Goal: Task Accomplishment & Management: Manage account settings

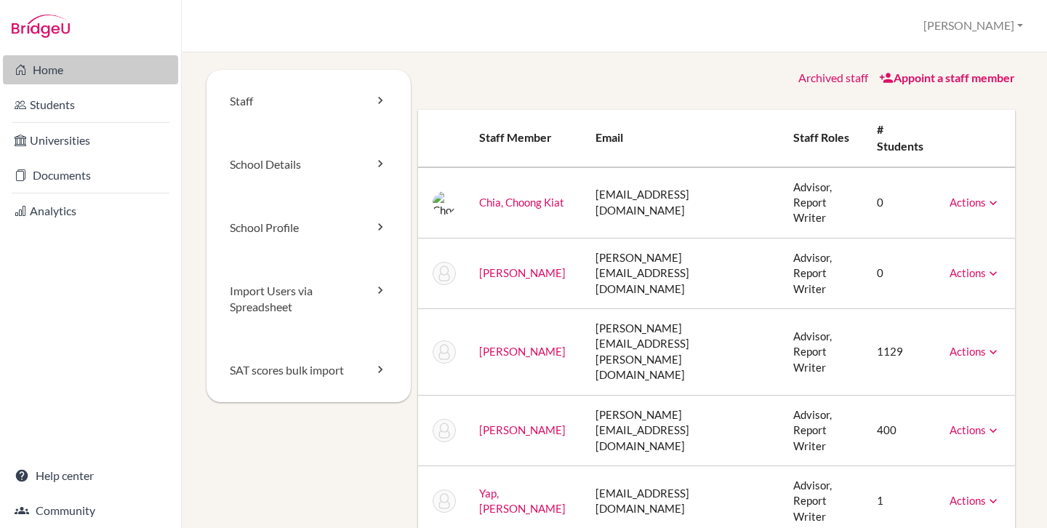
click at [67, 73] on link "Home" at bounding box center [90, 69] width 175 height 29
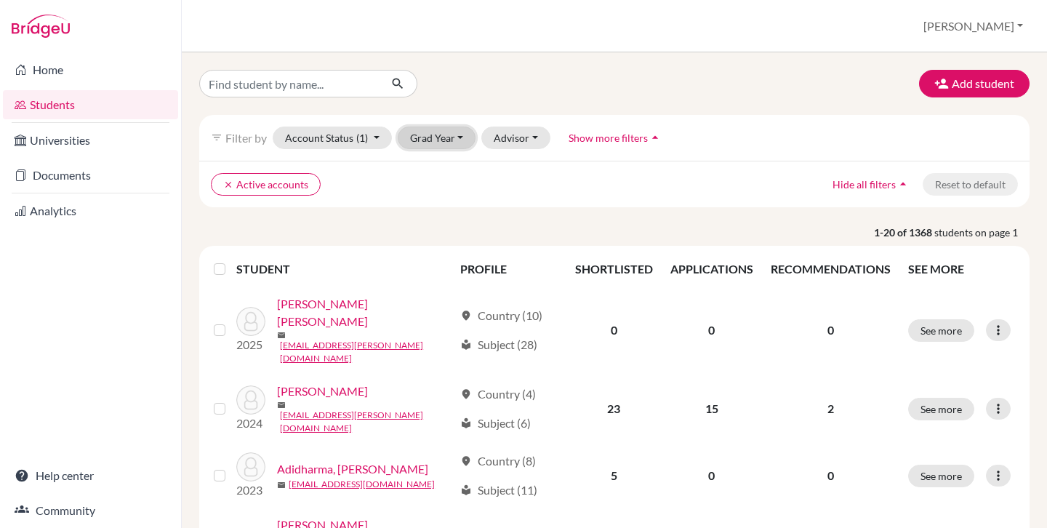
click at [414, 136] on button "Grad Year" at bounding box center [437, 138] width 79 height 23
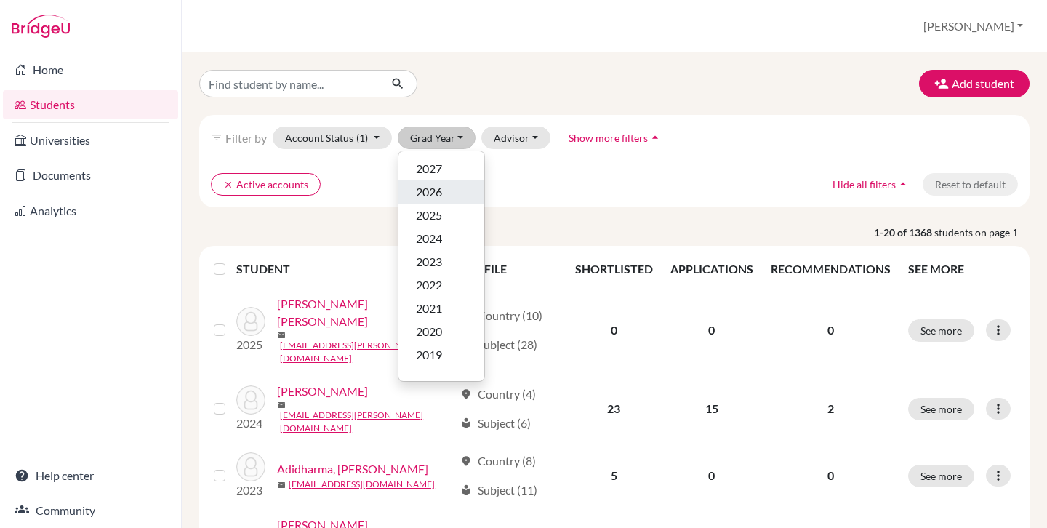
click at [441, 188] on span "2026" at bounding box center [429, 191] width 26 height 17
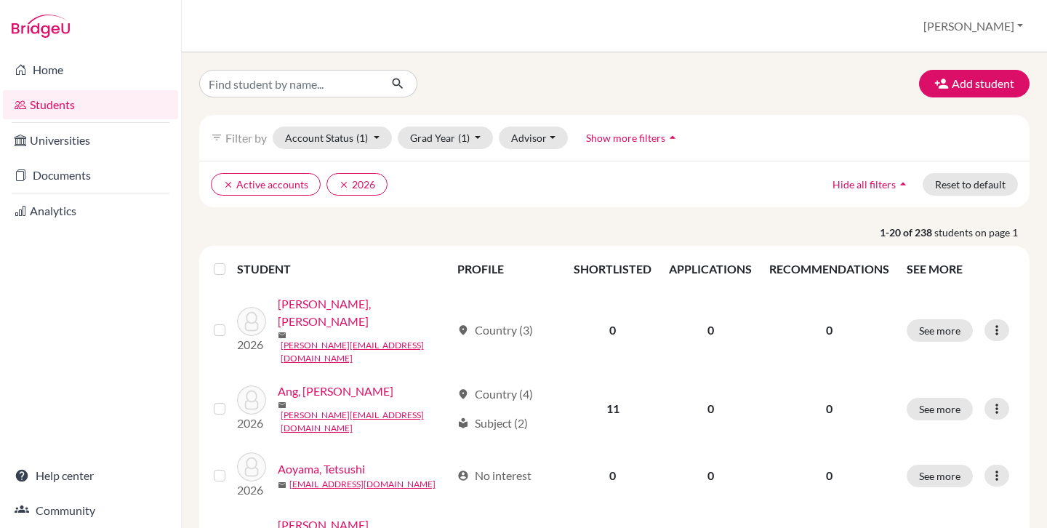
click at [231, 260] on label at bounding box center [231, 260] width 0 height 0
click at [0, 0] on input "checkbox" at bounding box center [0, 0] width 0 height 0
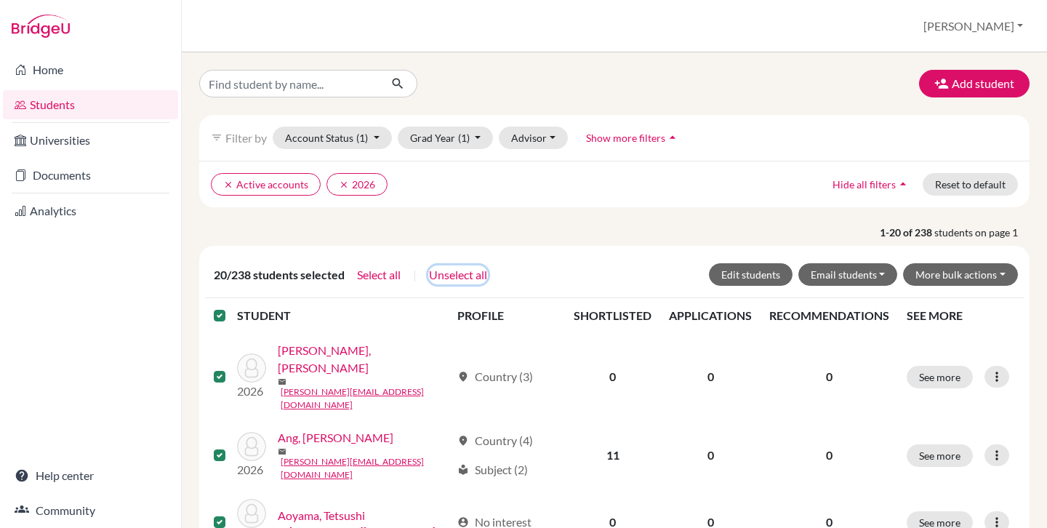
click at [460, 277] on button "Unselect all" at bounding box center [458, 274] width 60 height 19
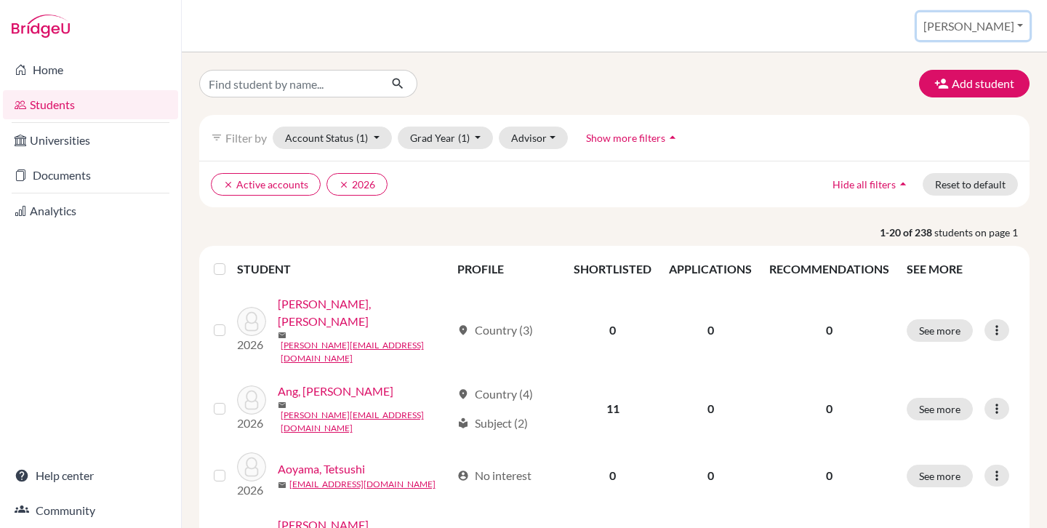
click at [1007, 27] on button "[PERSON_NAME]" at bounding box center [973, 26] width 113 height 28
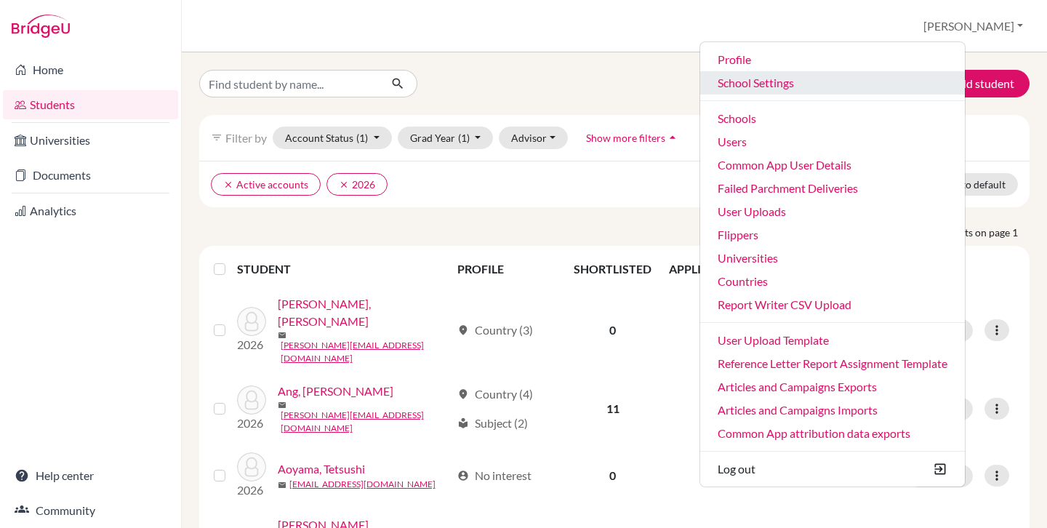
click at [845, 87] on link "School Settings" at bounding box center [832, 82] width 265 height 23
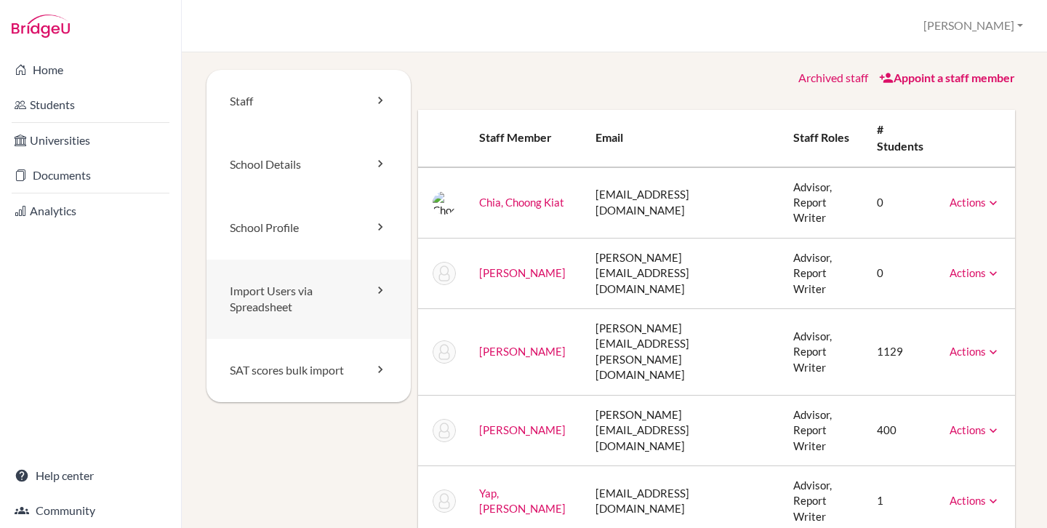
click at [292, 310] on link "Import Users via Spreadsheet" at bounding box center [309, 300] width 204 height 80
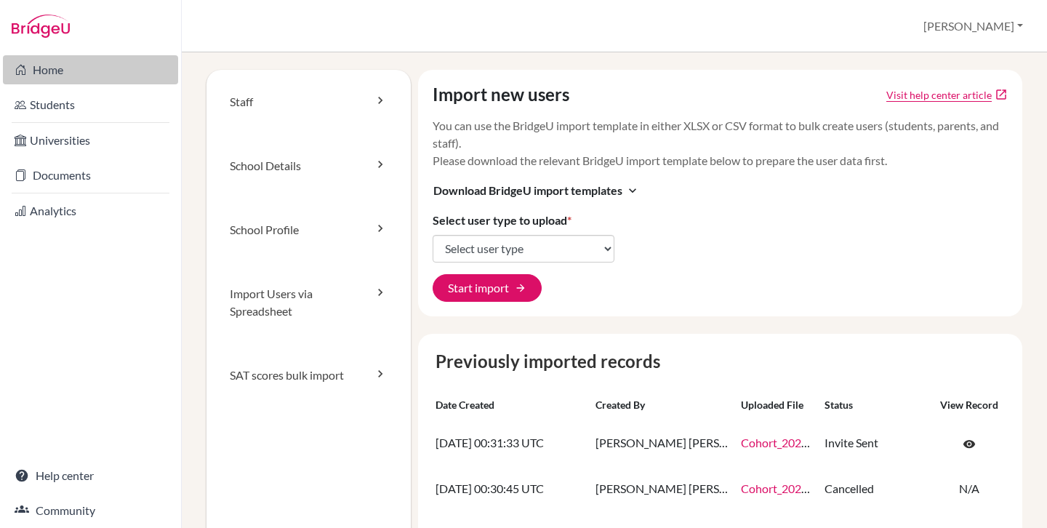
click at [98, 64] on link "Home" at bounding box center [90, 69] width 175 height 29
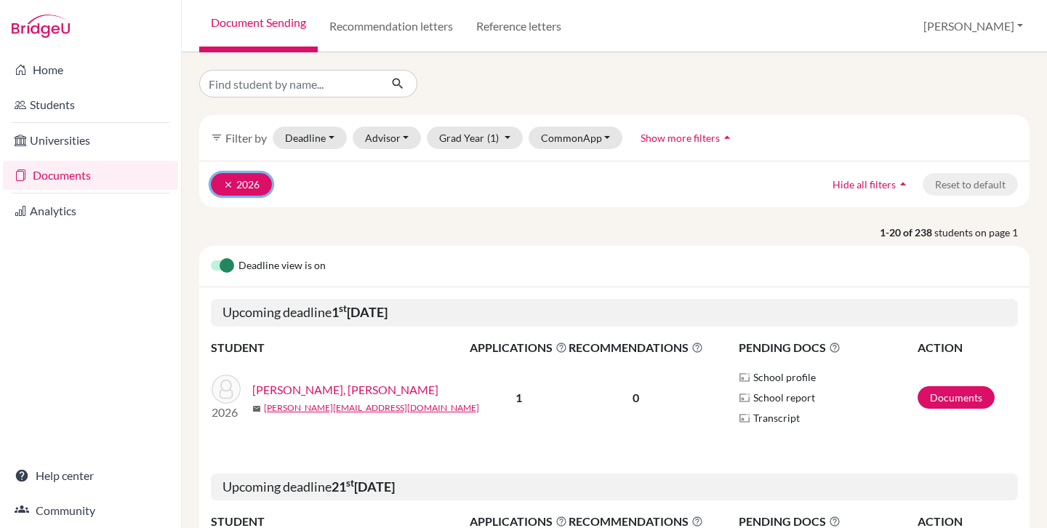
click at [224, 185] on icon "clear" at bounding box center [228, 185] width 10 height 10
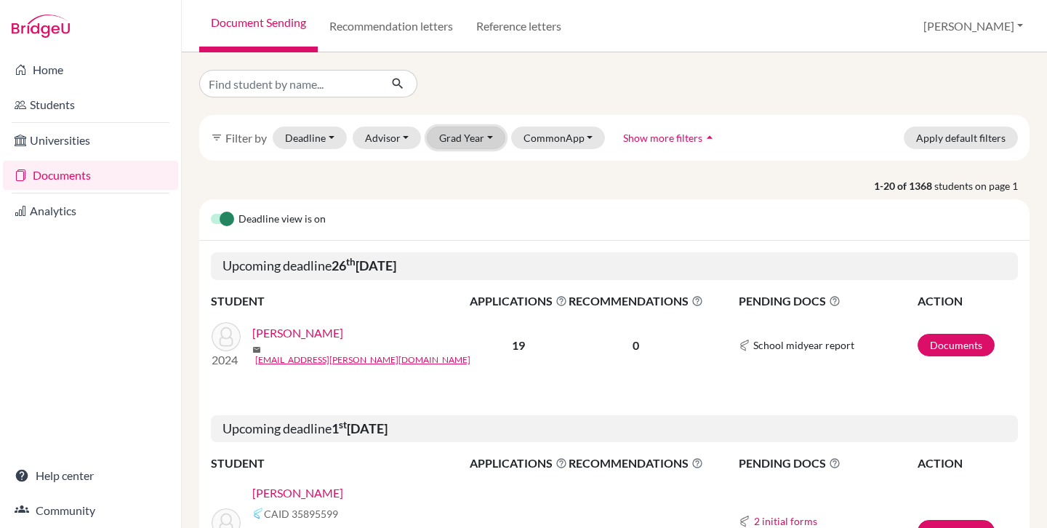
click at [462, 129] on button "Grad Year" at bounding box center [466, 138] width 79 height 23
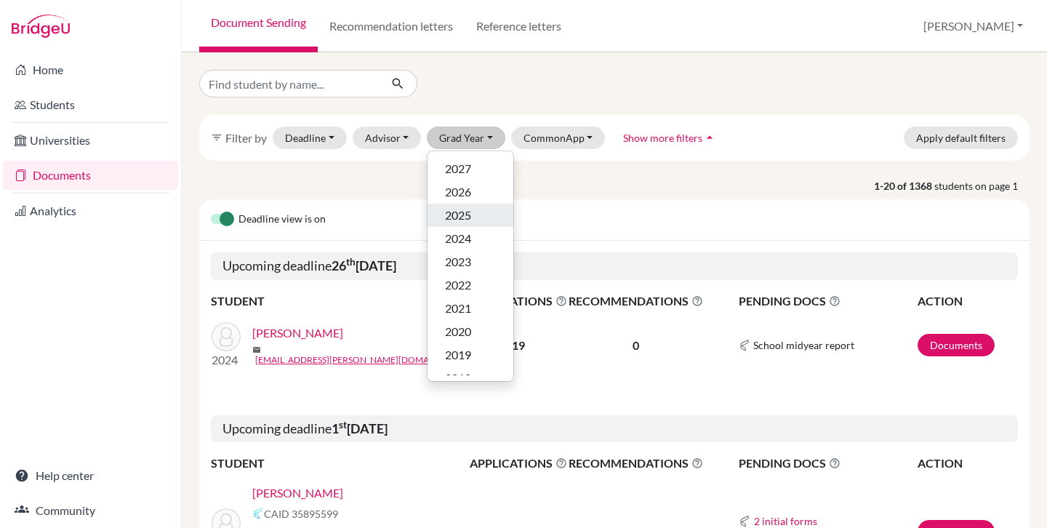
click at [469, 209] on span "2025" at bounding box center [458, 215] width 26 height 17
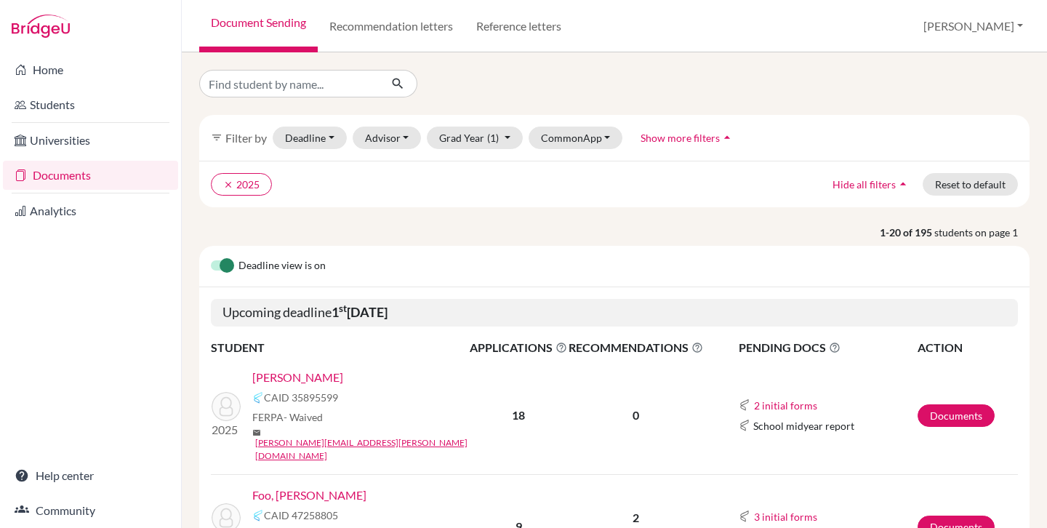
click at [72, 74] on link "Home" at bounding box center [90, 69] width 175 height 29
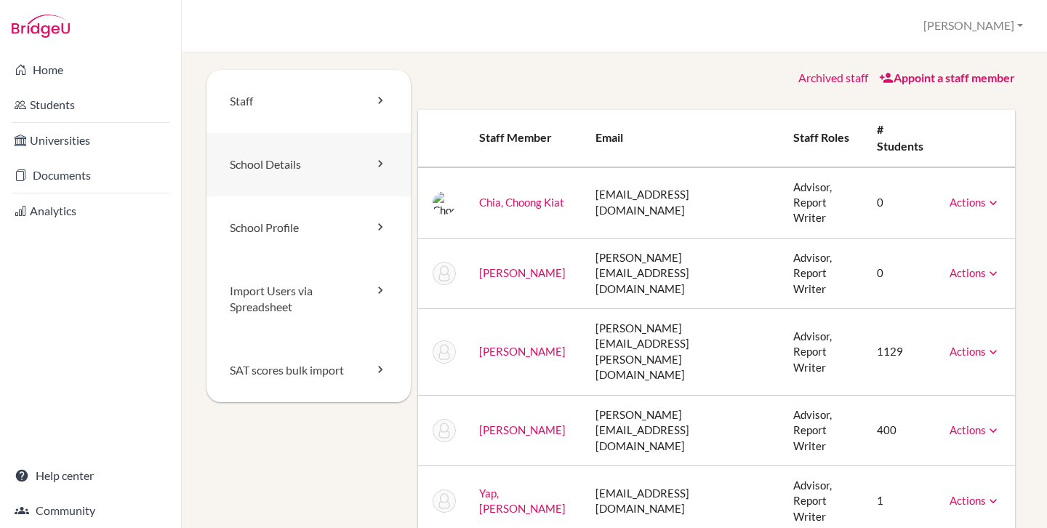
click at [310, 178] on link "School Details" at bounding box center [309, 164] width 204 height 63
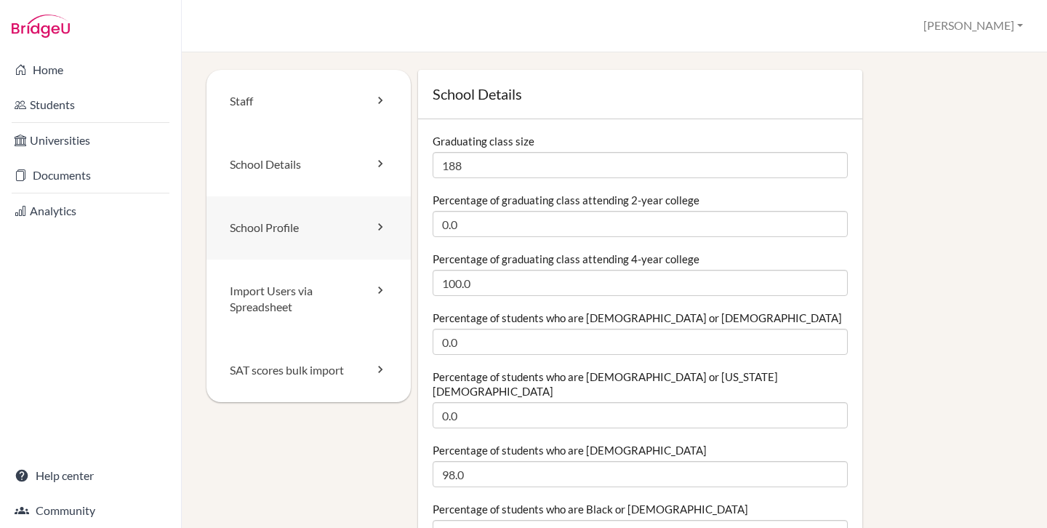
click at [284, 231] on link "School Profile" at bounding box center [309, 227] width 204 height 63
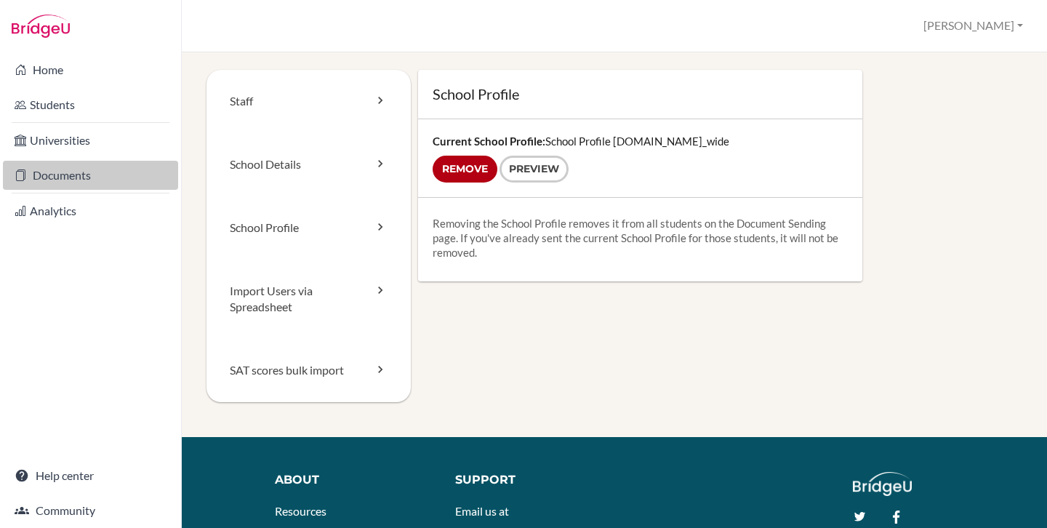
click at [75, 179] on link "Documents" at bounding box center [90, 175] width 175 height 29
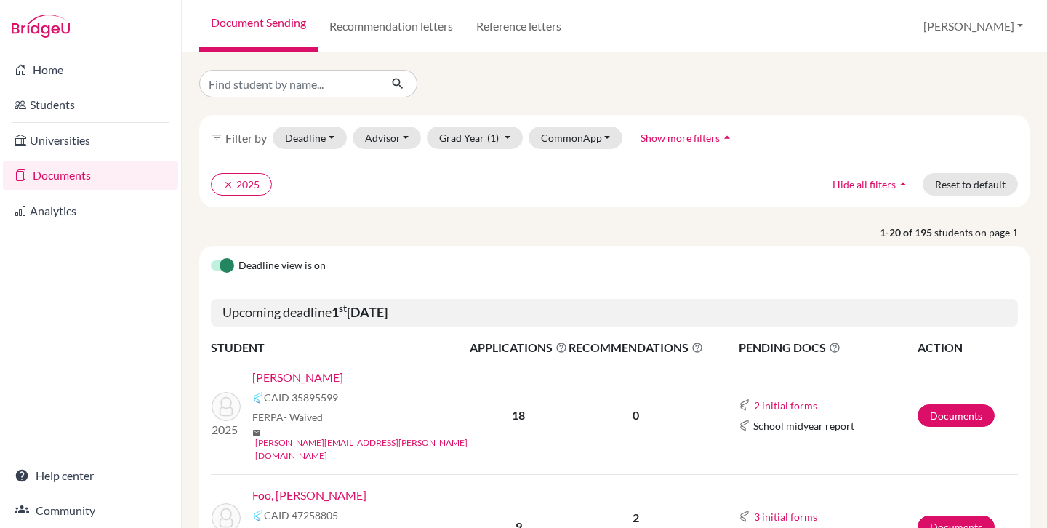
click at [324, 376] on link "Bhesania, Aryav" at bounding box center [297, 377] width 91 height 17
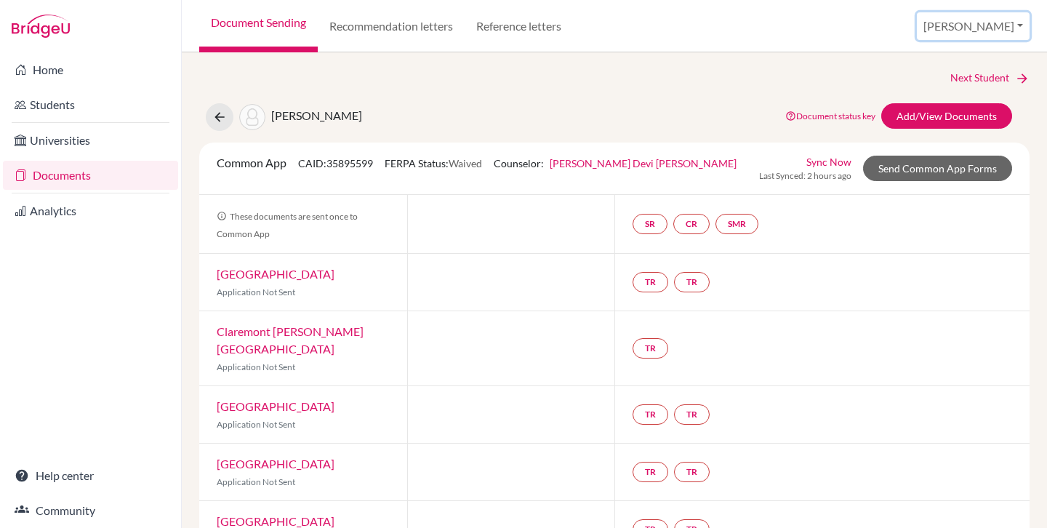
click at [1019, 28] on button "[PERSON_NAME]" at bounding box center [973, 26] width 113 height 28
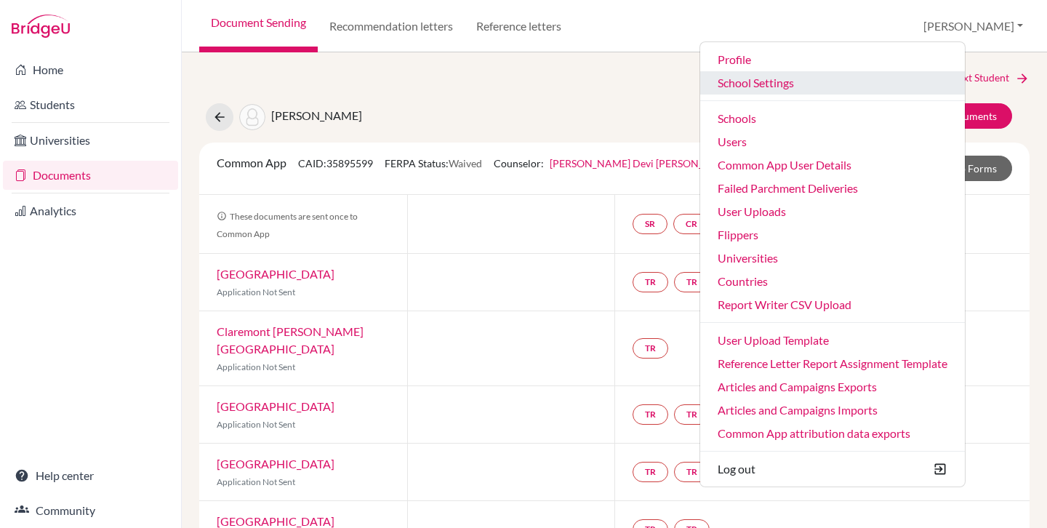
click at [835, 83] on link "School Settings" at bounding box center [832, 82] width 265 height 23
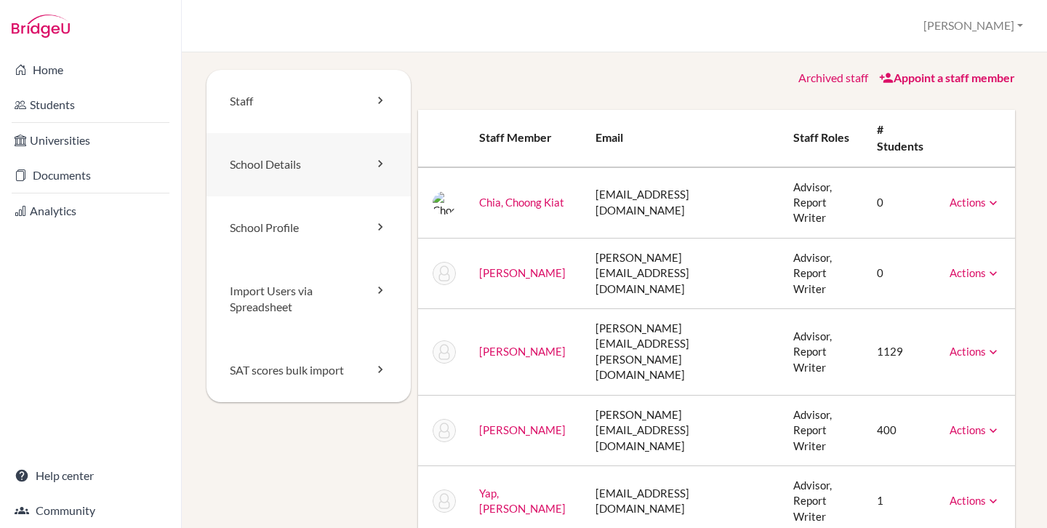
click at [292, 177] on link "School Details" at bounding box center [309, 164] width 204 height 63
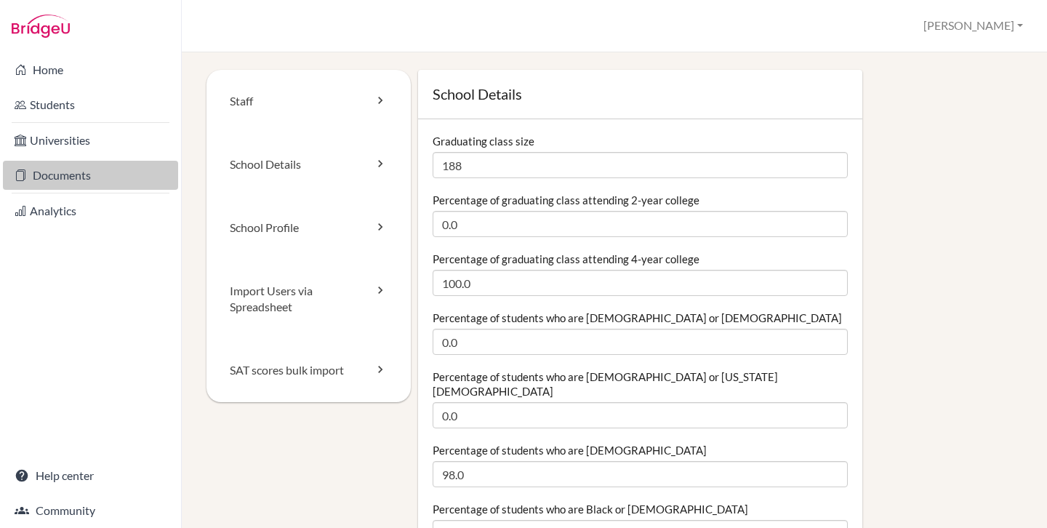
click at [63, 176] on link "Documents" at bounding box center [90, 175] width 175 height 29
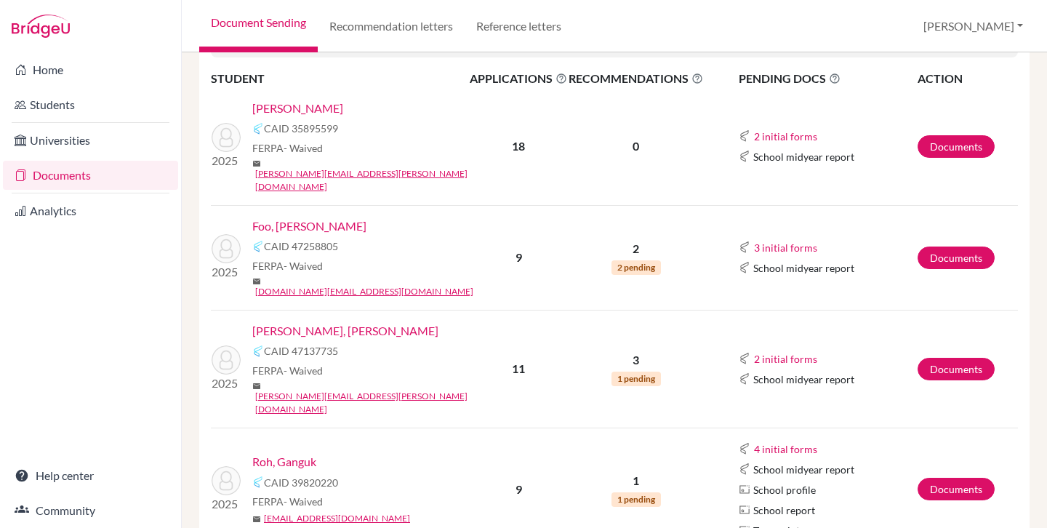
scroll to position [292, 0]
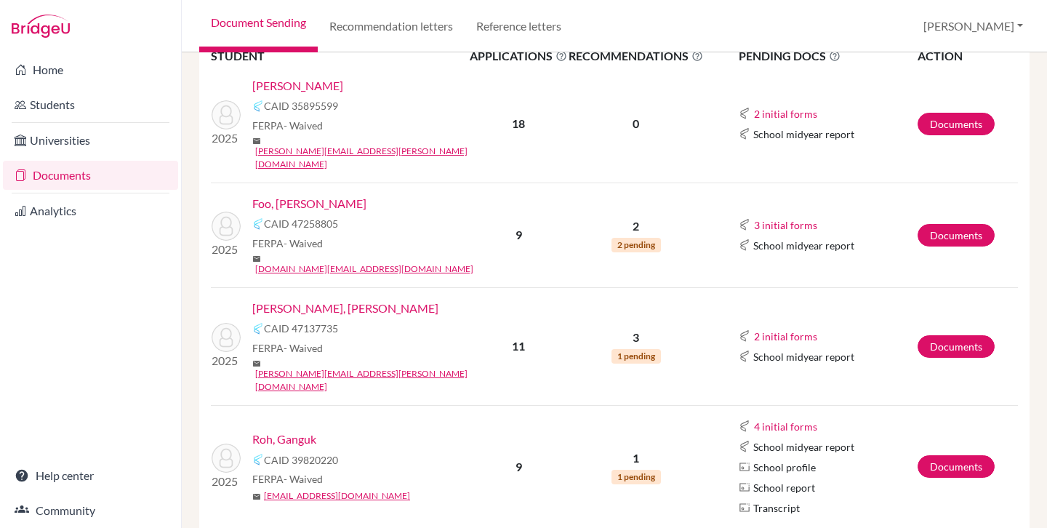
click at [292, 195] on link "Foo, [PERSON_NAME]" at bounding box center [309, 203] width 114 height 17
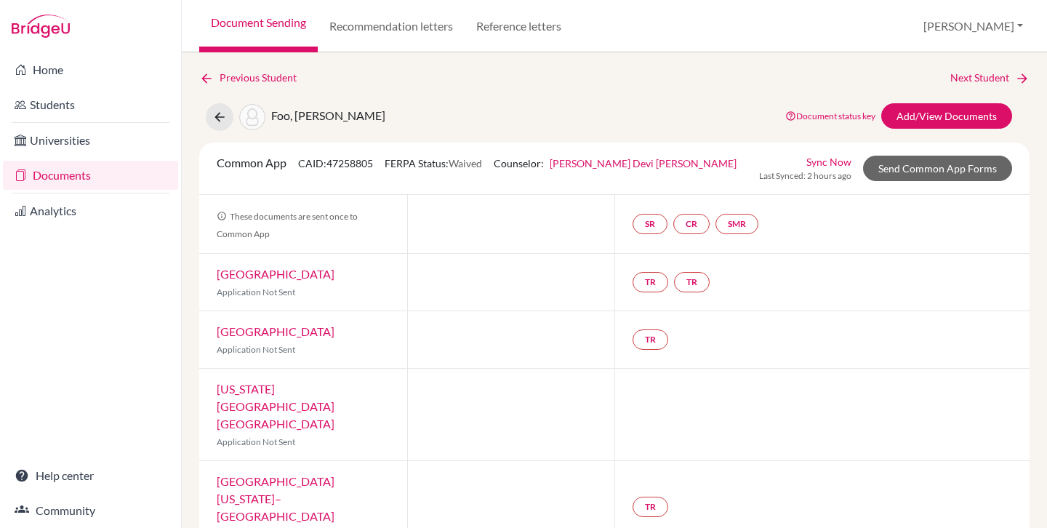
click at [617, 160] on link "[PERSON_NAME] Devi [PERSON_NAME]" at bounding box center [643, 163] width 187 height 12
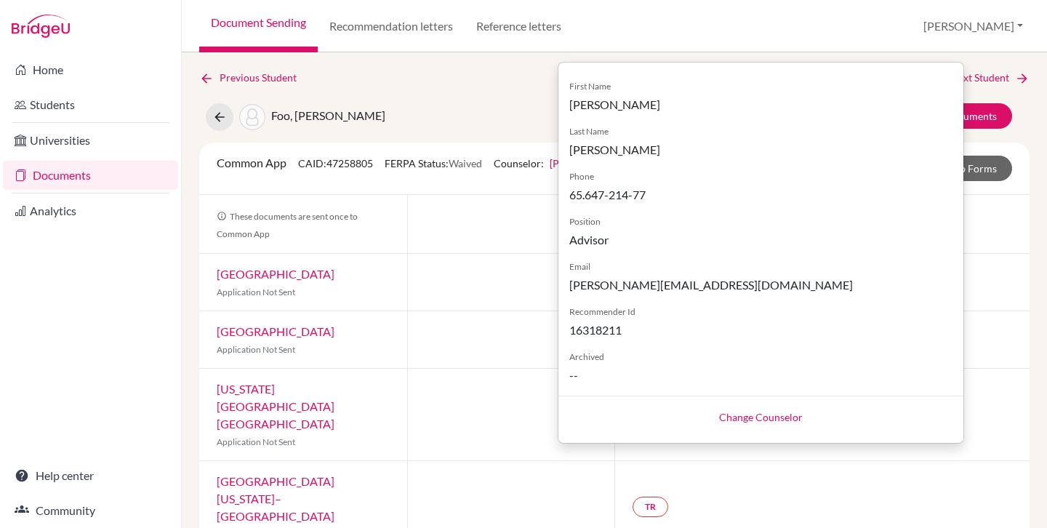
click at [522, 99] on div "Previous Student Next Student Foo, [PERSON_NAME] Document status key TR Require…" at bounding box center [614, 498] width 830 height 857
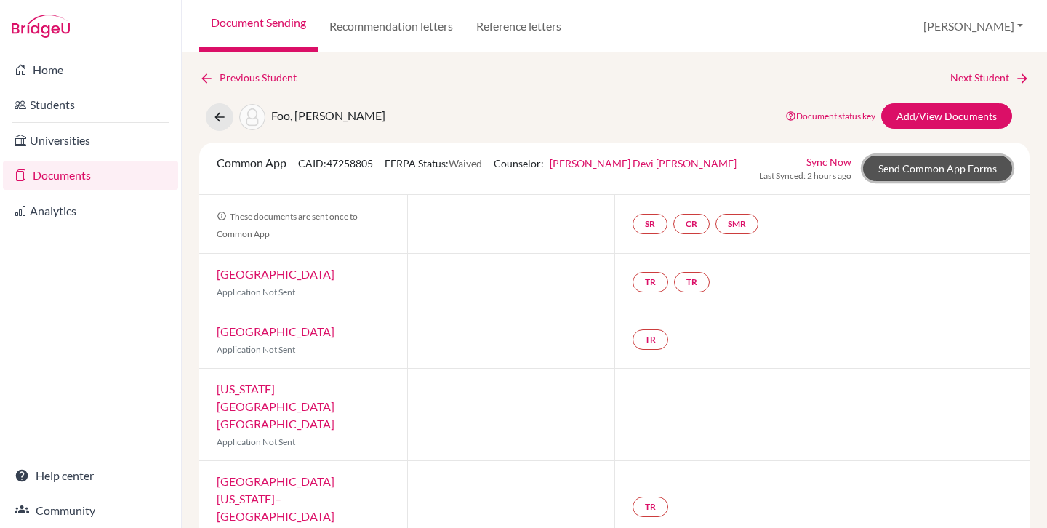
click at [918, 174] on link "Send Common App Forms" at bounding box center [937, 168] width 149 height 25
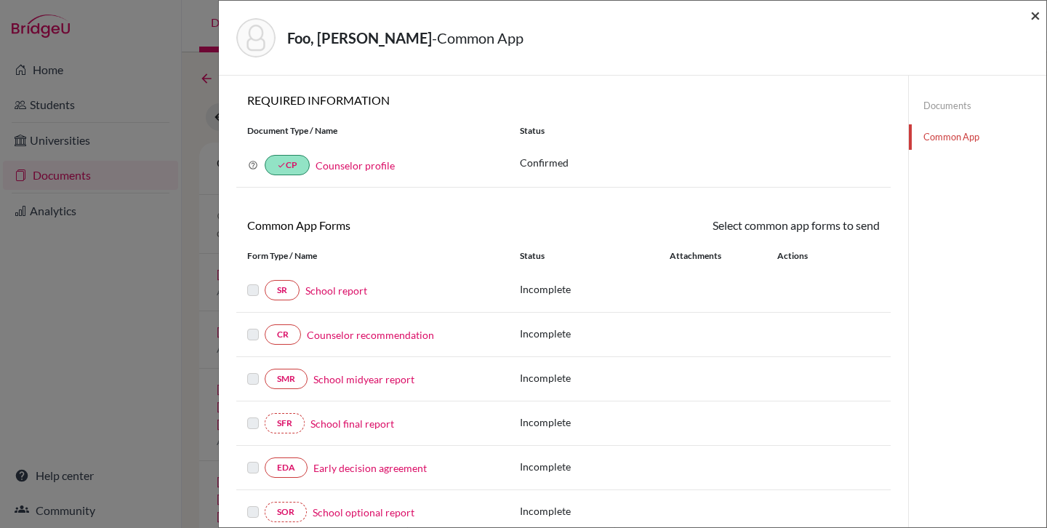
click at [1035, 16] on span "×" at bounding box center [1035, 14] width 10 height 21
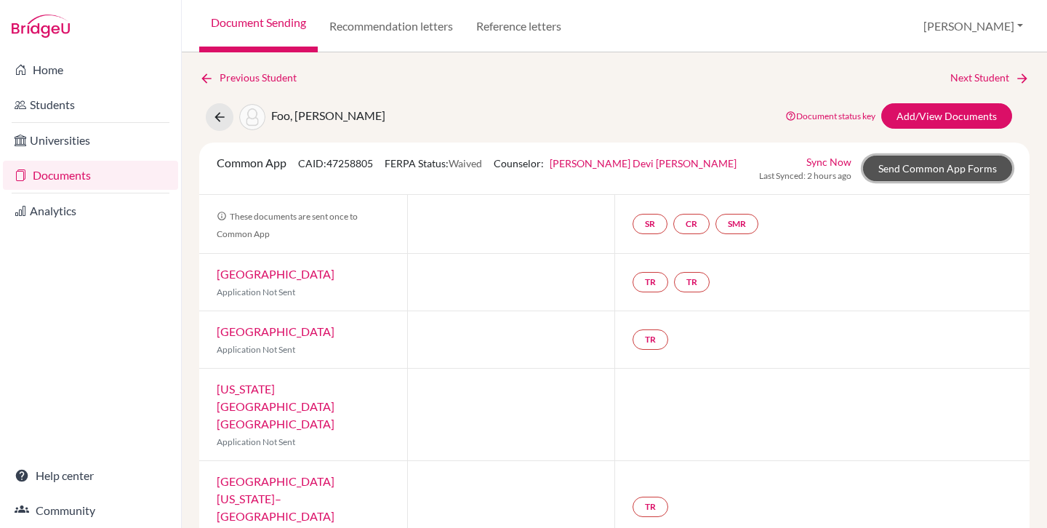
click at [934, 159] on link "Send Common App Forms" at bounding box center [937, 168] width 149 height 25
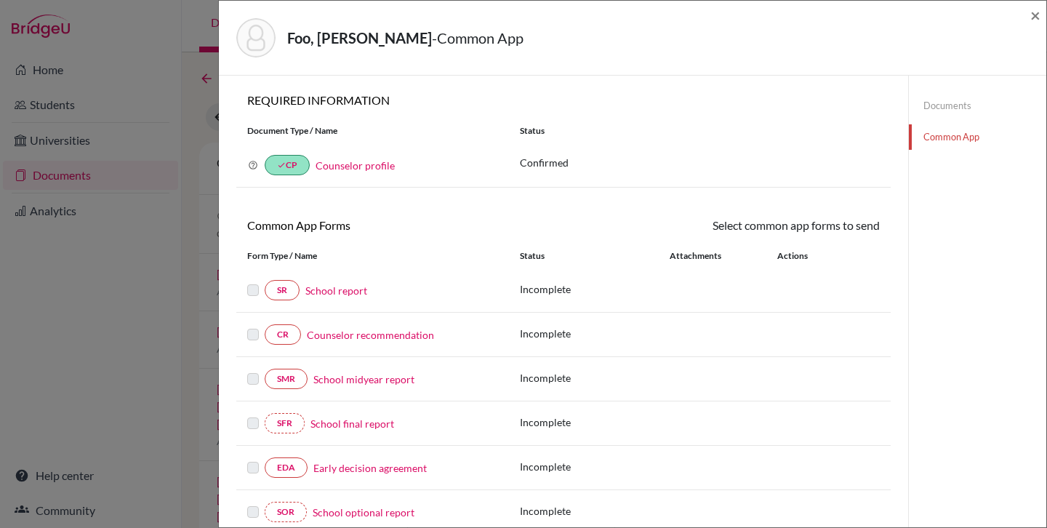
click at [364, 164] on link "Counselor profile" at bounding box center [355, 165] width 79 height 12
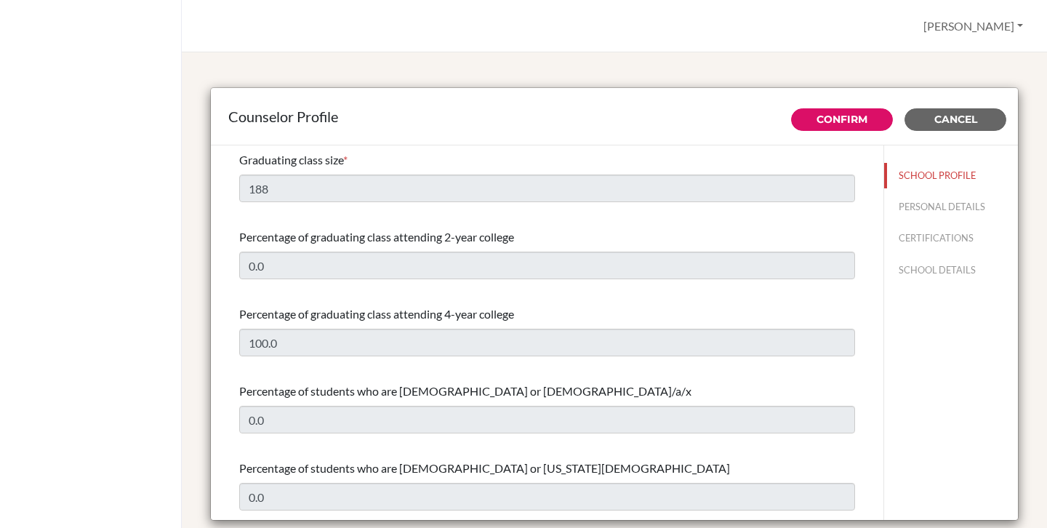
select select "0"
select select "349792"
click at [962, 125] on span "Cancel" at bounding box center [955, 119] width 43 height 13
type input "CAS - Creativity Service and ActionIBO https://www.ibo.org/programmes/diploma-p…"
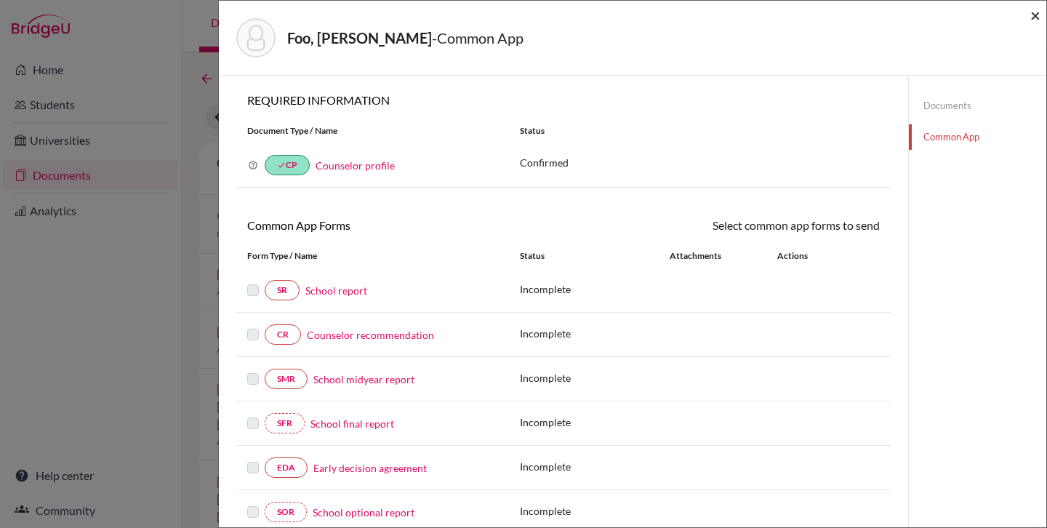
click at [1033, 20] on span "×" at bounding box center [1035, 14] width 10 height 21
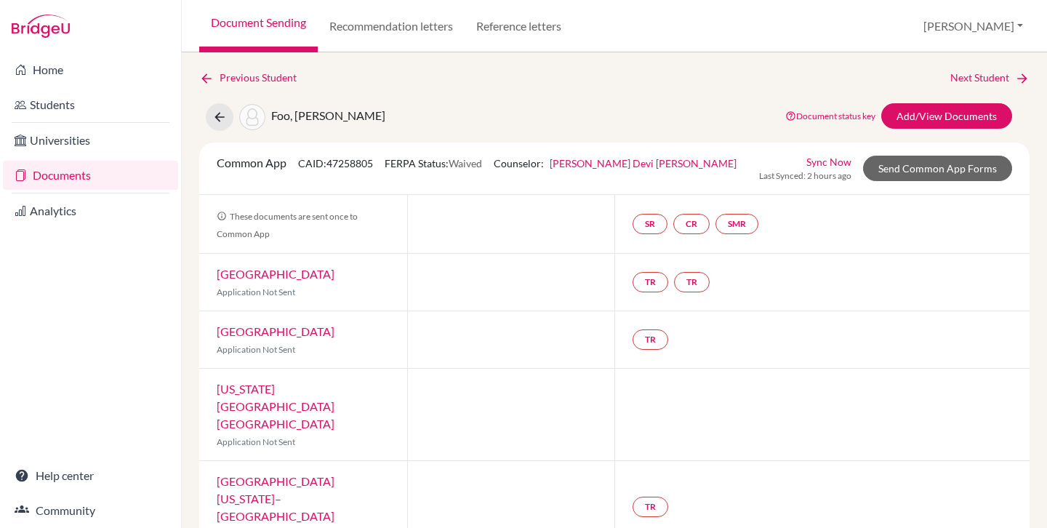
click at [88, 178] on link "Documents" at bounding box center [90, 175] width 175 height 29
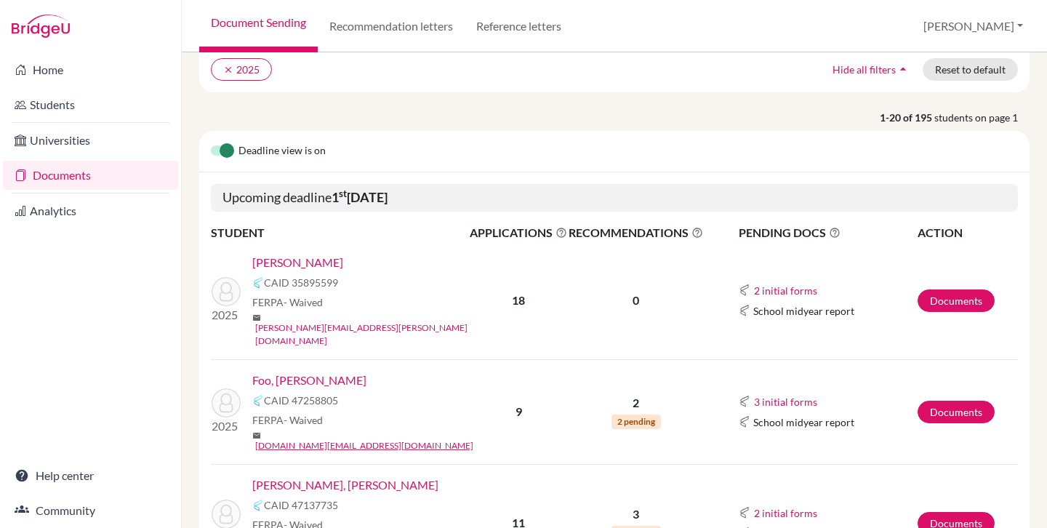
scroll to position [140, 0]
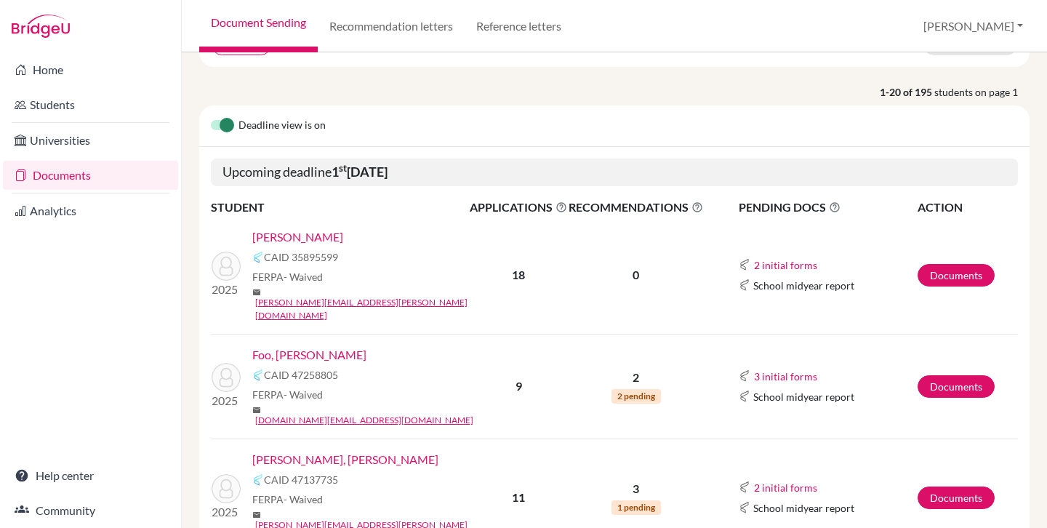
click at [311, 234] on link "[PERSON_NAME]" at bounding box center [297, 236] width 91 height 17
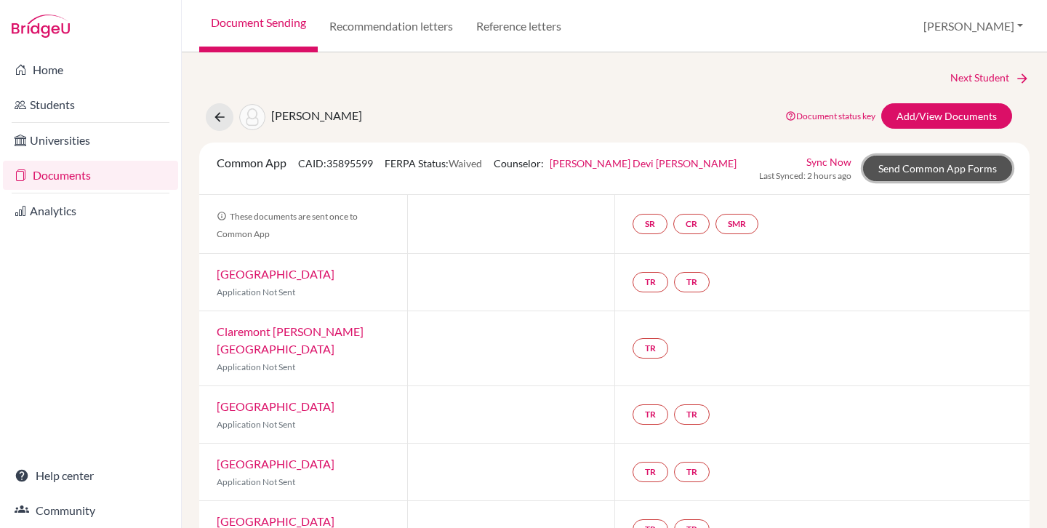
click at [891, 167] on link "Send Common App Forms" at bounding box center [937, 168] width 149 height 25
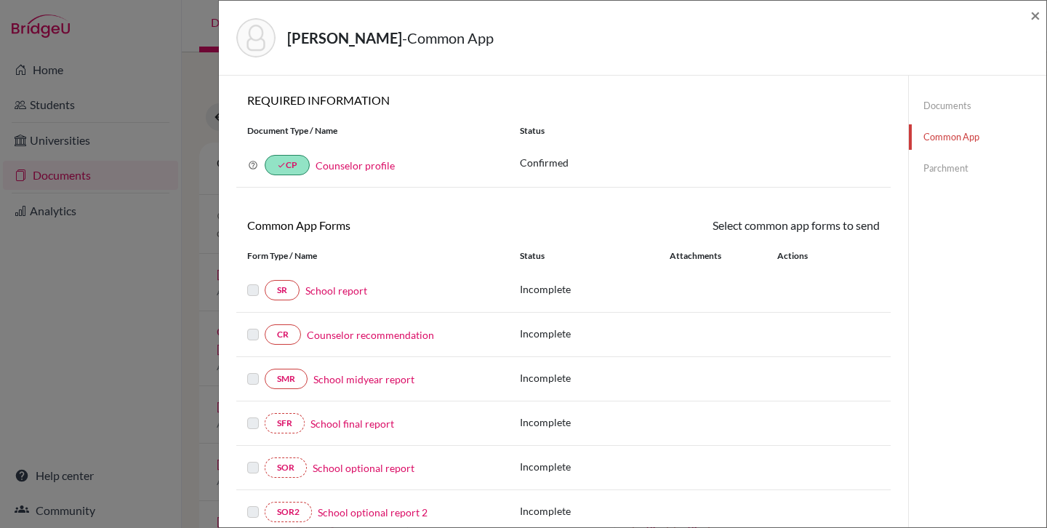
click at [349, 167] on link "Counselor profile" at bounding box center [355, 165] width 79 height 12
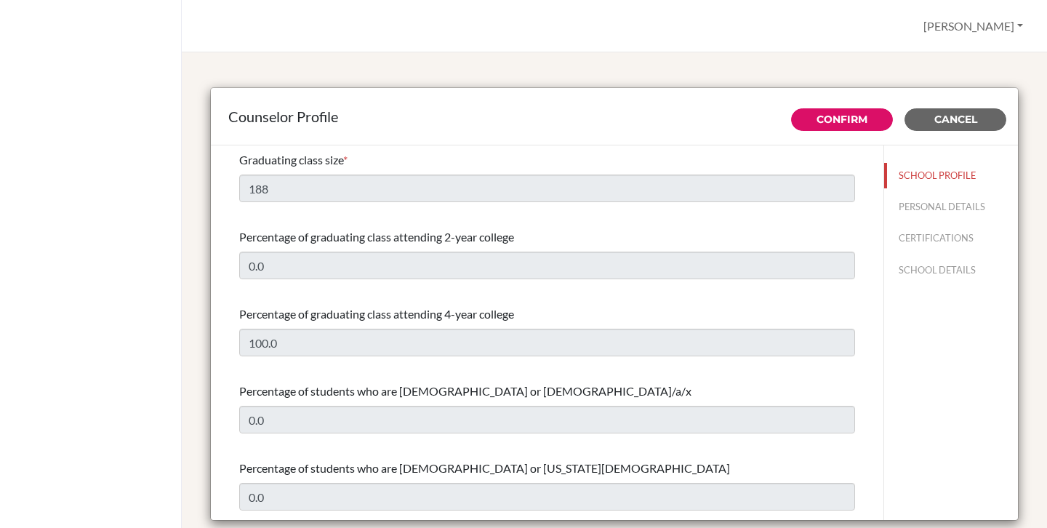
select select "0"
select select "349792"
click at [925, 211] on button "PERSONAL DETAILS" at bounding box center [951, 206] width 134 height 25
type input "Junita Devi"
type input "Sockalingam"
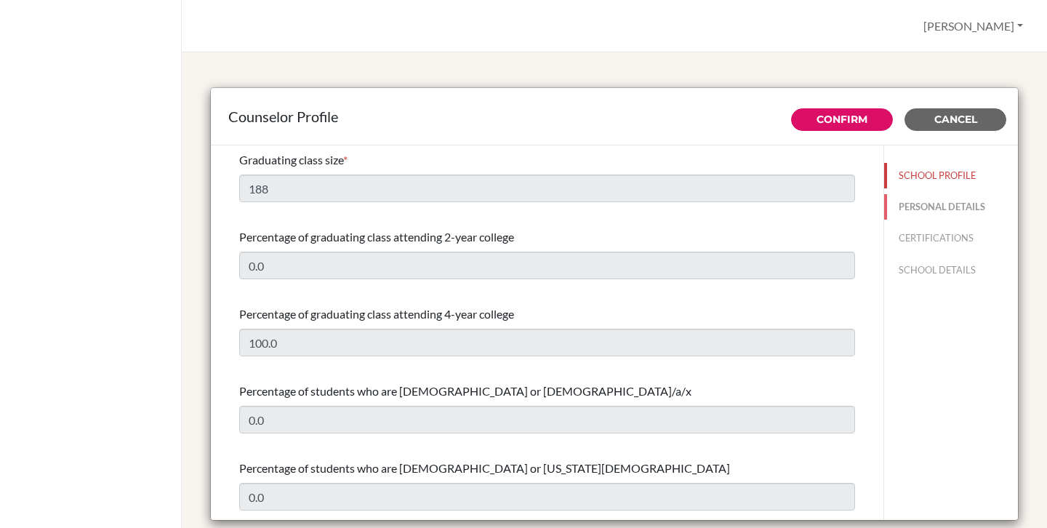
type input "Head of Higher Education & Careers"
type input "65.647-214-77"
type input "junita.lingam@acsinternational.edu.sg"
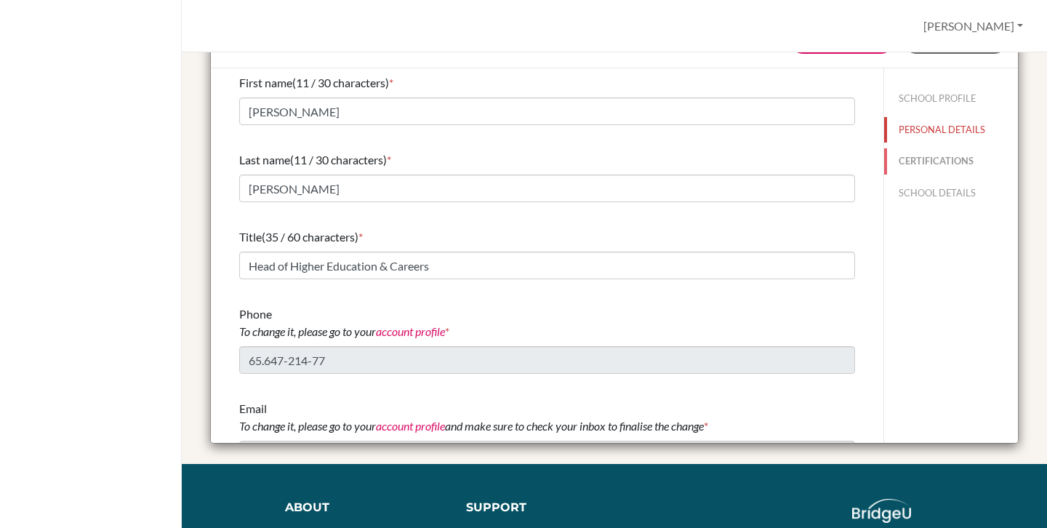
click at [933, 154] on button "CERTIFICATIONS" at bounding box center [951, 160] width 134 height 25
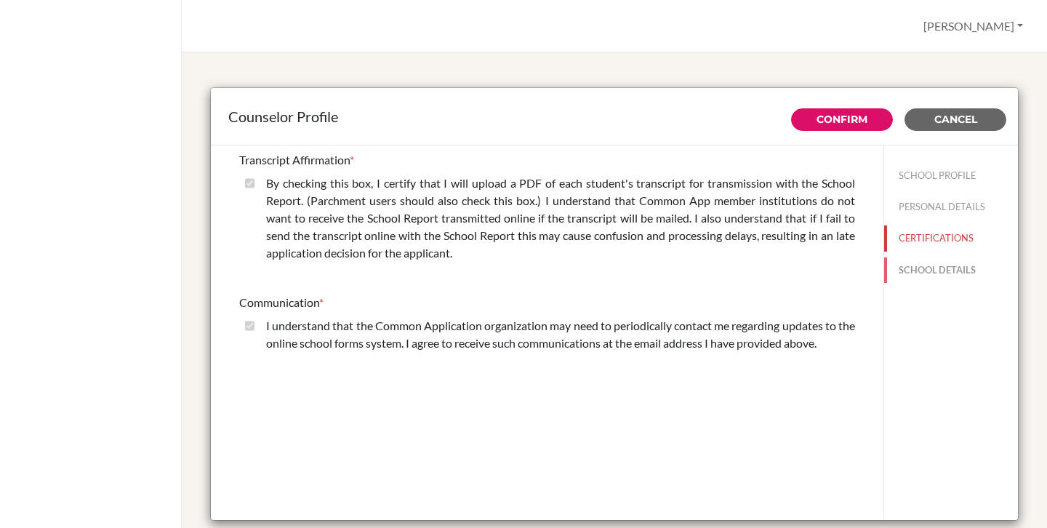
click at [919, 267] on button "SCHOOL DETAILS" at bounding box center [951, 269] width 134 height 25
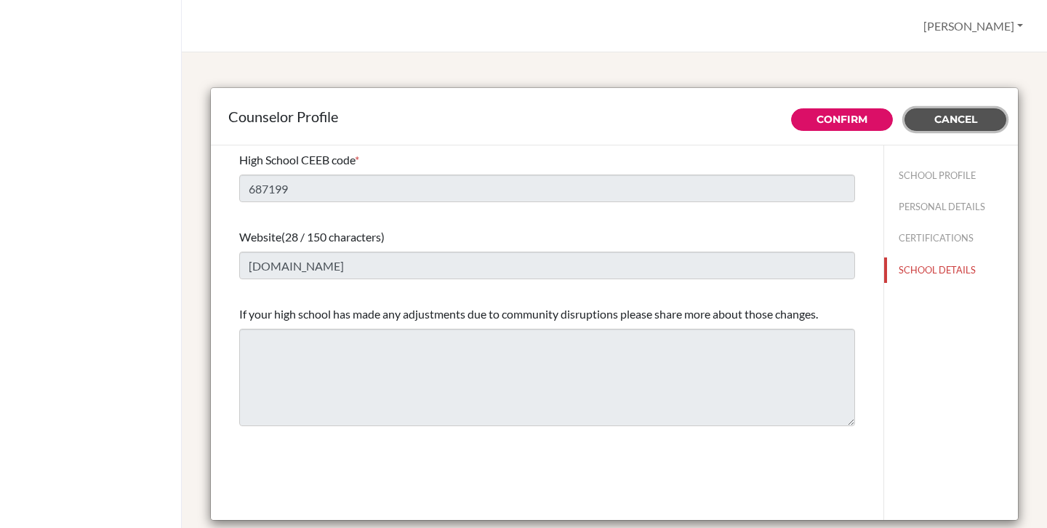
click at [953, 127] on button "Cancel" at bounding box center [956, 119] width 102 height 23
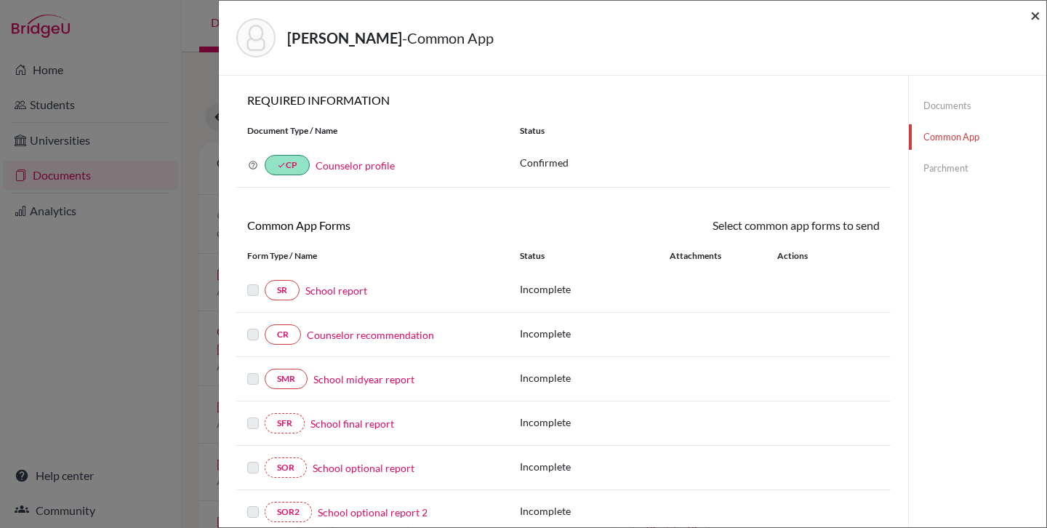
click at [1037, 15] on span "×" at bounding box center [1035, 14] width 10 height 21
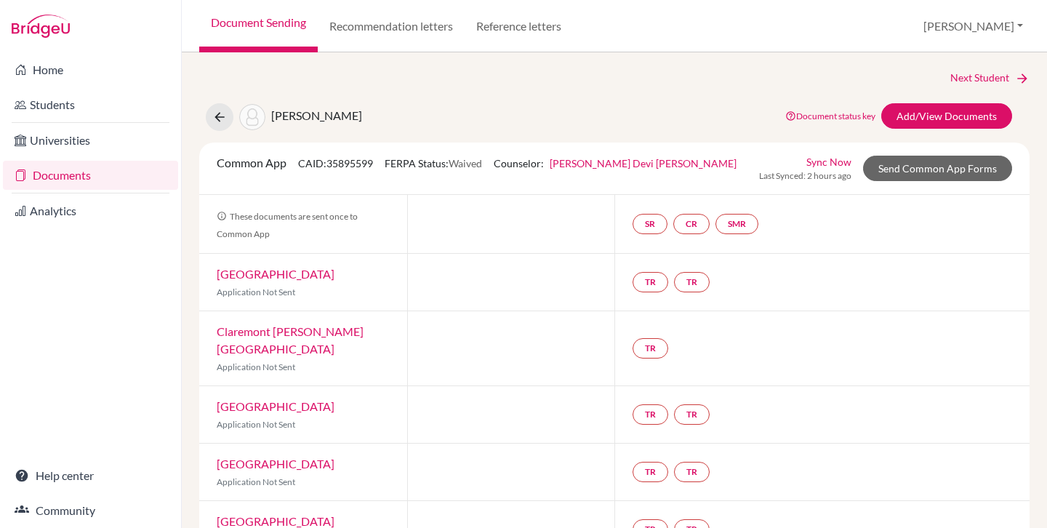
click at [74, 172] on link "Documents" at bounding box center [90, 175] width 175 height 29
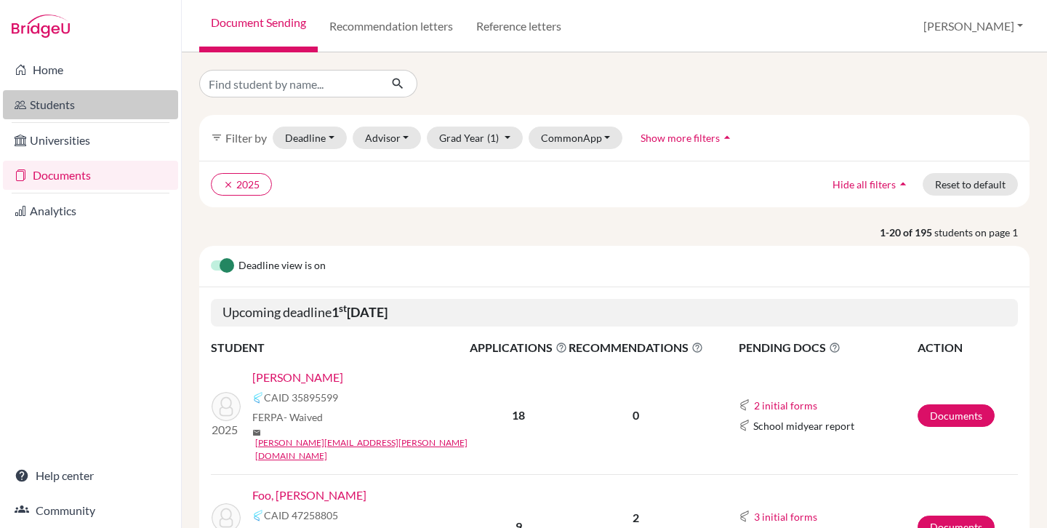
click at [68, 105] on link "Students" at bounding box center [90, 104] width 175 height 29
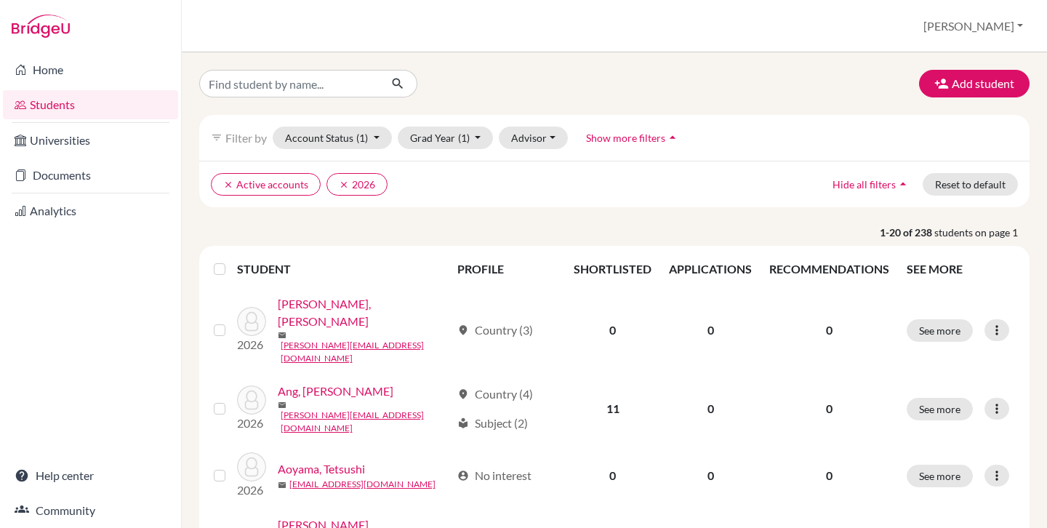
click at [231, 260] on label at bounding box center [231, 260] width 0 height 0
click at [0, 0] on input "checkbox" at bounding box center [0, 0] width 0 height 0
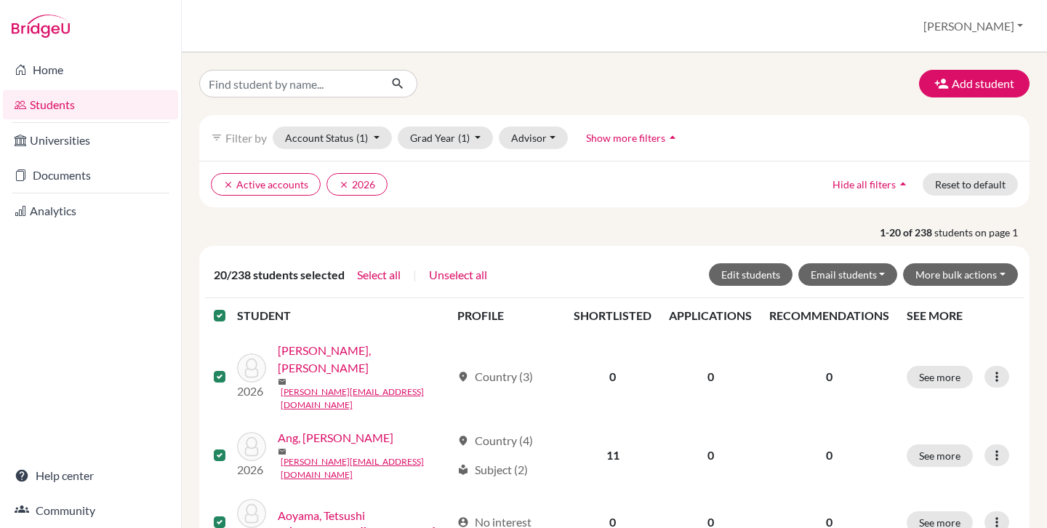
click at [231, 307] on label at bounding box center [231, 307] width 0 height 0
click at [0, 0] on input "checkbox" at bounding box center [0, 0] width 0 height 0
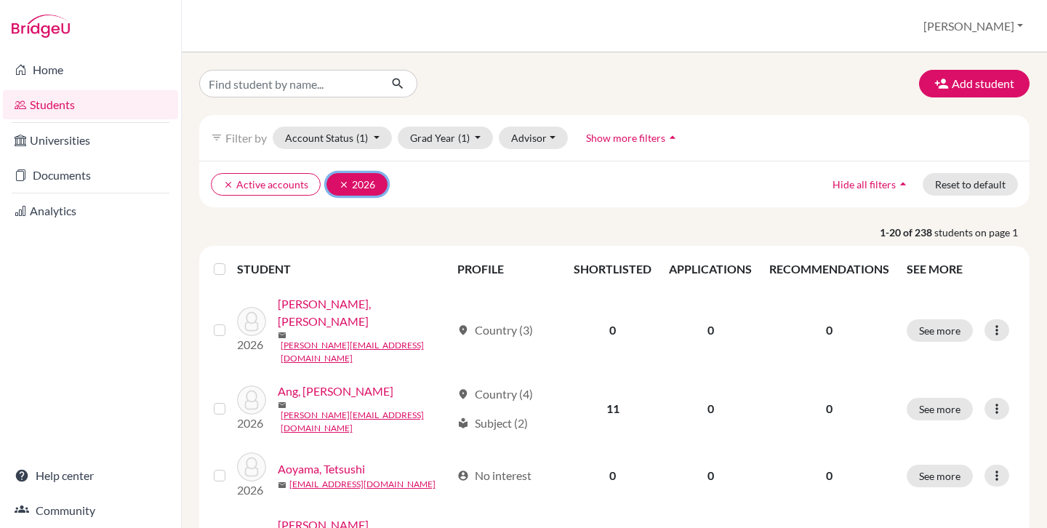
click at [341, 188] on icon "clear" at bounding box center [344, 185] width 10 height 10
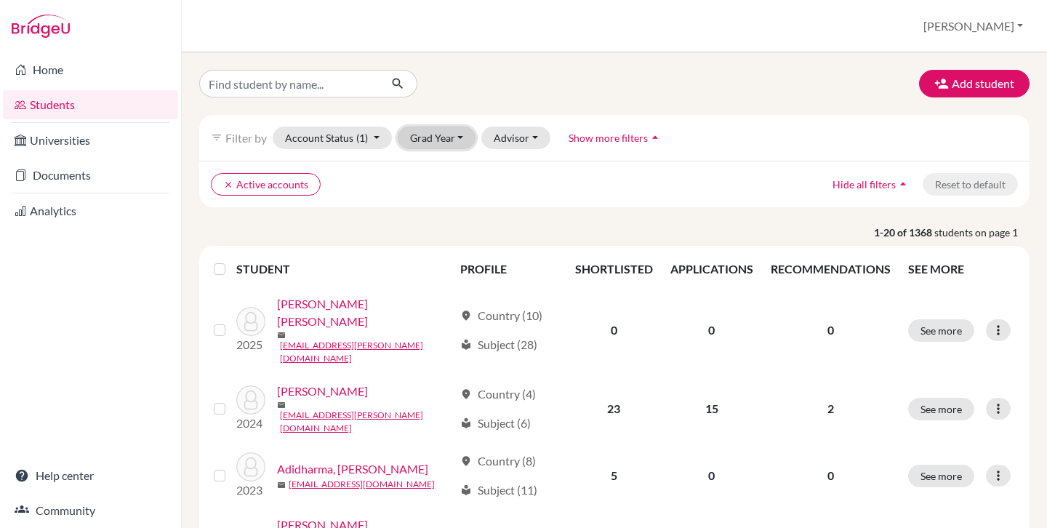
click at [455, 140] on button "Grad Year" at bounding box center [437, 138] width 79 height 23
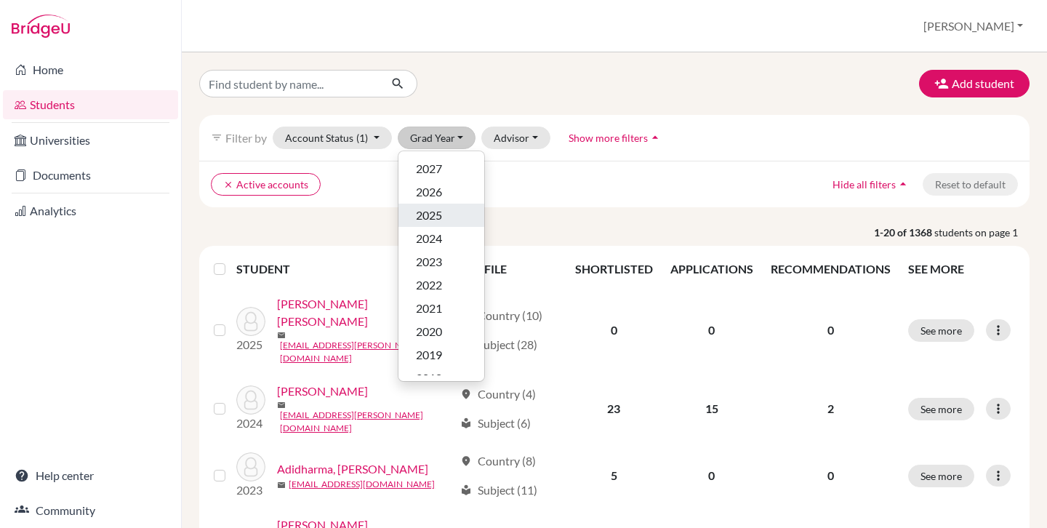
click at [450, 217] on div "2025" at bounding box center [441, 215] width 51 height 17
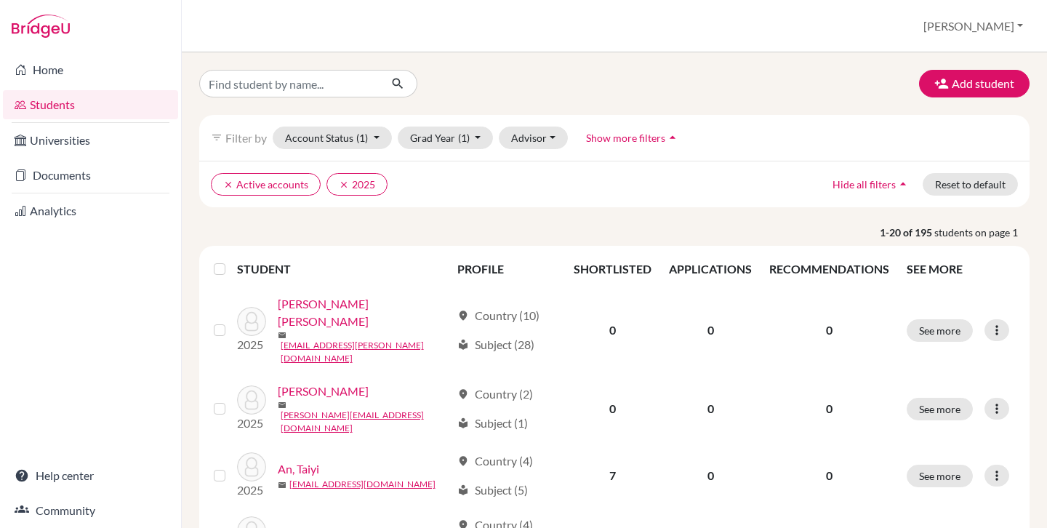
click at [231, 260] on label at bounding box center [231, 260] width 0 height 0
click at [0, 0] on input "checkbox" at bounding box center [0, 0] width 0 height 0
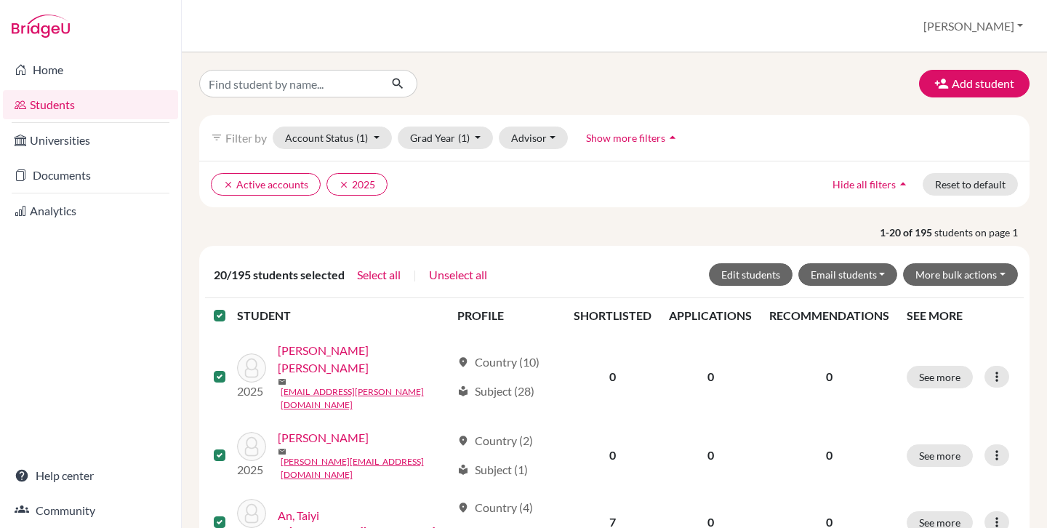
click at [231, 307] on label at bounding box center [231, 307] width 0 height 0
click at [0, 0] on input "checkbox" at bounding box center [0, 0] width 0 height 0
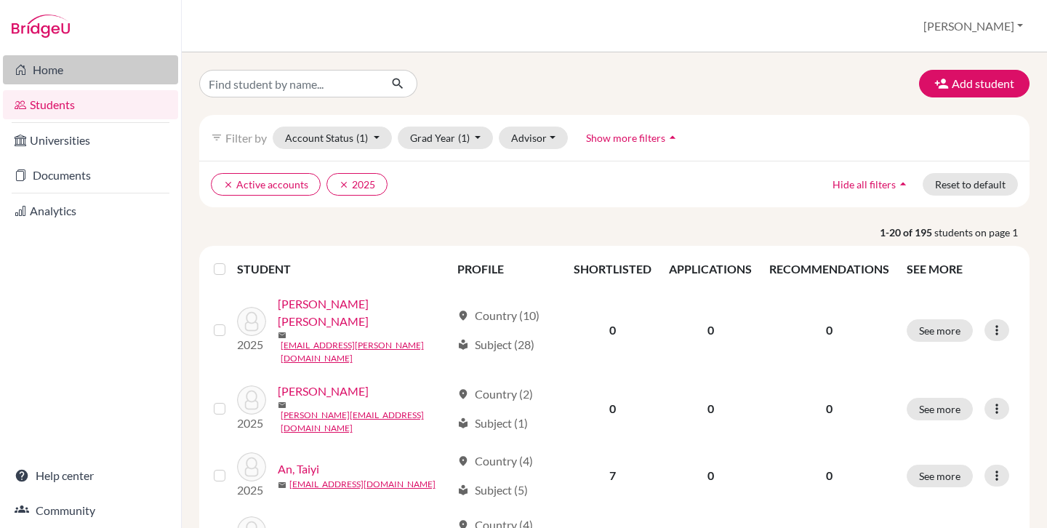
click at [56, 70] on link "Home" at bounding box center [90, 69] width 175 height 29
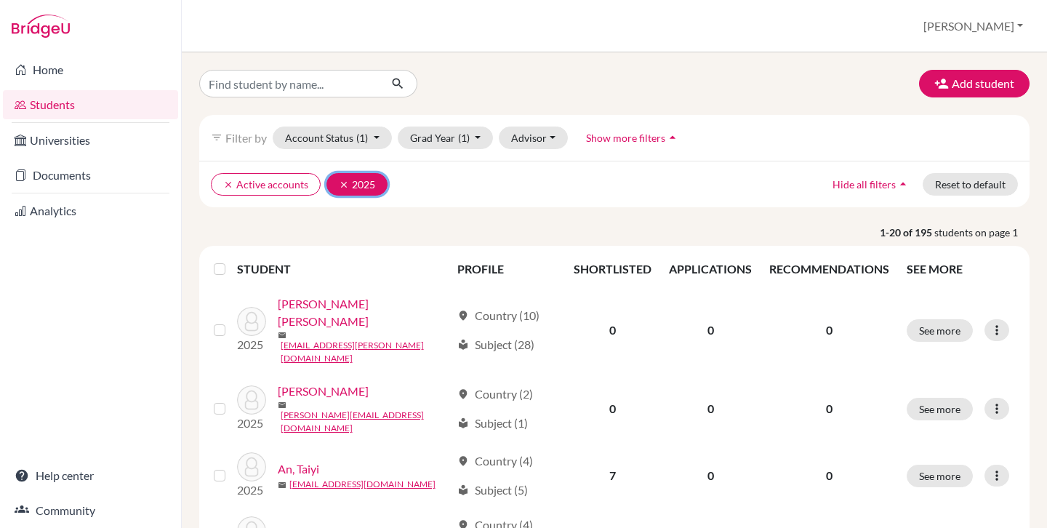
click at [342, 183] on icon "clear" at bounding box center [344, 185] width 10 height 10
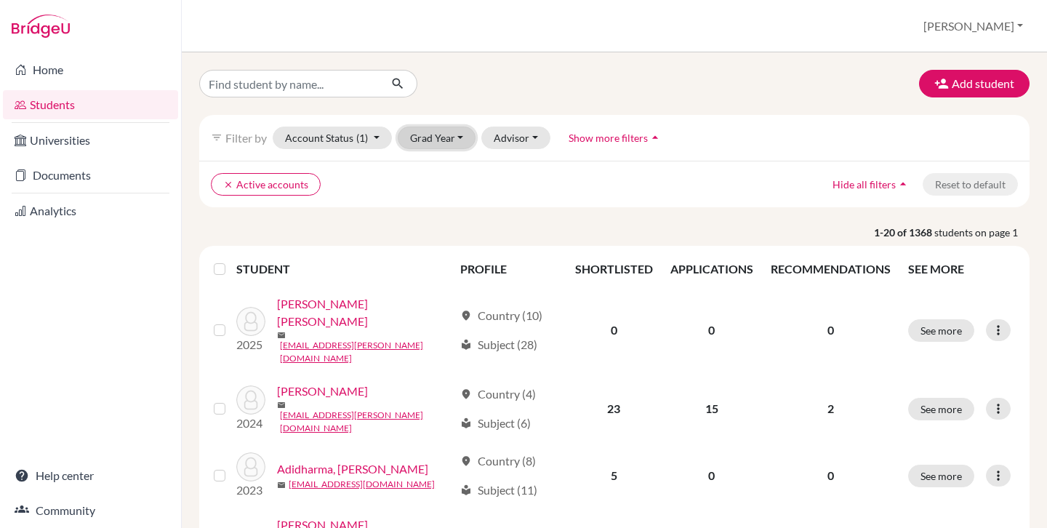
click at [447, 133] on button "Grad Year" at bounding box center [437, 138] width 79 height 23
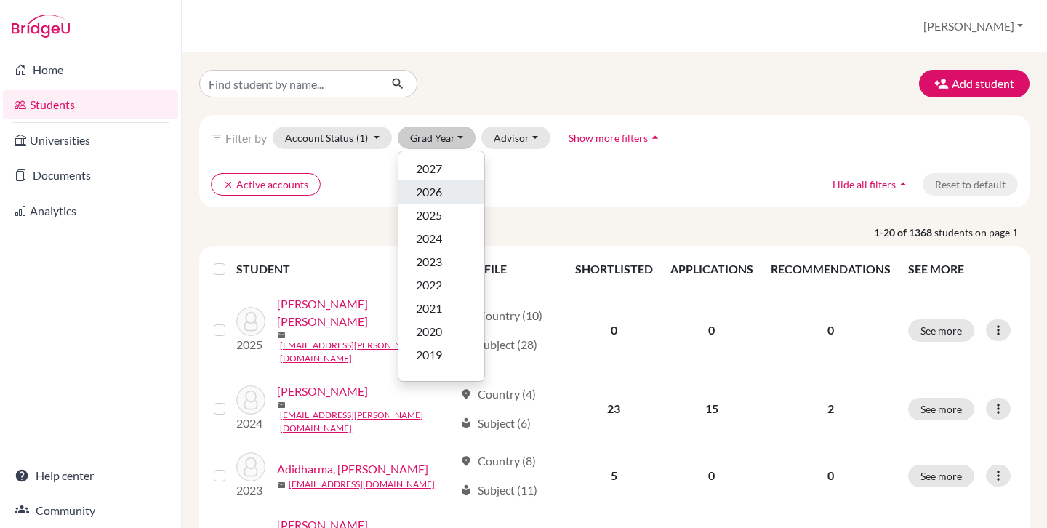
click at [446, 193] on div "2026" at bounding box center [441, 191] width 51 height 17
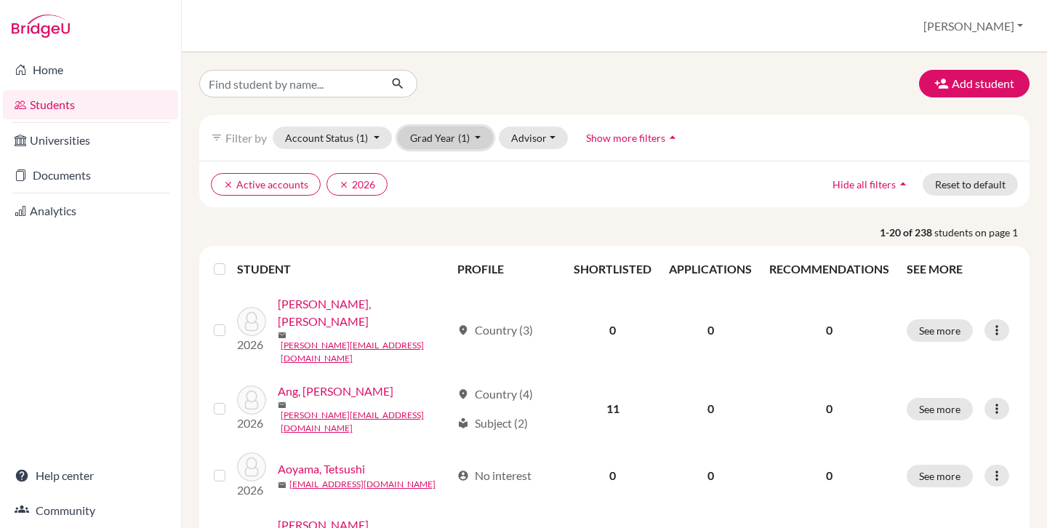
click at [449, 143] on button "Grad Year (1)" at bounding box center [446, 138] width 96 height 23
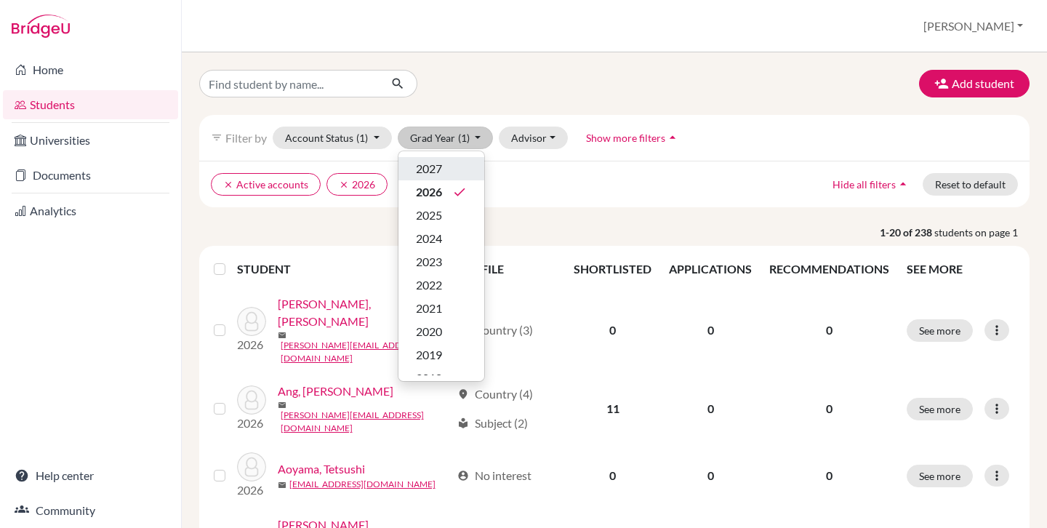
click at [452, 175] on div "2027" at bounding box center [441, 168] width 51 height 17
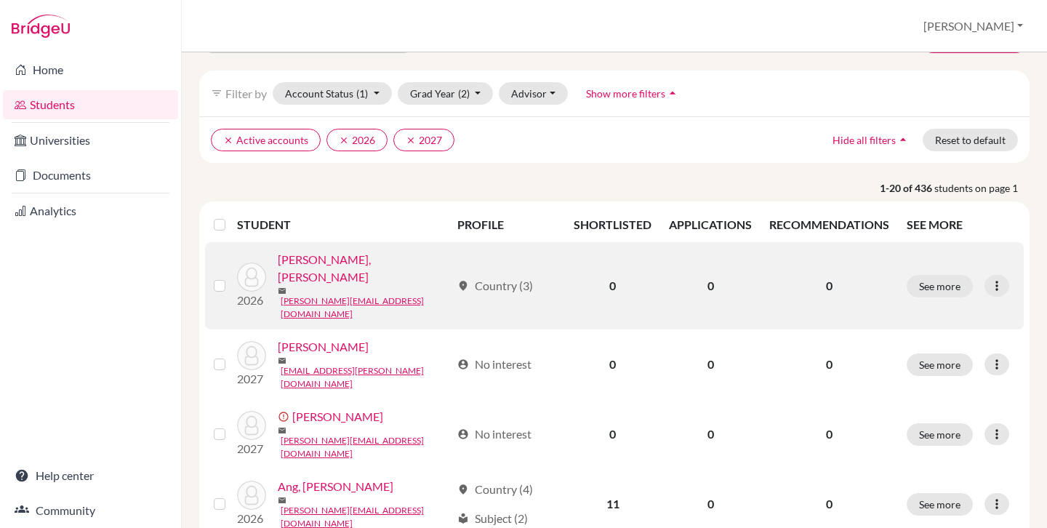
scroll to position [51, 0]
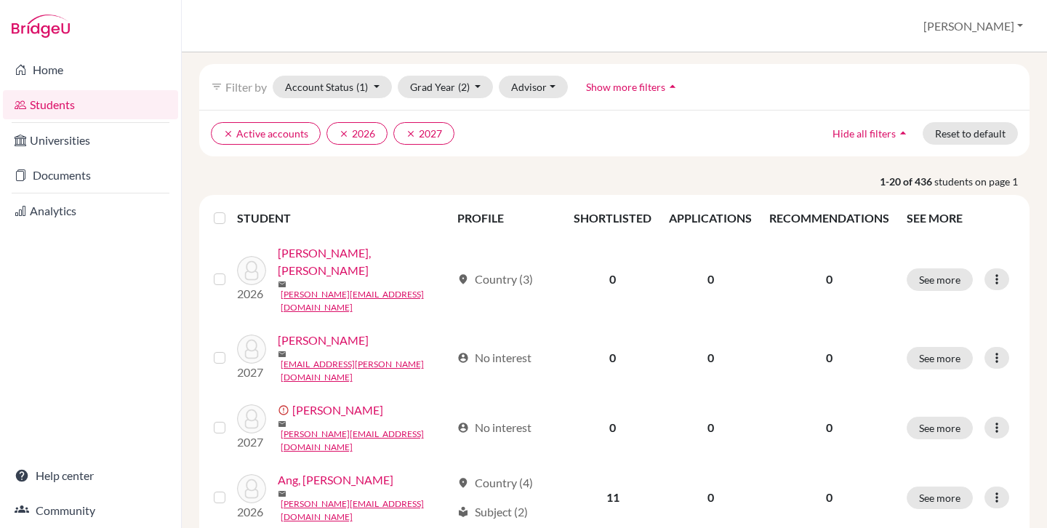
click at [231, 209] on label at bounding box center [231, 209] width 0 height 0
click at [0, 0] on input "checkbox" at bounding box center [0, 0] width 0 height 0
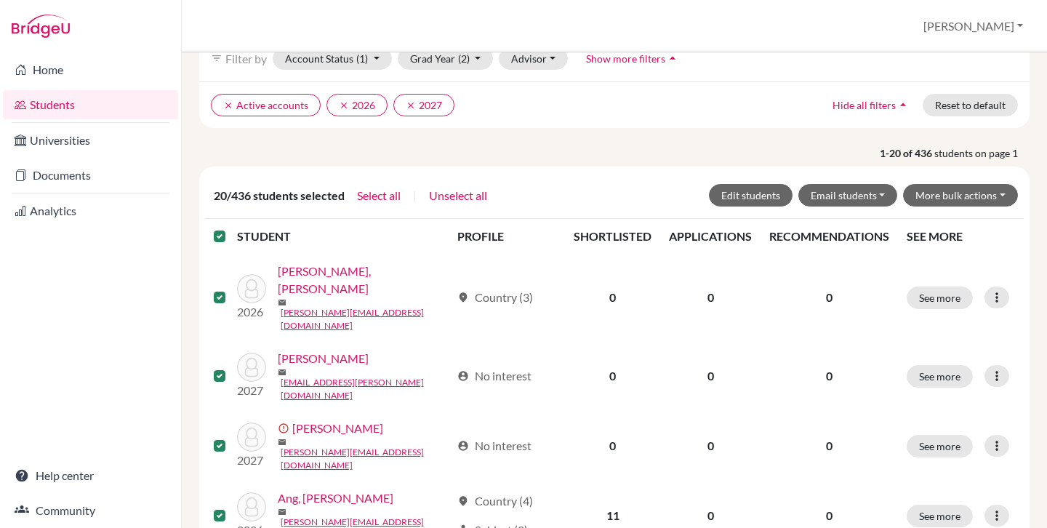
scroll to position [84, 0]
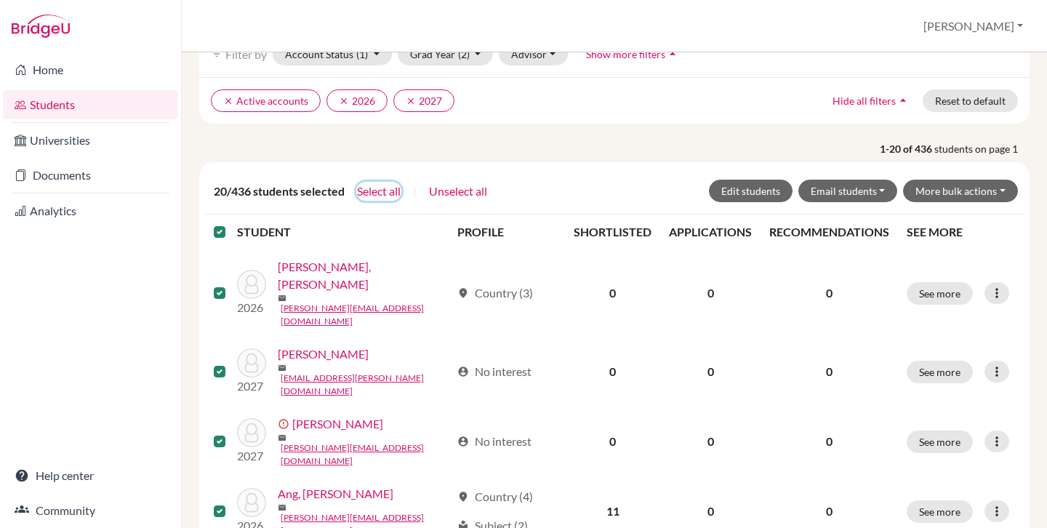
click at [384, 193] on button "Select all" at bounding box center [378, 191] width 45 height 19
click at [534, 200] on div "436/436 students selected Unselect all Edit students Email students Via Gmail V…" at bounding box center [614, 191] width 807 height 23
click at [739, 191] on button "Edit students" at bounding box center [751, 191] width 84 height 23
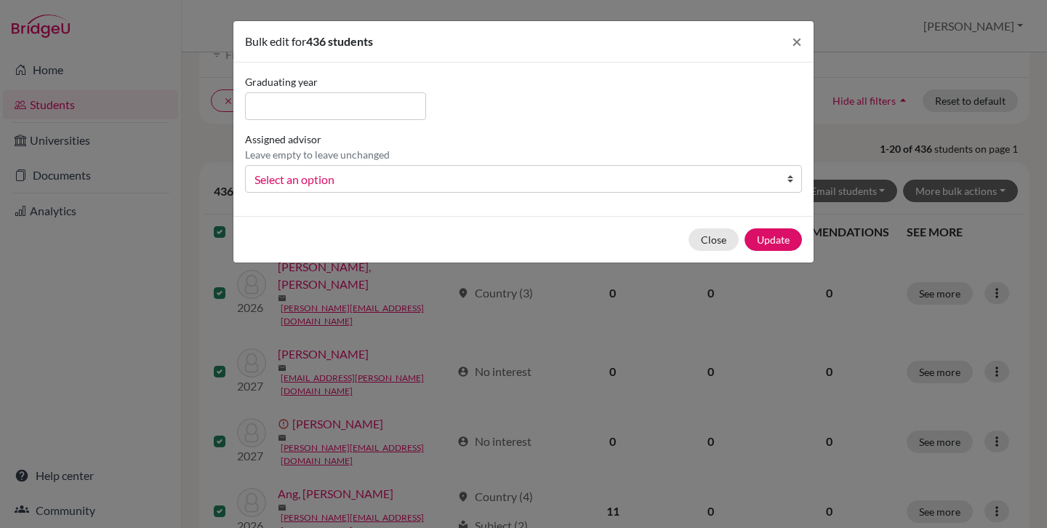
click at [355, 183] on span "Select an option" at bounding box center [513, 179] width 519 height 19
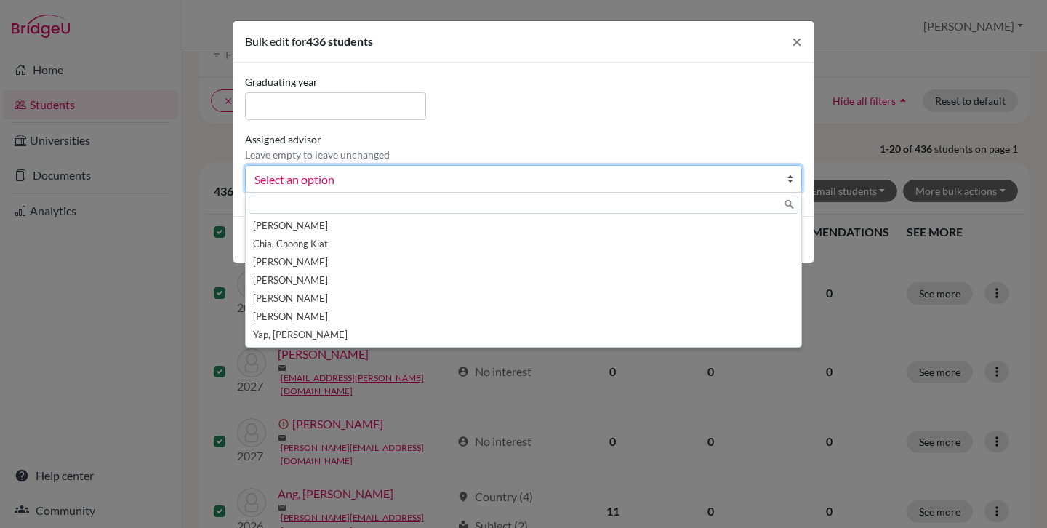
click at [699, 121] on div "Graduating year Assigned advisor Leave empty to leave unchanged Chang, Jaclyn C…" at bounding box center [523, 139] width 564 height 130
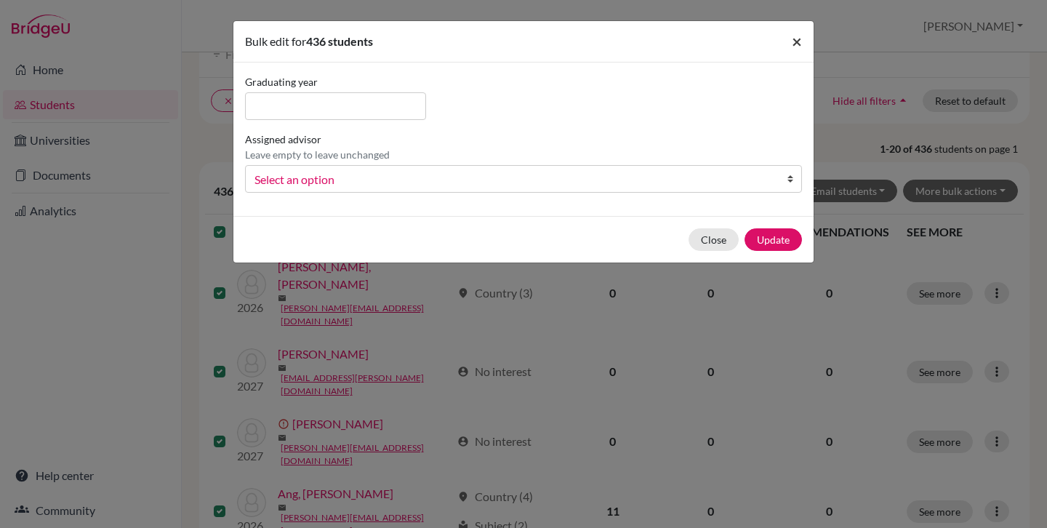
click at [793, 39] on span "×" at bounding box center [797, 41] width 10 height 21
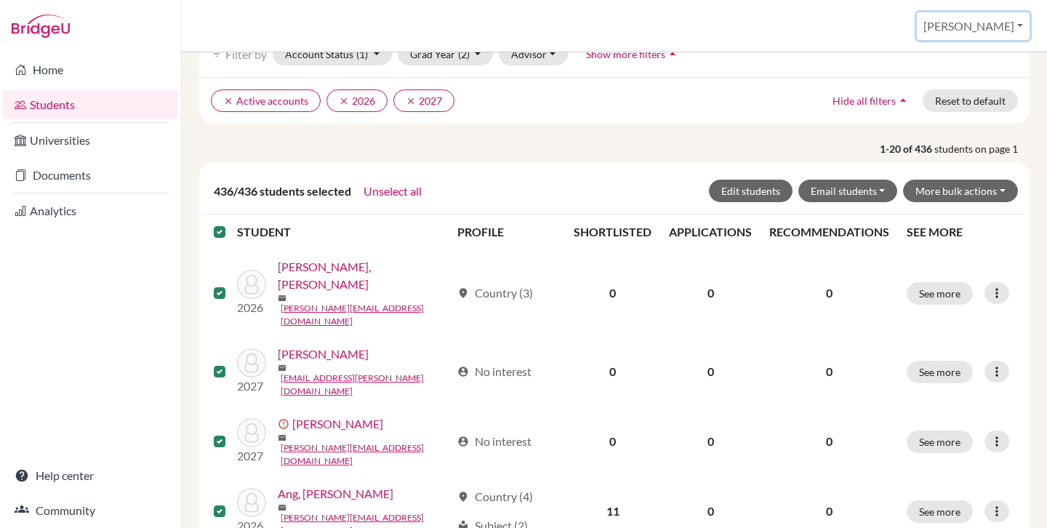
click at [1001, 33] on button "[PERSON_NAME]" at bounding box center [973, 26] width 113 height 28
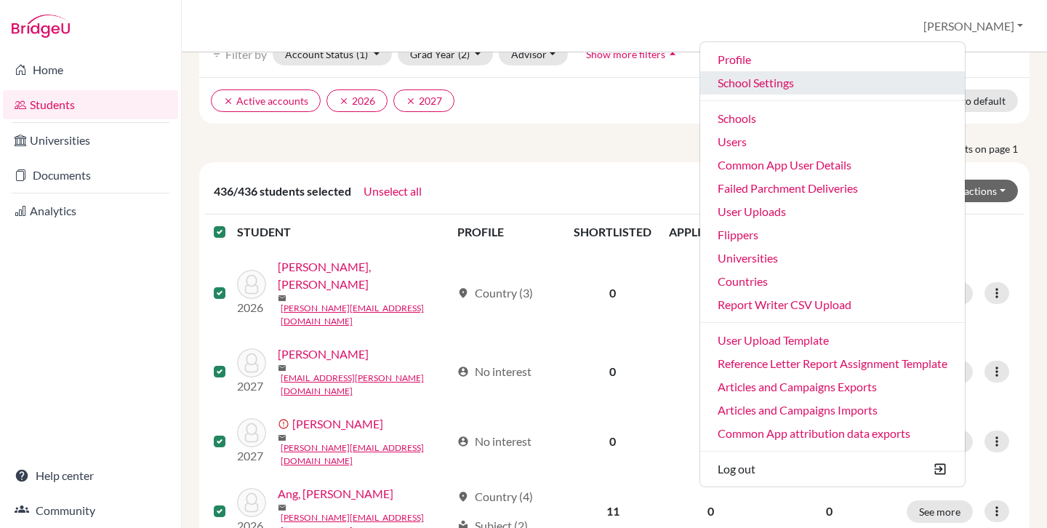
click at [820, 83] on link "School Settings" at bounding box center [832, 82] width 265 height 23
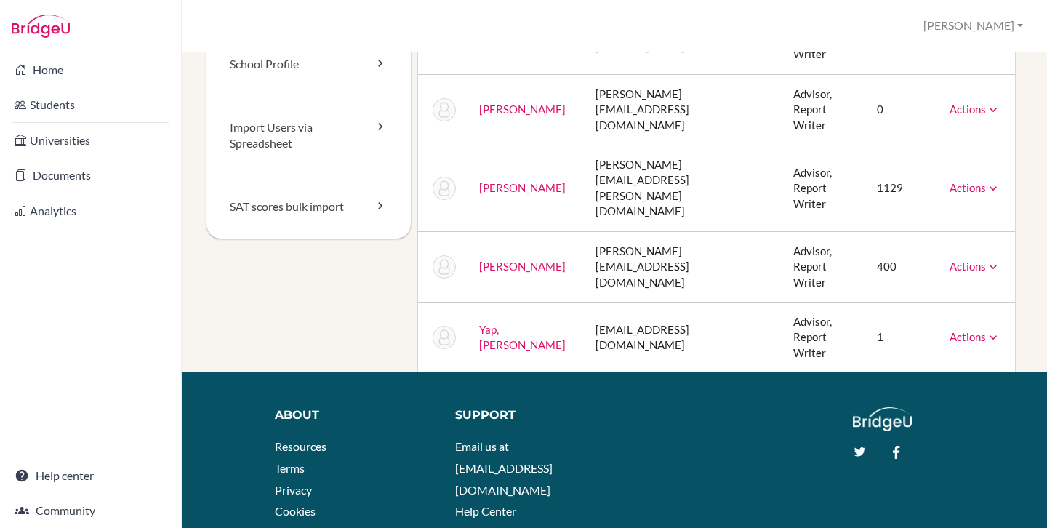
scroll to position [161, 0]
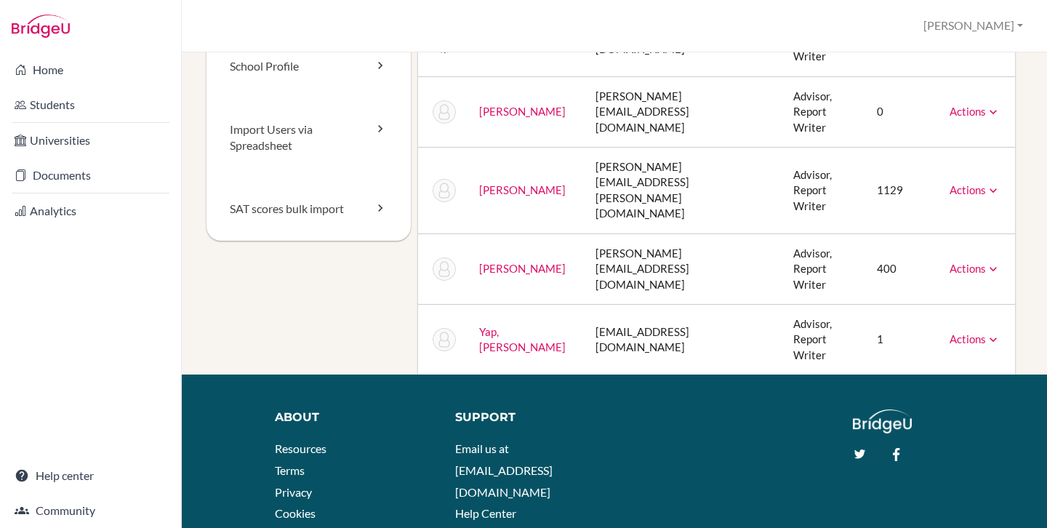
click at [632, 185] on td "[PERSON_NAME][EMAIL_ADDRESS][PERSON_NAME][DOMAIN_NAME]" at bounding box center [683, 191] width 199 height 87
click at [644, 184] on td "[PERSON_NAME][EMAIL_ADDRESS][PERSON_NAME][DOMAIN_NAME]" at bounding box center [683, 191] width 199 height 87
click at [986, 183] on icon at bounding box center [993, 190] width 15 height 15
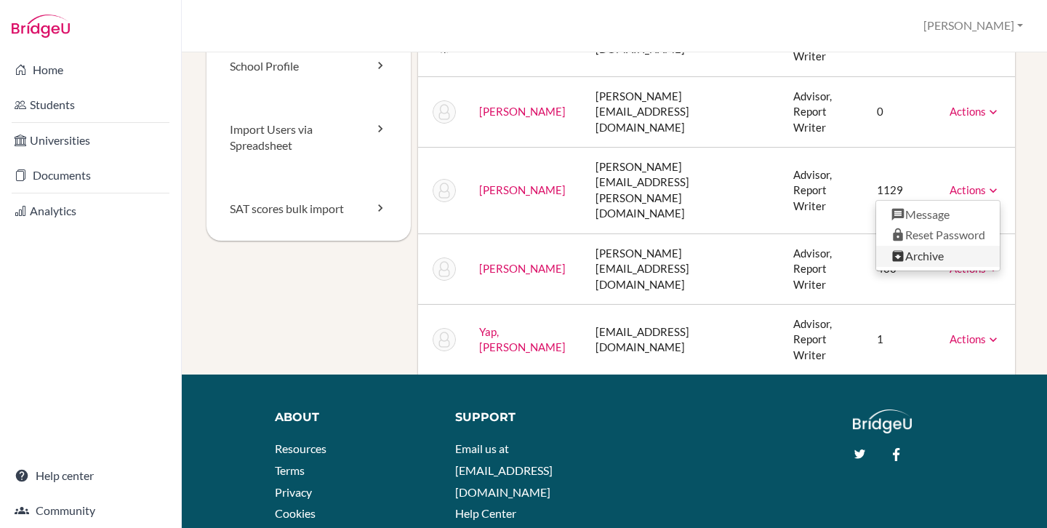
click at [941, 249] on link "Archive" at bounding box center [938, 256] width 124 height 21
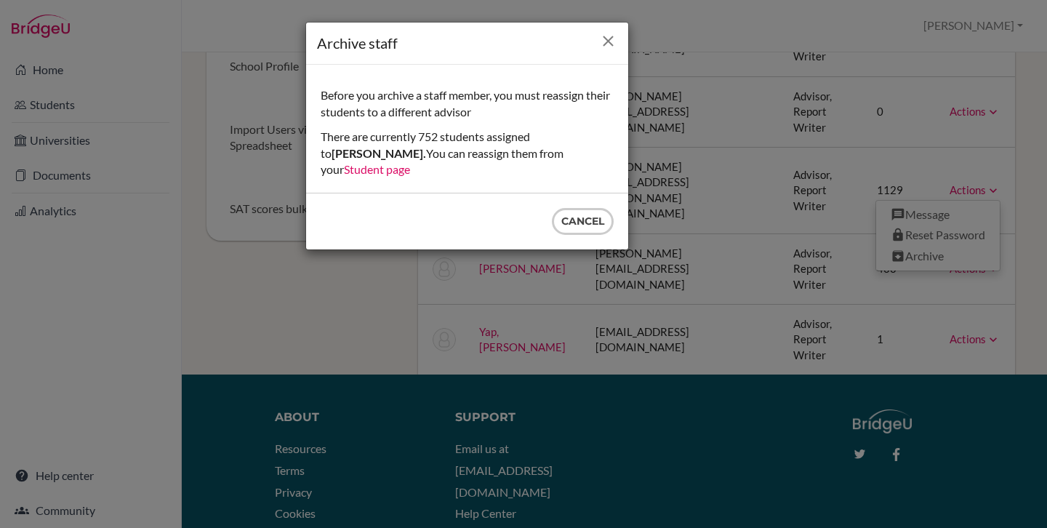
click at [607, 37] on icon "Close" at bounding box center [608, 41] width 18 height 18
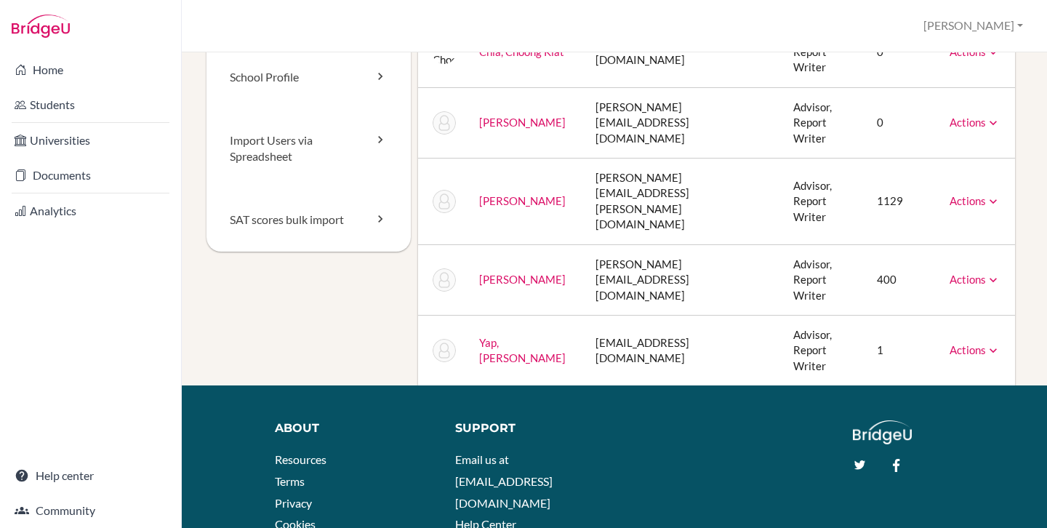
scroll to position [150, 0]
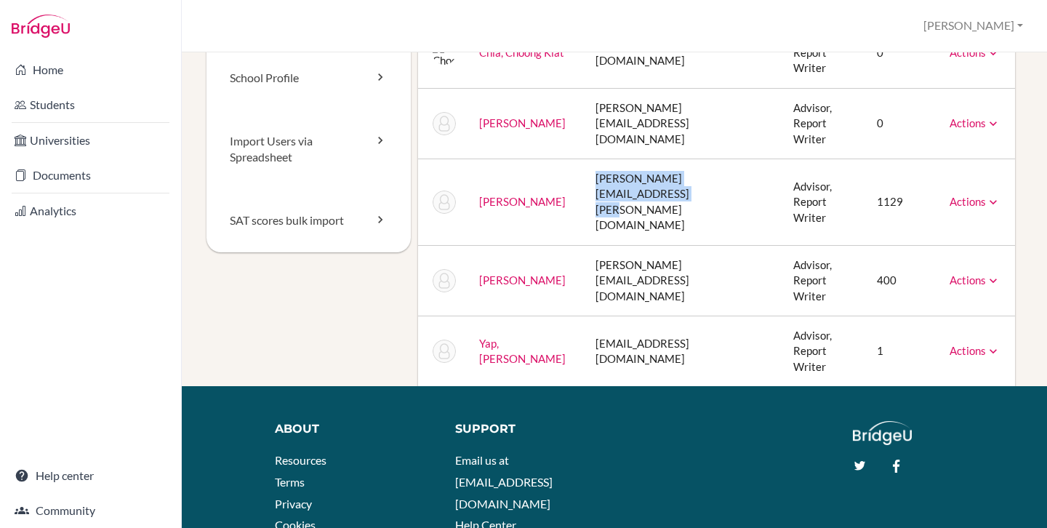
drag, startPoint x: 589, startPoint y: 196, endPoint x: 727, endPoint y: 199, distance: 138.2
click at [727, 199] on td "[PERSON_NAME][EMAIL_ADDRESS][PERSON_NAME][DOMAIN_NAME]" at bounding box center [683, 202] width 199 height 87
click at [599, 190] on td "[PERSON_NAME][EMAIL_ADDRESS][PERSON_NAME][DOMAIN_NAME]" at bounding box center [683, 202] width 199 height 87
click at [598, 193] on td "[PERSON_NAME][EMAIL_ADDRESS][PERSON_NAME][DOMAIN_NAME]" at bounding box center [683, 202] width 199 height 87
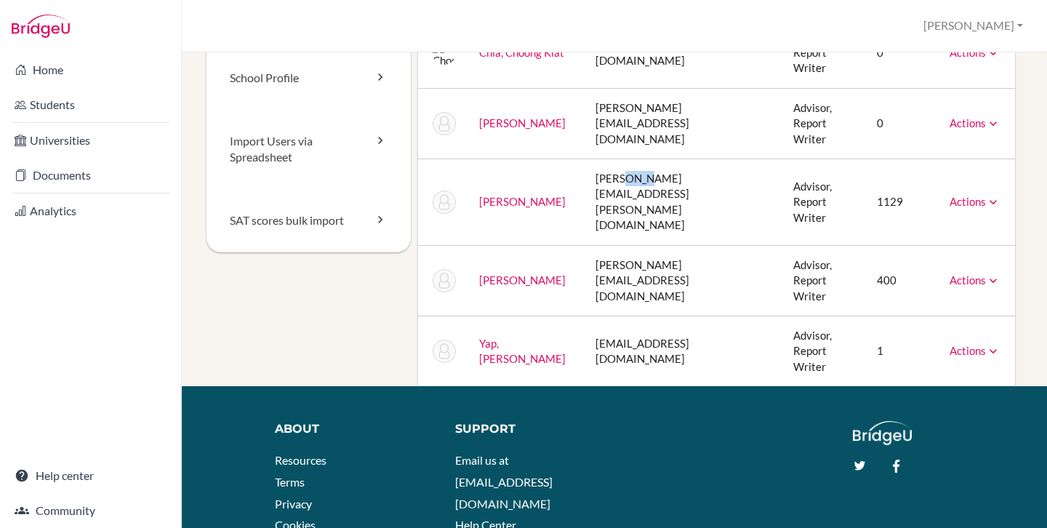
click at [598, 193] on td "[PERSON_NAME][EMAIL_ADDRESS][PERSON_NAME][DOMAIN_NAME]" at bounding box center [683, 202] width 199 height 87
click at [603, 198] on td "[PERSON_NAME][EMAIL_ADDRESS][PERSON_NAME][DOMAIN_NAME]" at bounding box center [683, 202] width 199 height 87
drag, startPoint x: 734, startPoint y: 196, endPoint x: 633, endPoint y: 193, distance: 101.1
click at [670, 193] on td "[PERSON_NAME][EMAIL_ADDRESS][PERSON_NAME][DOMAIN_NAME]" at bounding box center [683, 202] width 199 height 87
drag, startPoint x: 633, startPoint y: 193, endPoint x: 566, endPoint y: 195, distance: 66.9
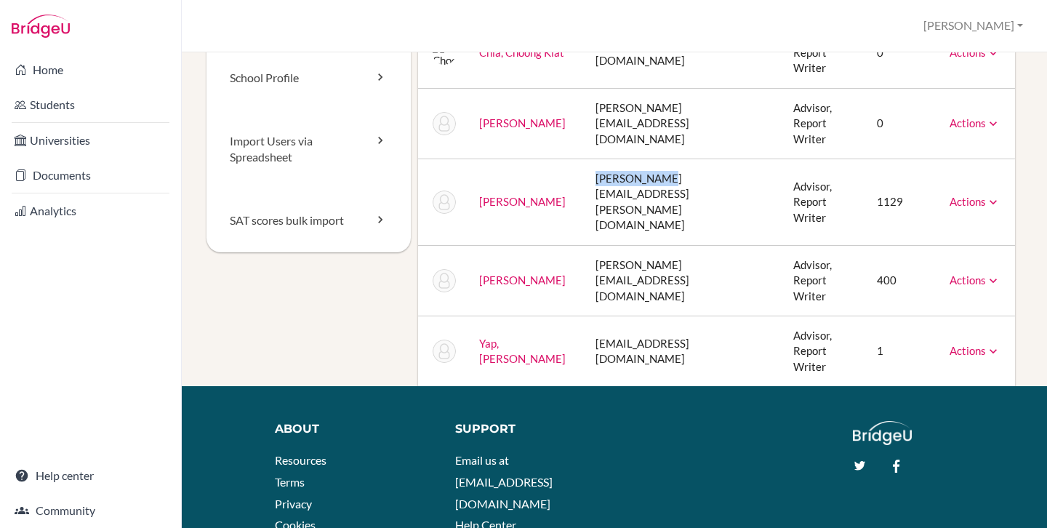
click at [584, 195] on td "[PERSON_NAME][EMAIL_ADDRESS][PERSON_NAME][DOMAIN_NAME]" at bounding box center [683, 202] width 199 height 87
drag, startPoint x: 568, startPoint y: 195, endPoint x: 739, endPoint y: 206, distance: 171.9
click at [739, 206] on td "[PERSON_NAME][EMAIL_ADDRESS][PERSON_NAME][DOMAIN_NAME]" at bounding box center [683, 202] width 199 height 87
copy td "[PERSON_NAME][EMAIL_ADDRESS][PERSON_NAME][DOMAIN_NAME]"
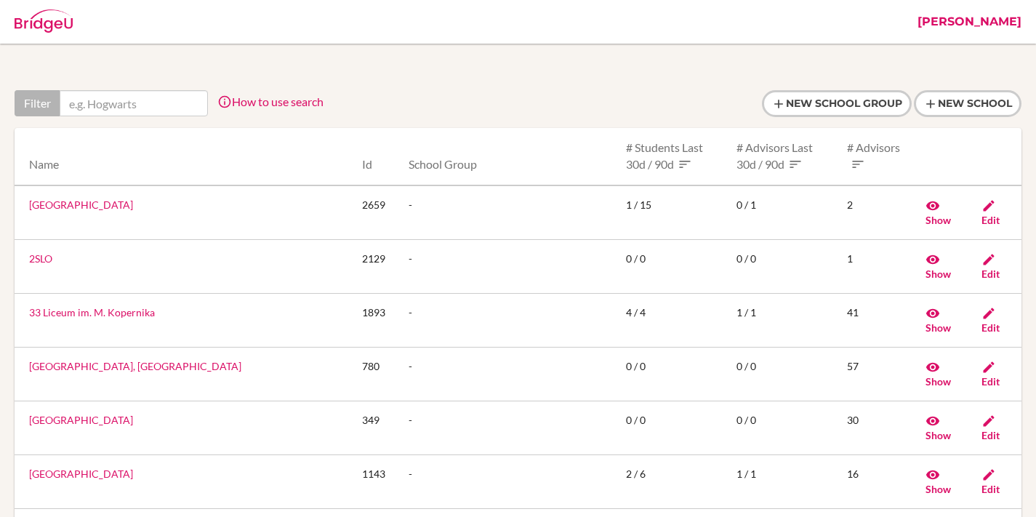
click at [993, 16] on link "[PERSON_NAME]" at bounding box center [969, 22] width 119 height 44
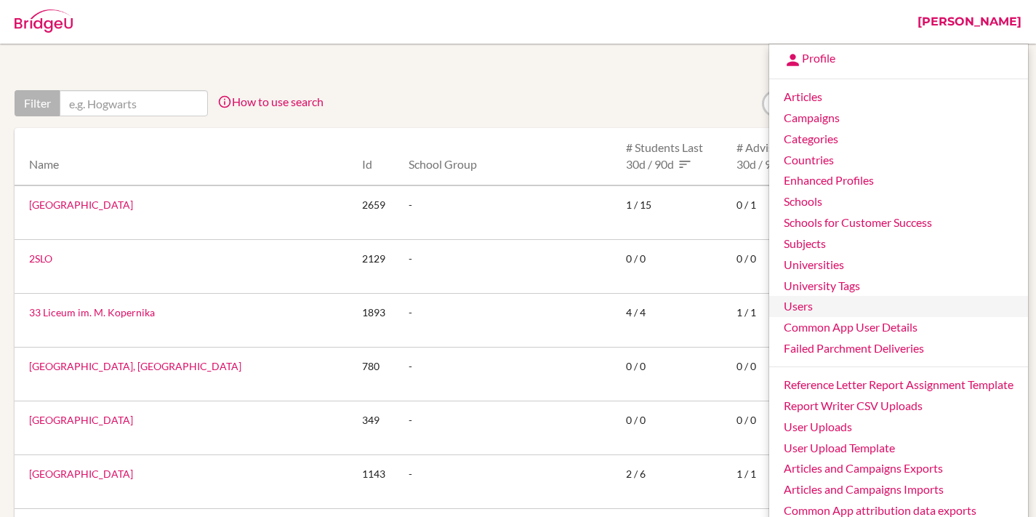
click at [809, 304] on link "Users" at bounding box center [898, 306] width 259 height 21
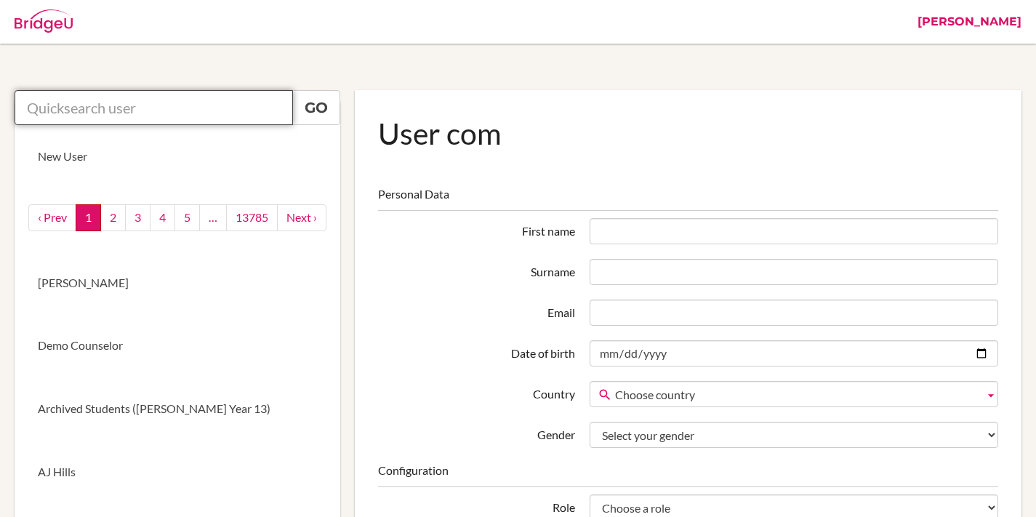
click at [238, 103] on input "text" at bounding box center [154, 107] width 278 height 35
paste input "rita.kaur@acsinternational.edu.sg"
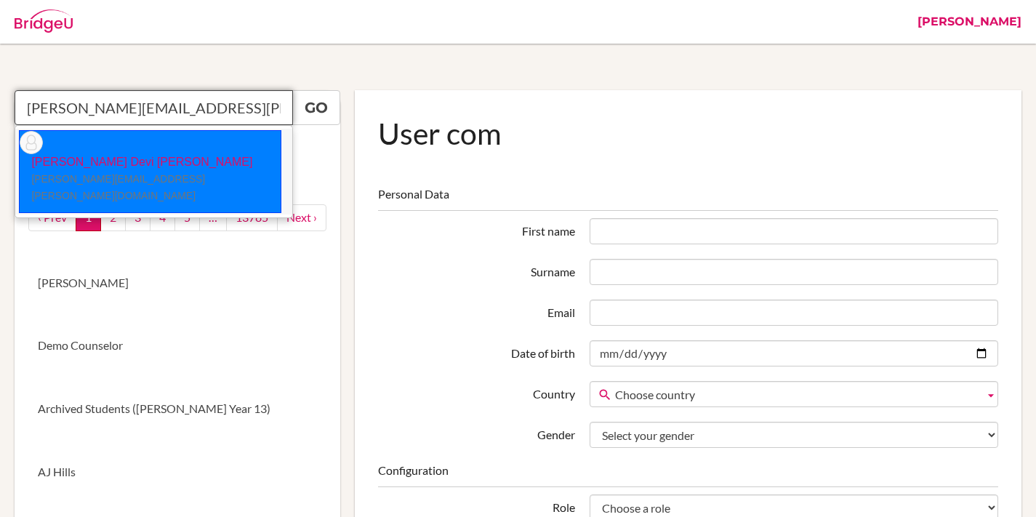
click at [115, 154] on p "Junita Devi Sockalingam rita.kaur@acsinternational.edu.sg" at bounding box center [150, 179] width 261 height 50
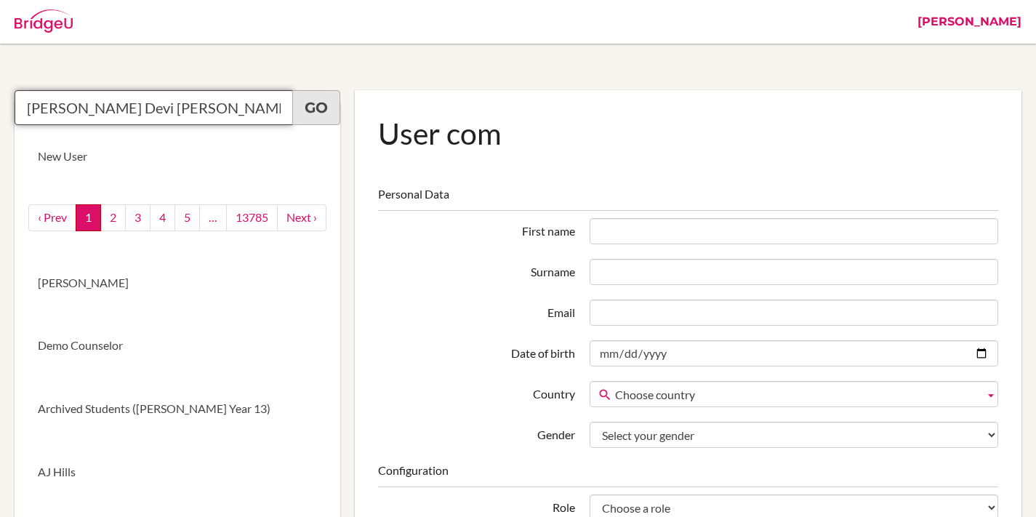
type input "Junita Devi Sockalingam"
click at [309, 111] on link "Go" at bounding box center [316, 107] width 48 height 35
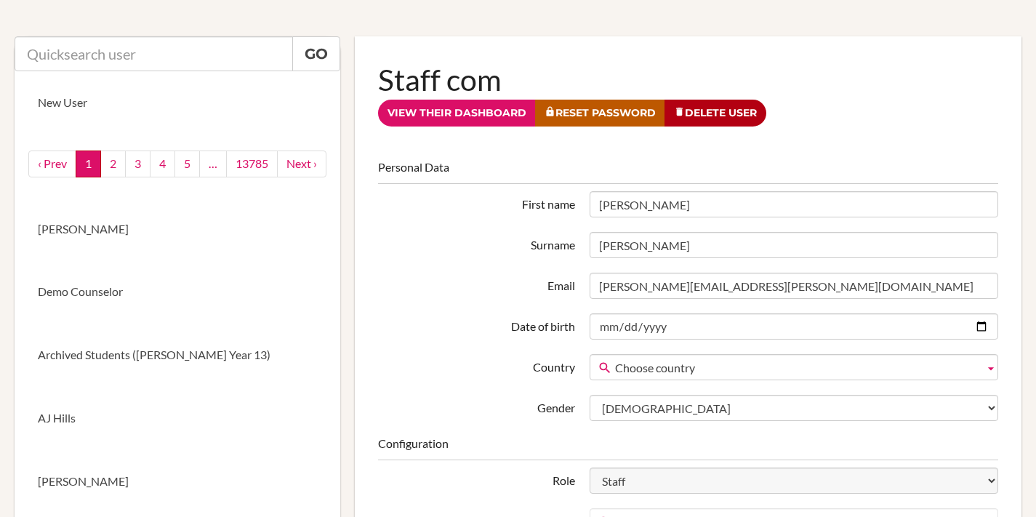
scroll to position [72, 0]
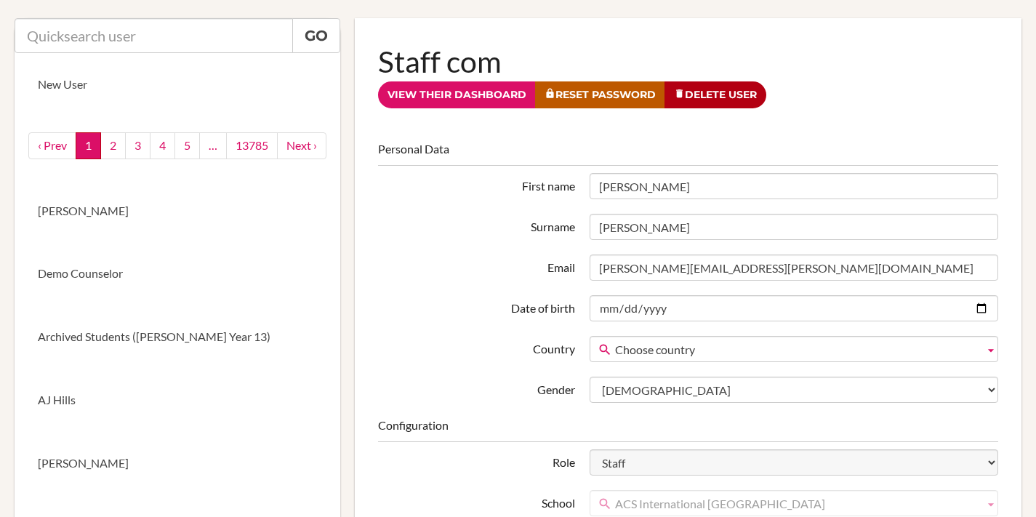
click at [668, 195] on input "[PERSON_NAME]" at bounding box center [794, 186] width 409 height 26
type input "J"
type input "[PERSON_NAME]"
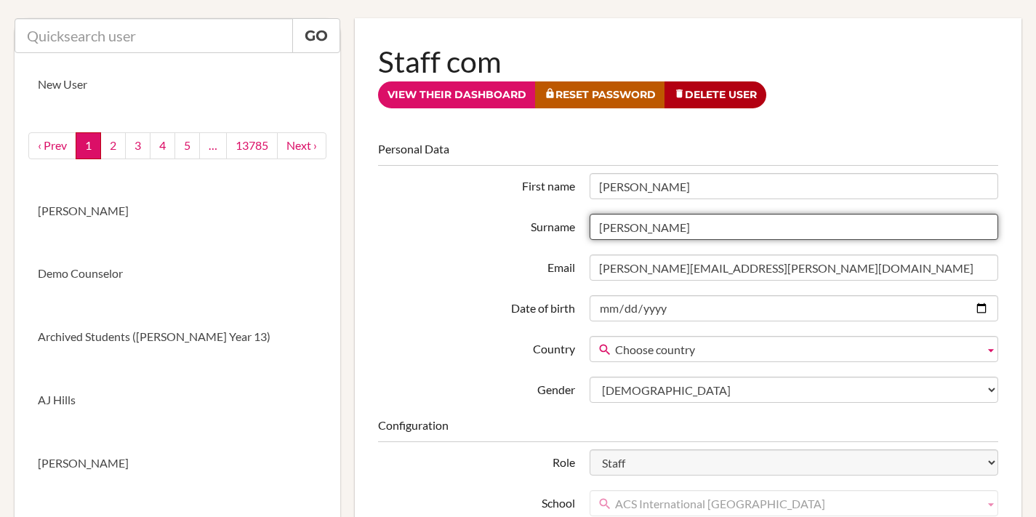
click at [684, 224] on input "[PERSON_NAME]" at bounding box center [794, 227] width 409 height 26
type input "Kaur"
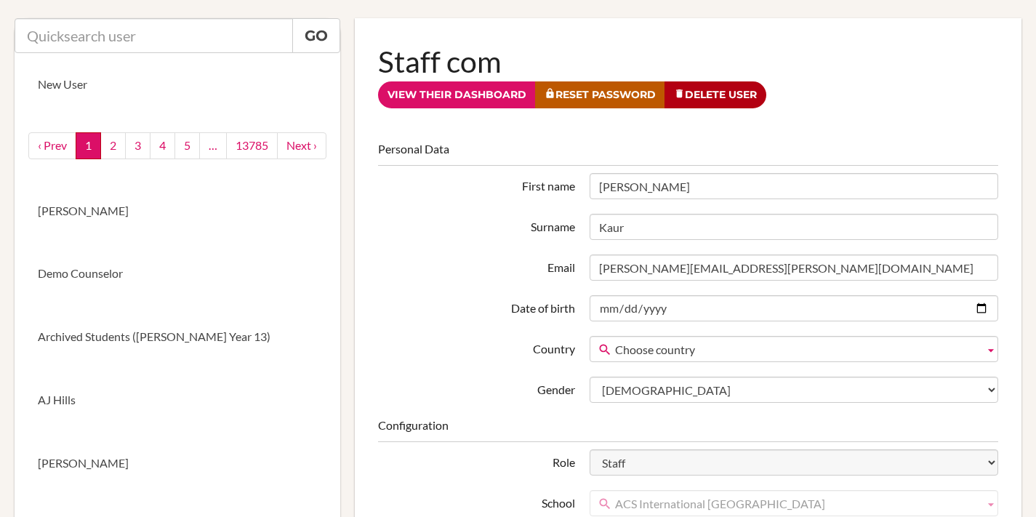
click at [798, 158] on legend "Personal Data" at bounding box center [688, 153] width 620 height 25
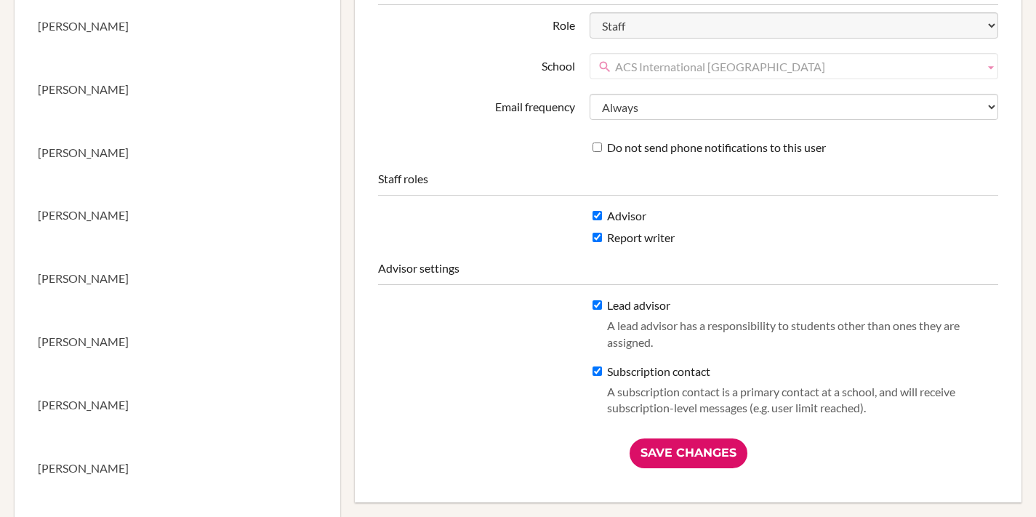
scroll to position [625, 0]
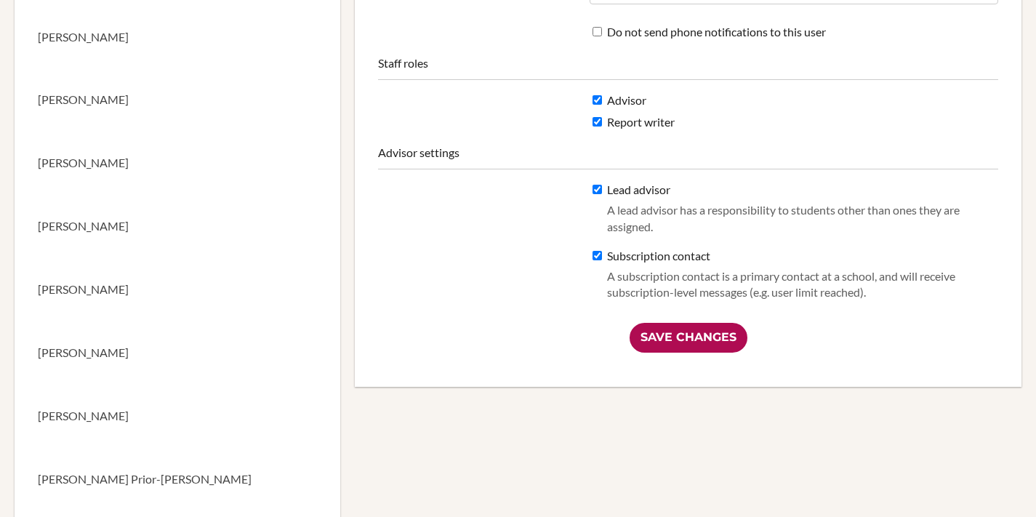
click at [699, 341] on input "Save Changes" at bounding box center [689, 338] width 118 height 30
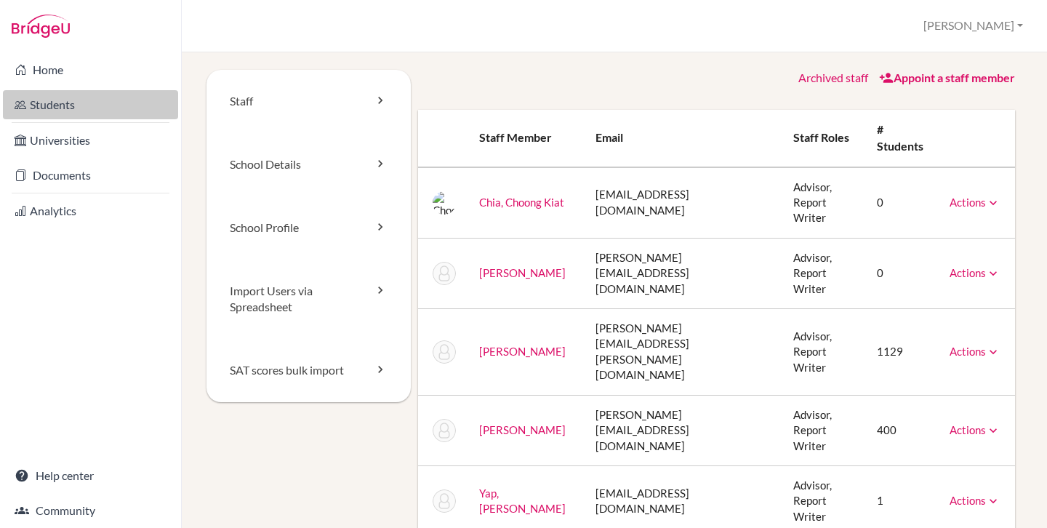
click at [63, 101] on link "Students" at bounding box center [90, 104] width 175 height 29
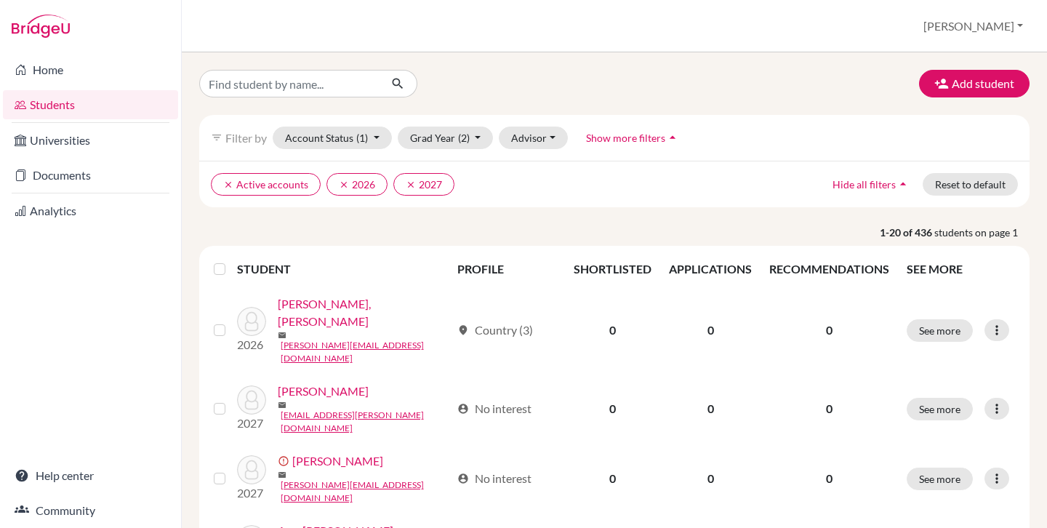
click at [231, 260] on label at bounding box center [231, 260] width 0 height 0
click at [0, 0] on input "checkbox" at bounding box center [0, 0] width 0 height 0
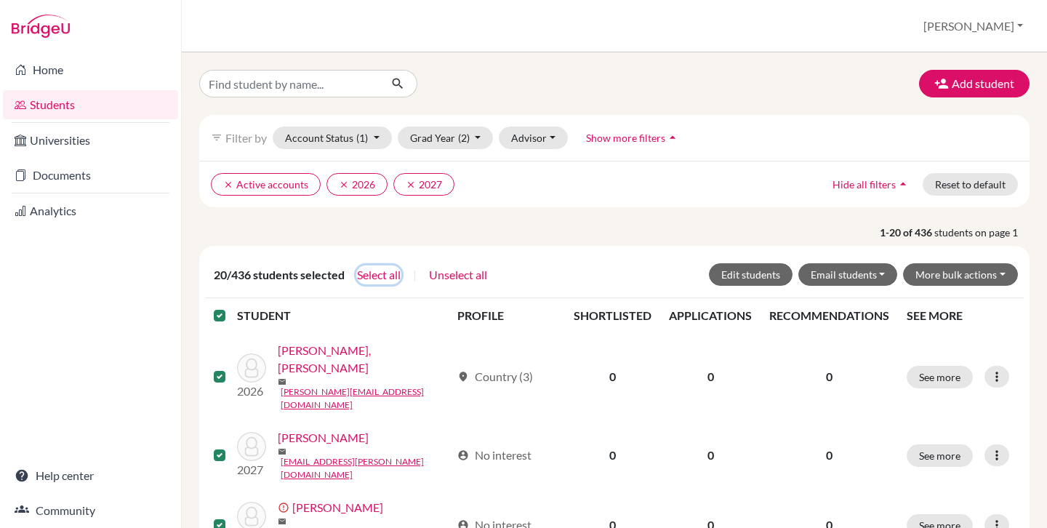
click at [366, 277] on button "Select all" at bounding box center [378, 274] width 45 height 19
click at [519, 139] on button "Advisor" at bounding box center [533, 138] width 69 height 23
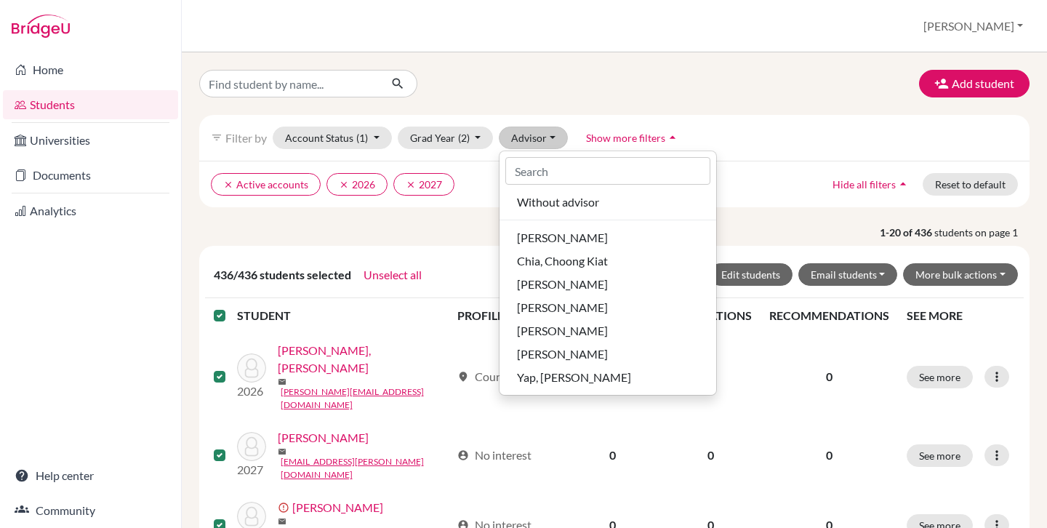
click at [604, 90] on div "Add student" at bounding box center [614, 84] width 852 height 28
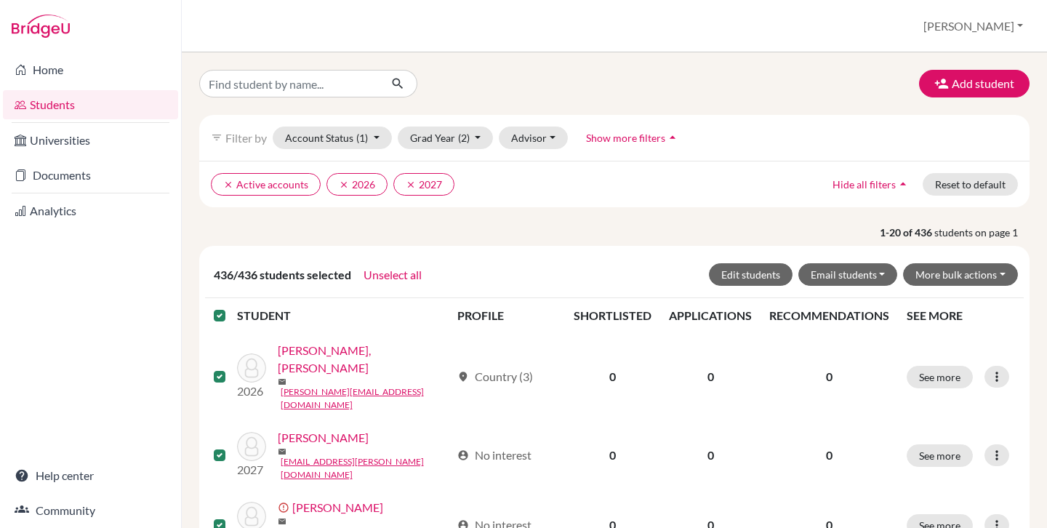
click at [231, 307] on label at bounding box center [231, 307] width 0 height 0
click at [0, 0] on input "checkbox" at bounding box center [0, 0] width 0 height 0
click at [747, 61] on div "Add student filter_list Filter by Account Status (1) Active accounts done Archi…" at bounding box center [614, 290] width 865 height 476
click at [1005, 25] on button "[PERSON_NAME]" at bounding box center [973, 26] width 113 height 28
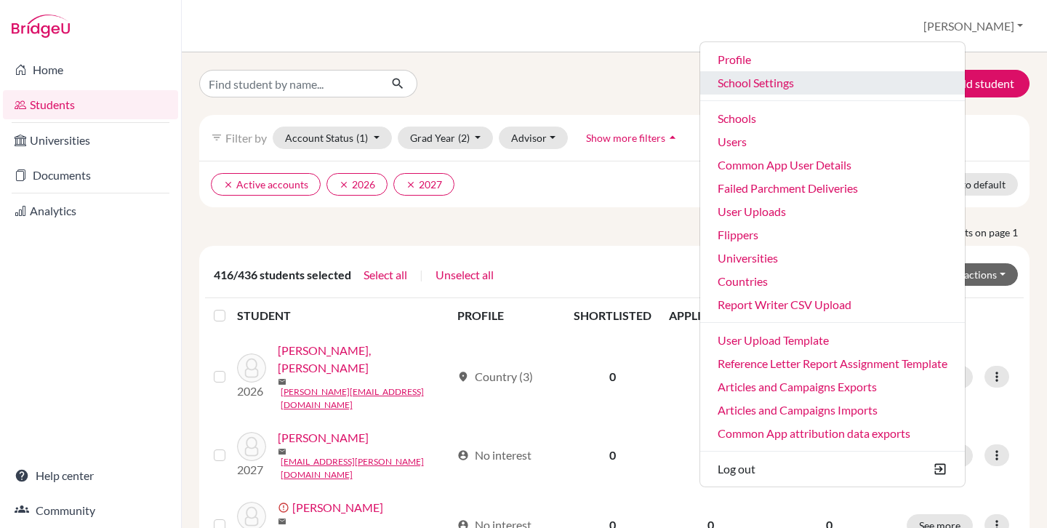
click at [824, 83] on link "School Settings" at bounding box center [832, 82] width 265 height 23
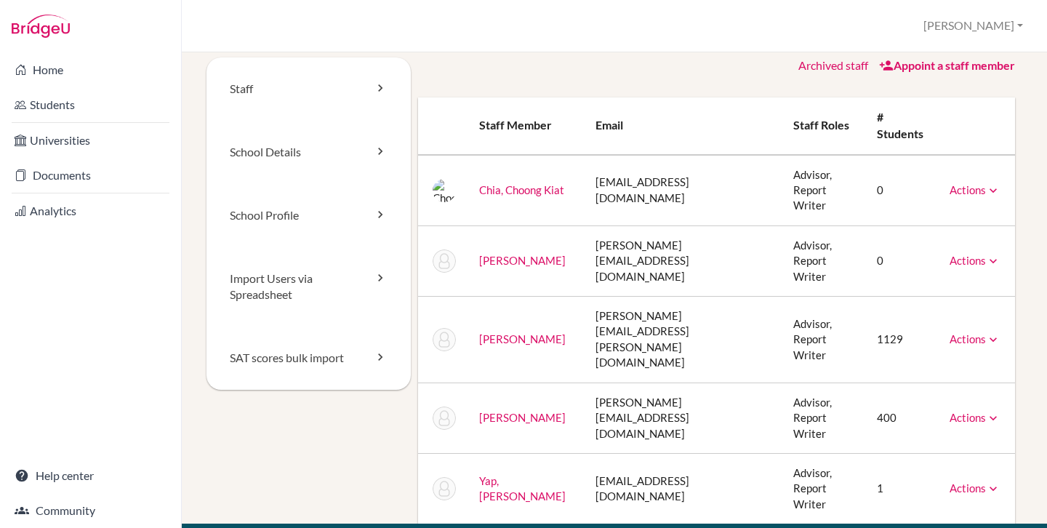
scroll to position [15, 0]
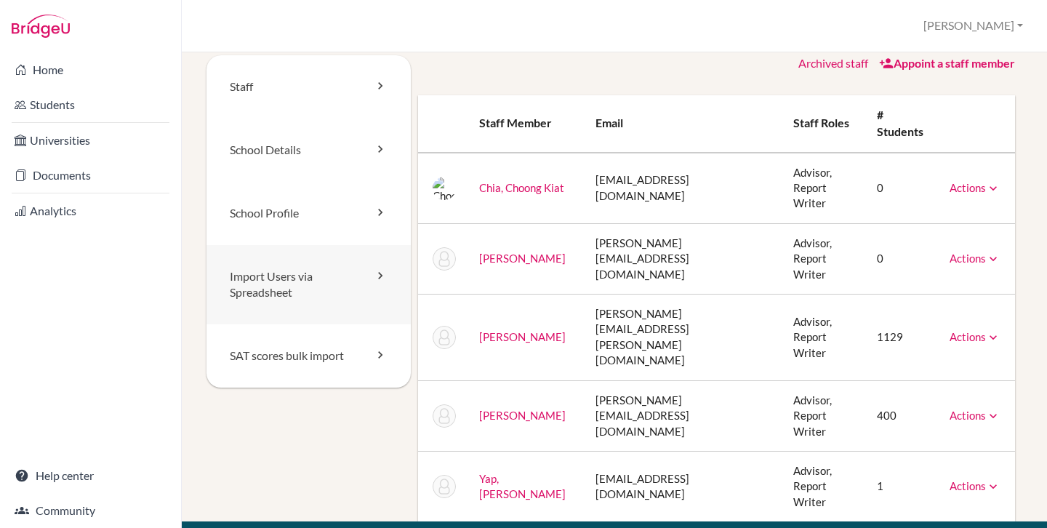
click at [295, 296] on link "Import Users via Spreadsheet" at bounding box center [309, 285] width 204 height 80
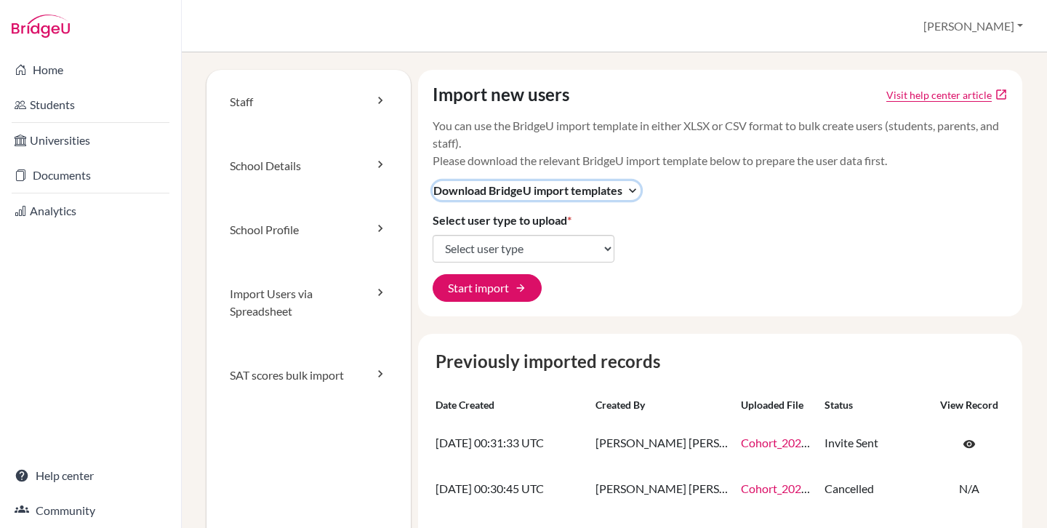
click at [493, 194] on span "Download BridgeU import templates" at bounding box center [527, 190] width 189 height 17
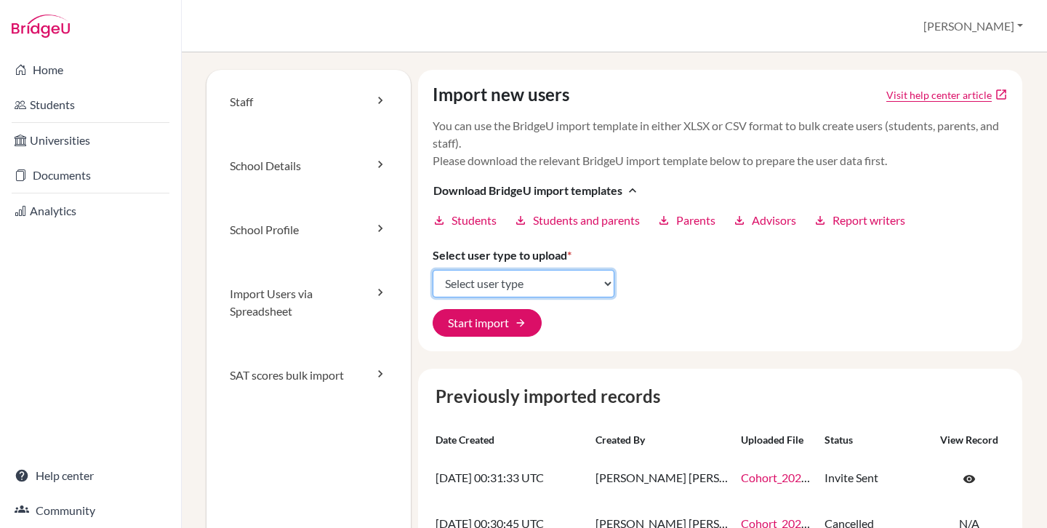
click at [491, 284] on select "Select user type Students Students and parents Parents Advisors Report writers" at bounding box center [524, 284] width 182 height 28
select select "students"
click at [433, 270] on select "Select user type Students Students and parents Parents Advisors Report writers" at bounding box center [524, 284] width 182 height 28
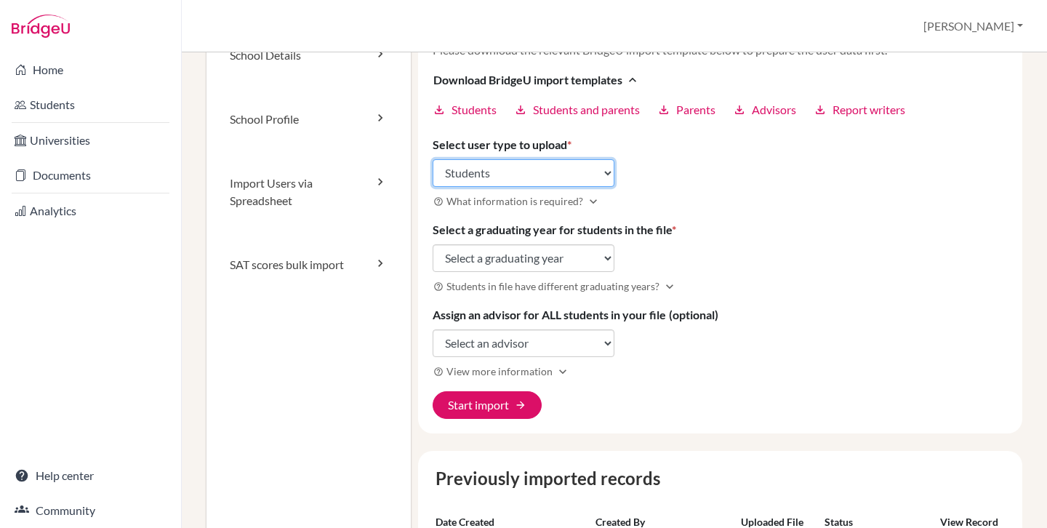
scroll to position [112, 0]
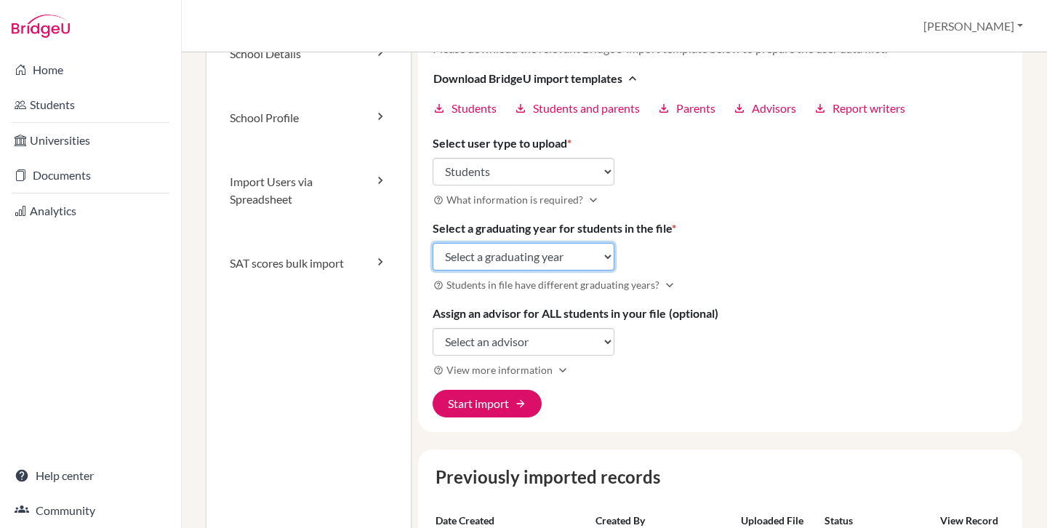
click at [504, 256] on select "Select a graduating year [DATE] 2025 2026 2027 2028 2029" at bounding box center [524, 257] width 182 height 28
select select "2028"
click at [433, 243] on select "Select a graduating year 2024 2025 2026 2027 2028 2029" at bounding box center [524, 257] width 182 height 28
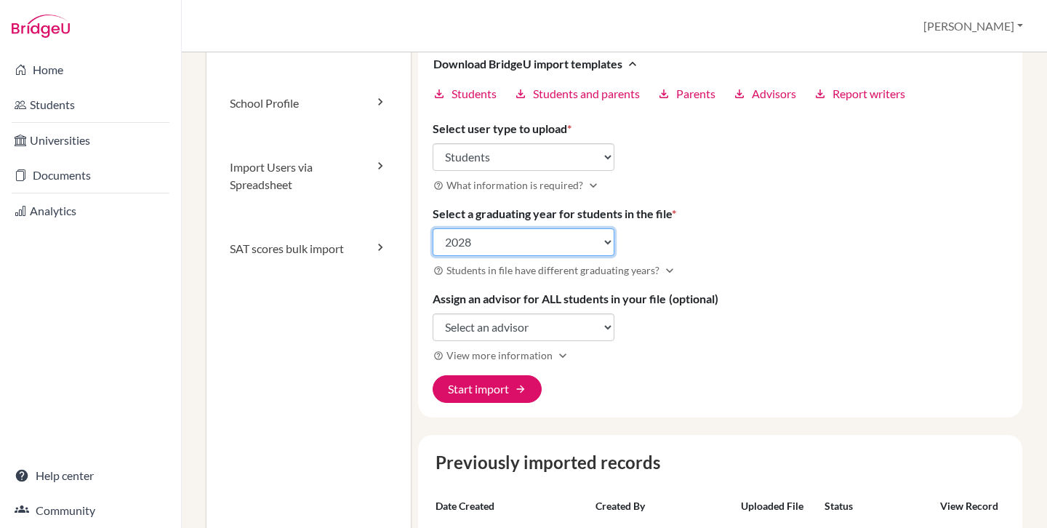
scroll to position [128, 0]
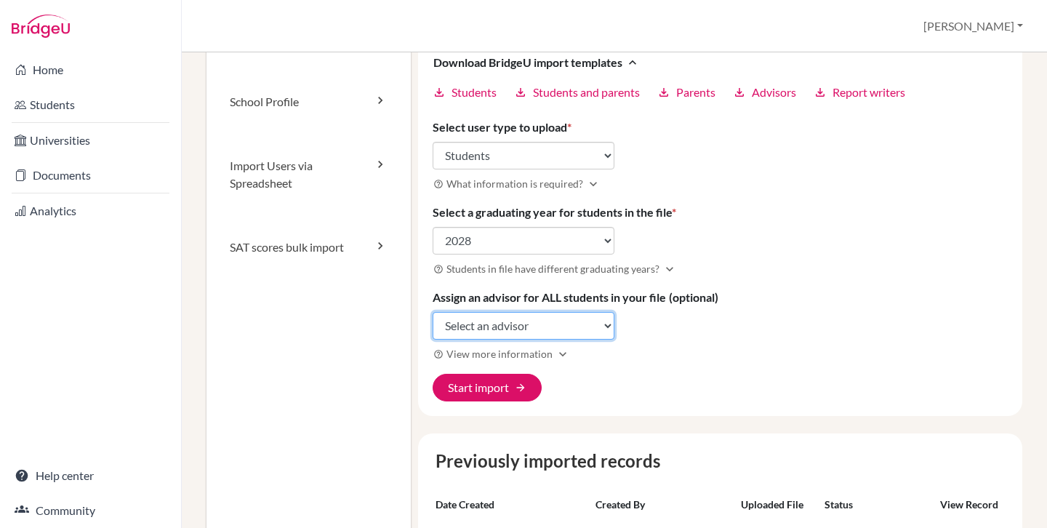
click at [520, 326] on select "Select an advisor Choong Kiat Chia Nicholas Chia Rita Kaur Junita Devi Sockalin…" at bounding box center [524, 326] width 182 height 28
select select "393368"
click at [433, 312] on select "Select an advisor Choong Kiat Chia Nicholas Chia Rita Kaur Junita Devi Sockalin…" at bounding box center [524, 326] width 182 height 28
click at [492, 293] on label "Assign an advisor for ALL students in your file (optional)" at bounding box center [576, 297] width 286 height 17
click at [492, 312] on select "Select an advisor Choong Kiat Chia Nicholas Chia Rita Kaur Junita Devi Sockalin…" at bounding box center [524, 326] width 182 height 28
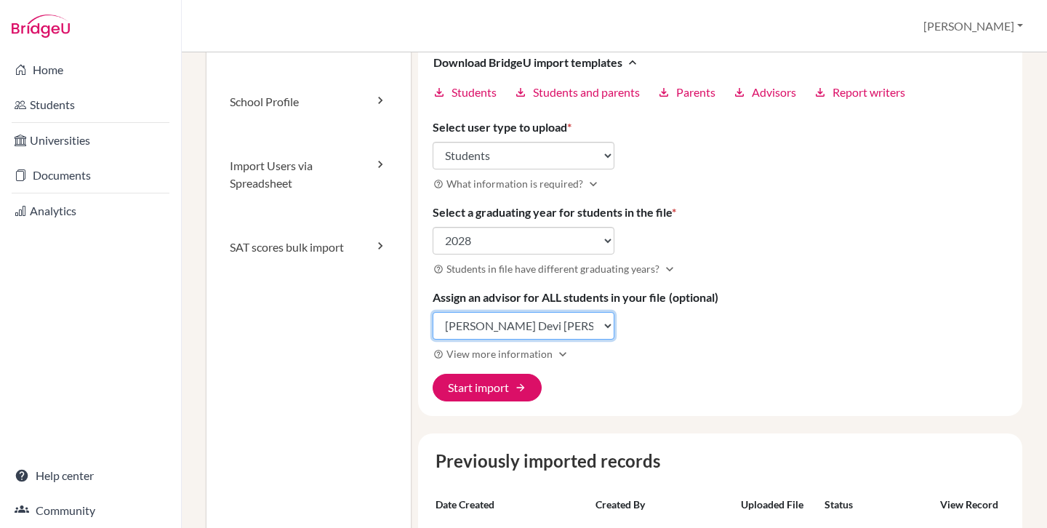
click at [458, 335] on select "Select an advisor Choong Kiat Chia Nicholas Chia Rita Kaur Junita Devi Sockalin…" at bounding box center [524, 326] width 182 height 28
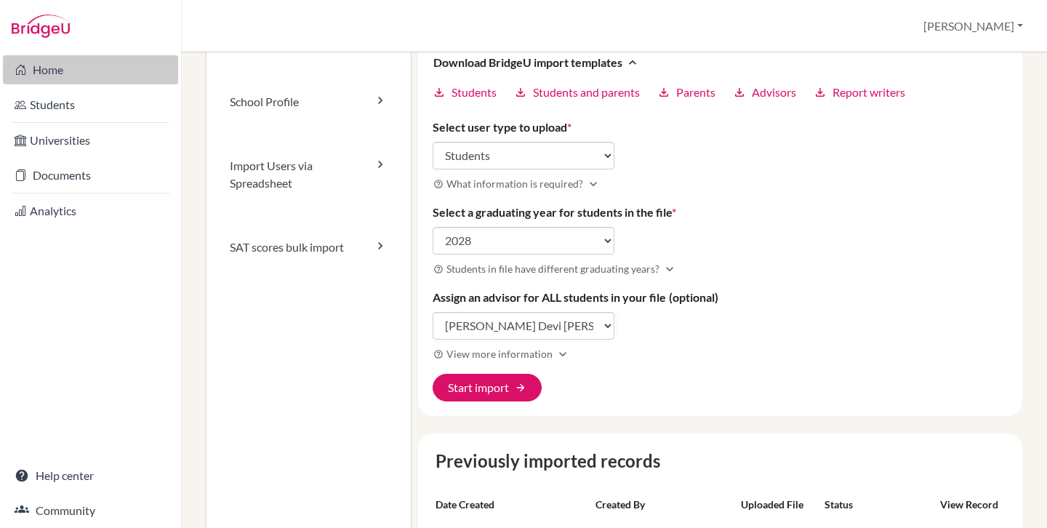
click at [73, 70] on link "Home" at bounding box center [90, 69] width 175 height 29
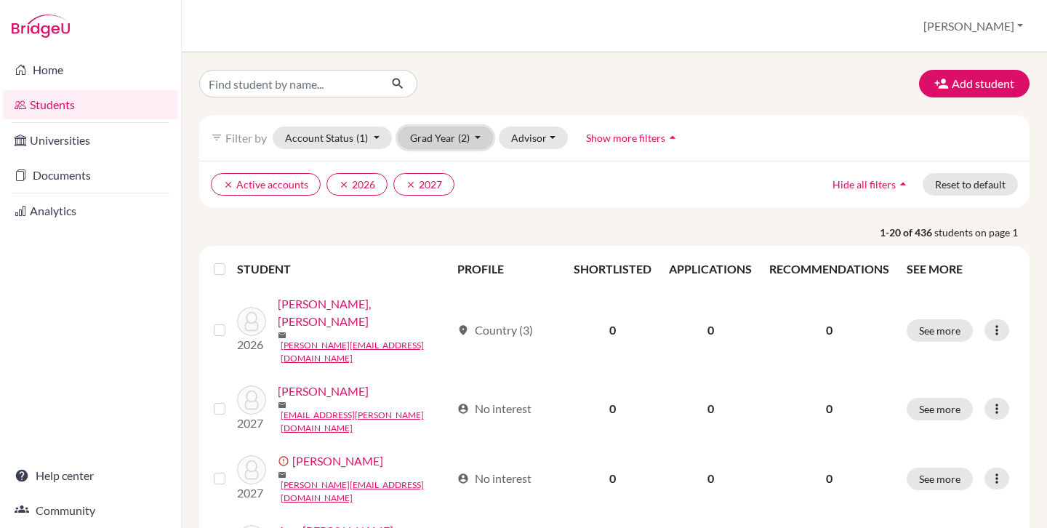
click at [470, 140] on button "Grad Year (2)" at bounding box center [446, 138] width 96 height 23
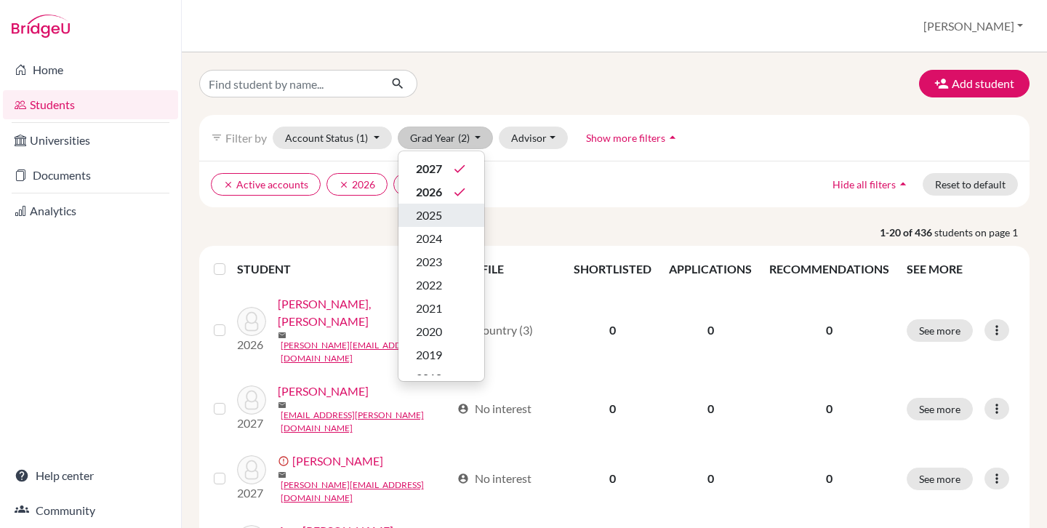
click at [457, 209] on div "2025" at bounding box center [441, 215] width 51 height 17
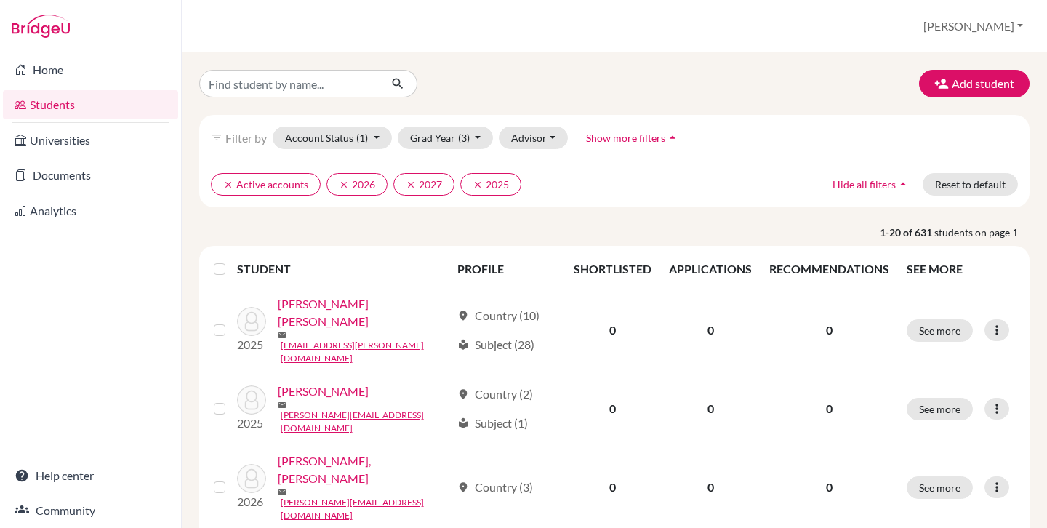
click at [231, 260] on label at bounding box center [231, 260] width 0 height 0
click at [0, 0] on input "checkbox" at bounding box center [0, 0] width 0 height 0
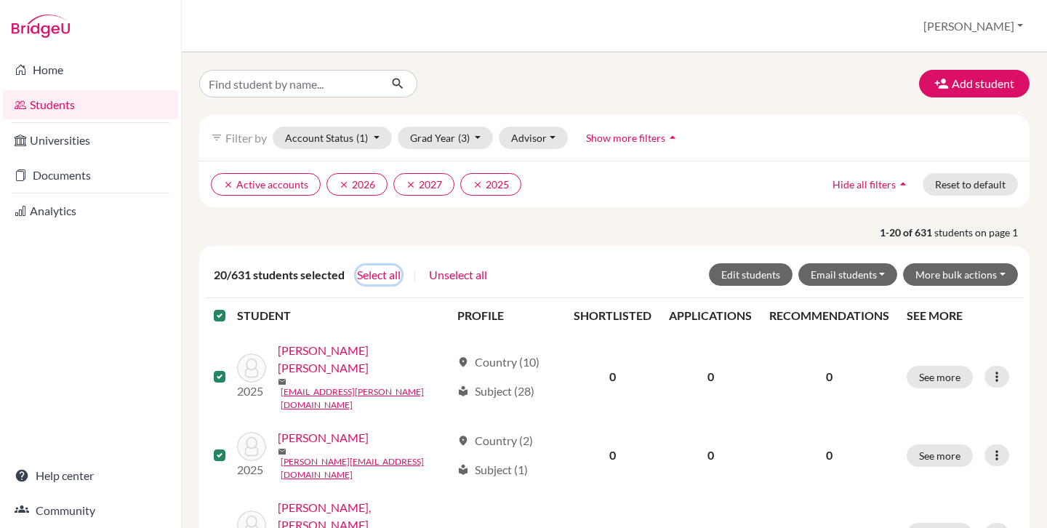
click at [375, 273] on button "Select all" at bounding box center [378, 274] width 45 height 19
click at [727, 273] on button "Edit students" at bounding box center [751, 274] width 84 height 23
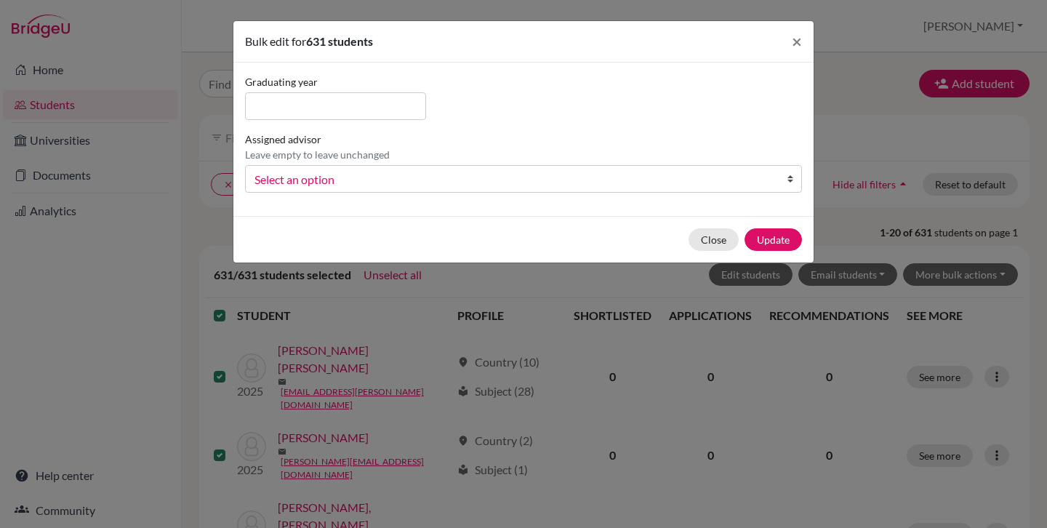
click at [320, 176] on span "Select an option" at bounding box center [513, 179] width 519 height 19
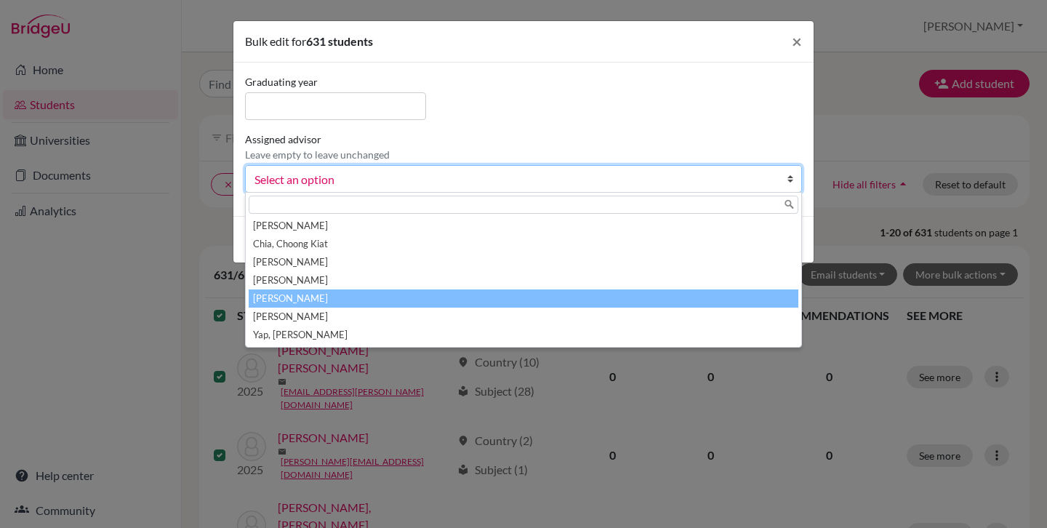
click at [365, 296] on li "[PERSON_NAME]" at bounding box center [524, 298] width 550 height 18
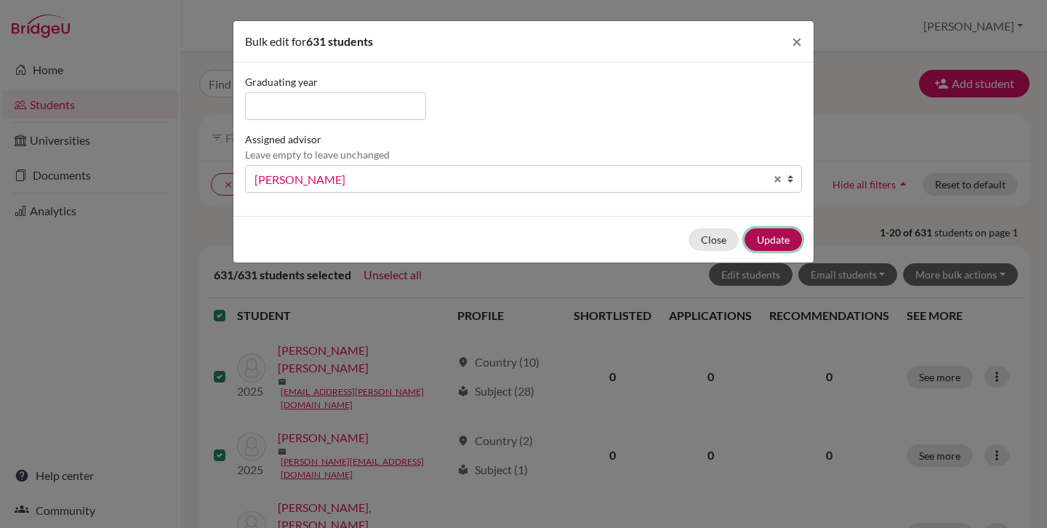
click at [777, 241] on button "Update" at bounding box center [773, 239] width 57 height 23
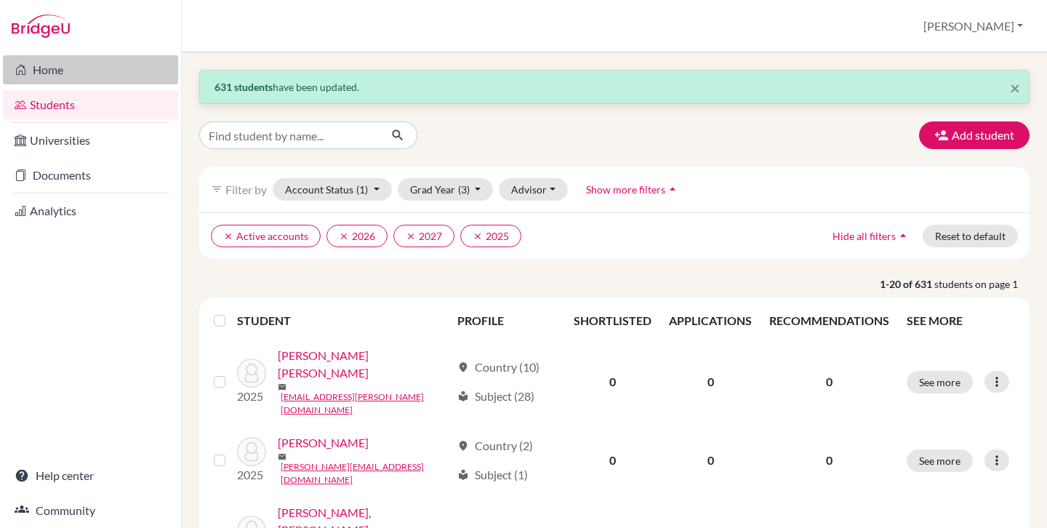
click at [68, 68] on link "Home" at bounding box center [90, 69] width 175 height 29
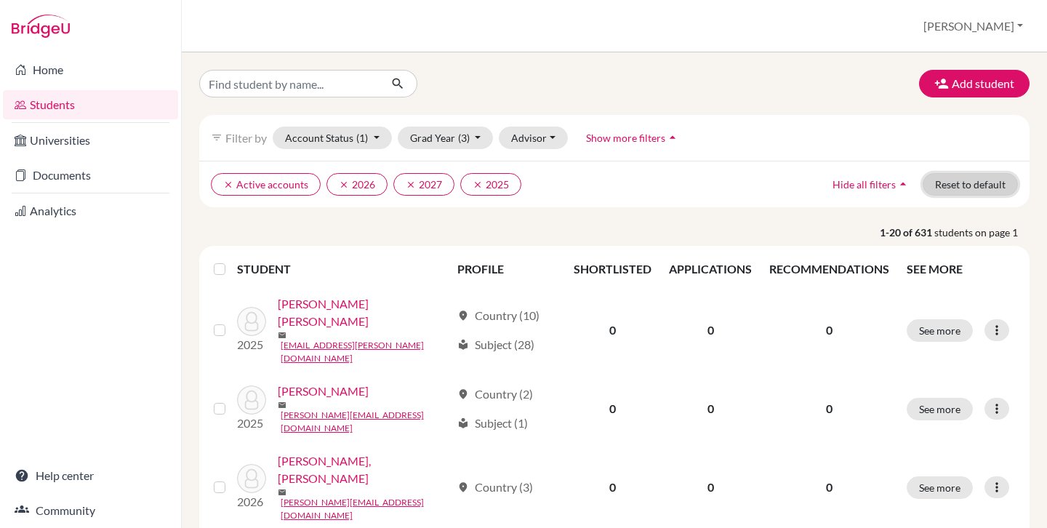
click at [961, 190] on button "Reset to default" at bounding box center [970, 184] width 95 height 23
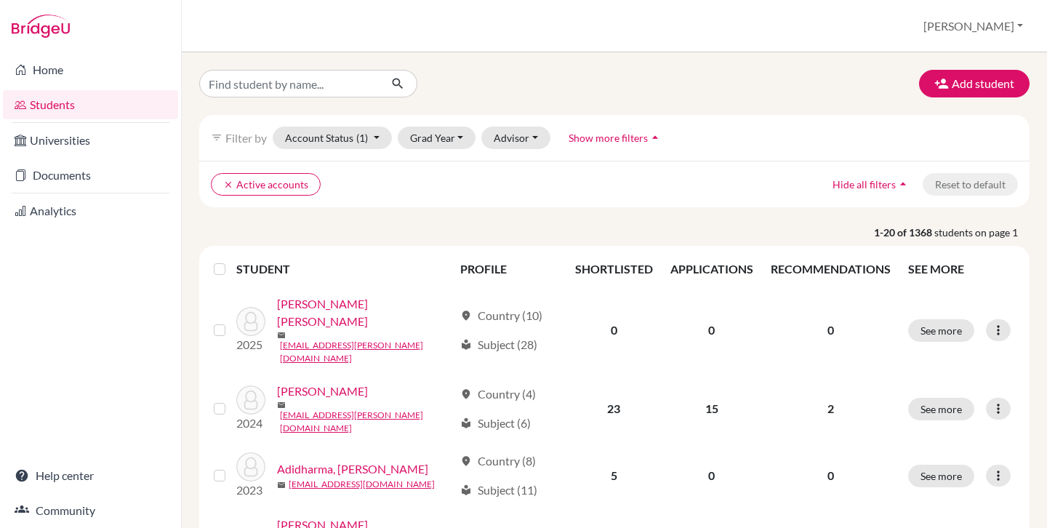
click at [607, 145] on button "Show more filters arrow_drop_up" at bounding box center [615, 138] width 119 height 23
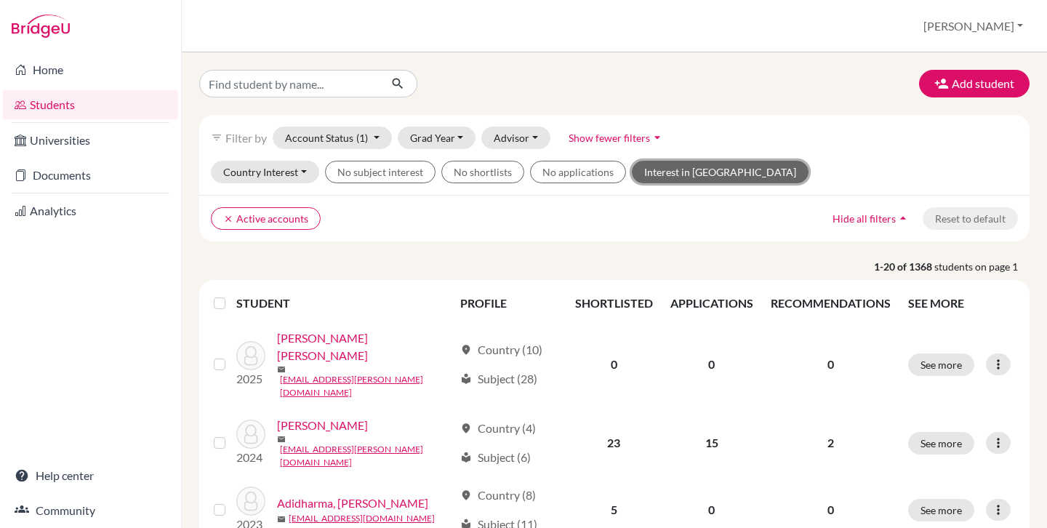
click at [684, 175] on button "Interest in [GEOGRAPHIC_DATA]" at bounding box center [720, 172] width 177 height 23
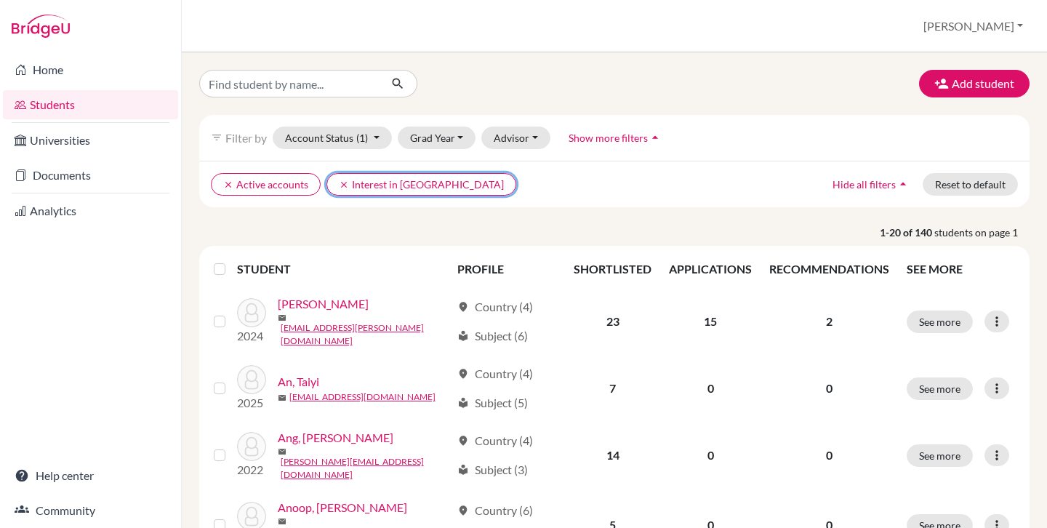
click at [344, 180] on icon "clear" at bounding box center [344, 185] width 10 height 10
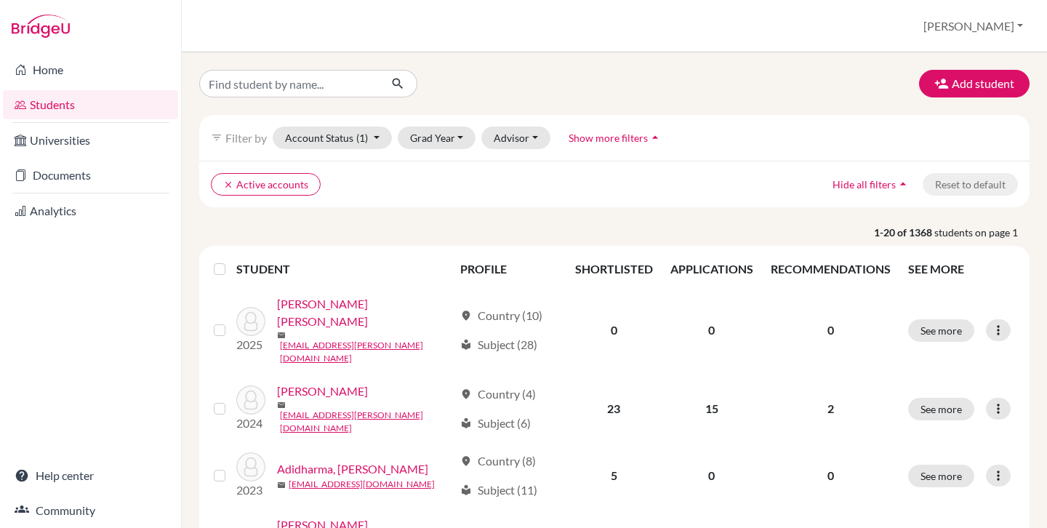
click at [320, 45] on div "Students overview [PERSON_NAME] Profile School Settings Admin Schools Users Com…" at bounding box center [614, 26] width 865 height 52
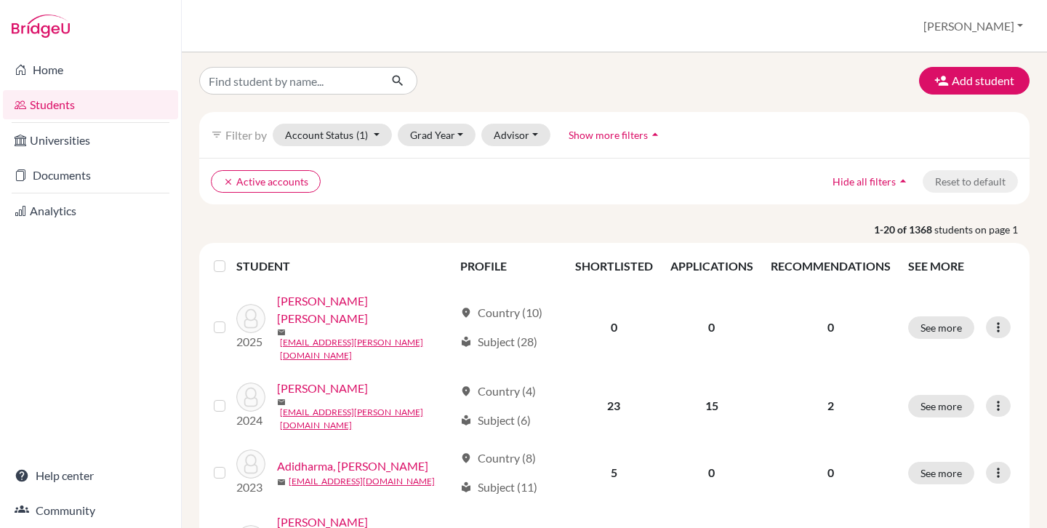
click at [605, 138] on span "Show more filters" at bounding box center [608, 135] width 79 height 12
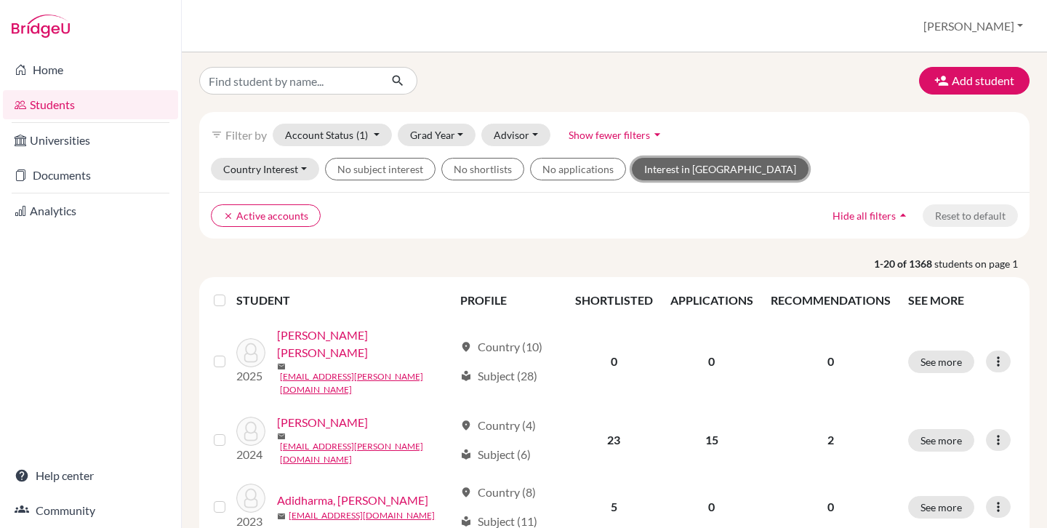
click at [686, 172] on button "Interest in [GEOGRAPHIC_DATA]" at bounding box center [720, 169] width 177 height 23
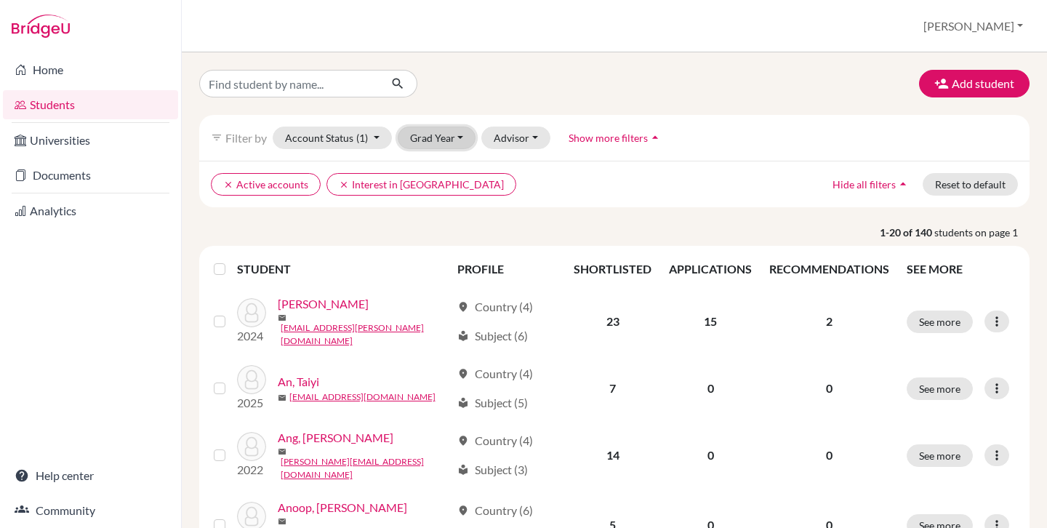
click at [442, 139] on button "Grad Year" at bounding box center [437, 138] width 79 height 23
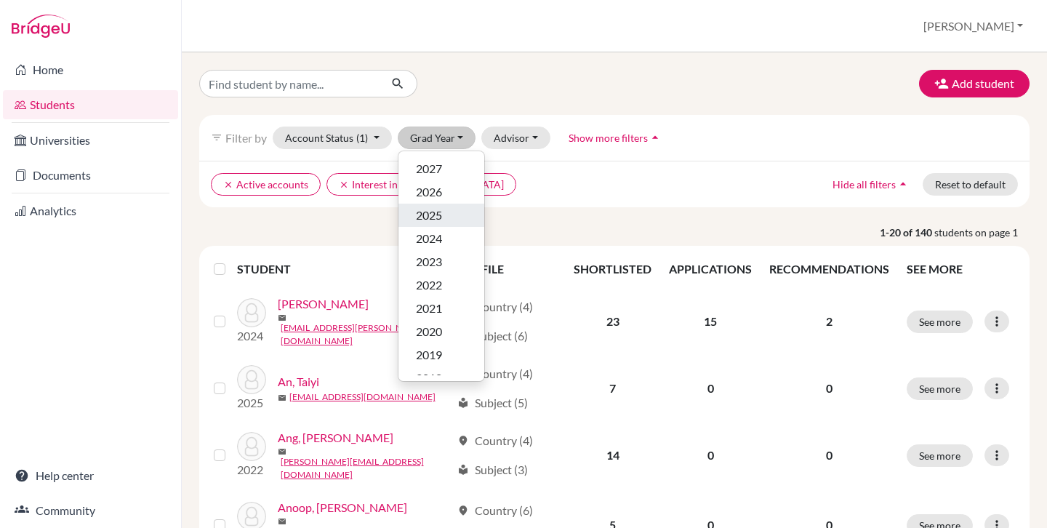
click at [442, 220] on span "2025" at bounding box center [429, 215] width 26 height 17
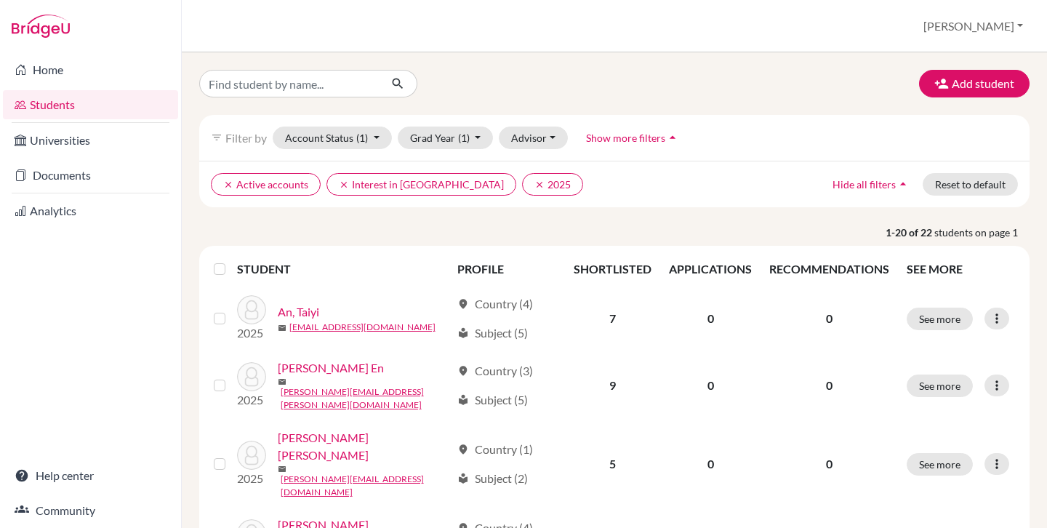
click at [623, 135] on span "Show more filters" at bounding box center [625, 138] width 79 height 12
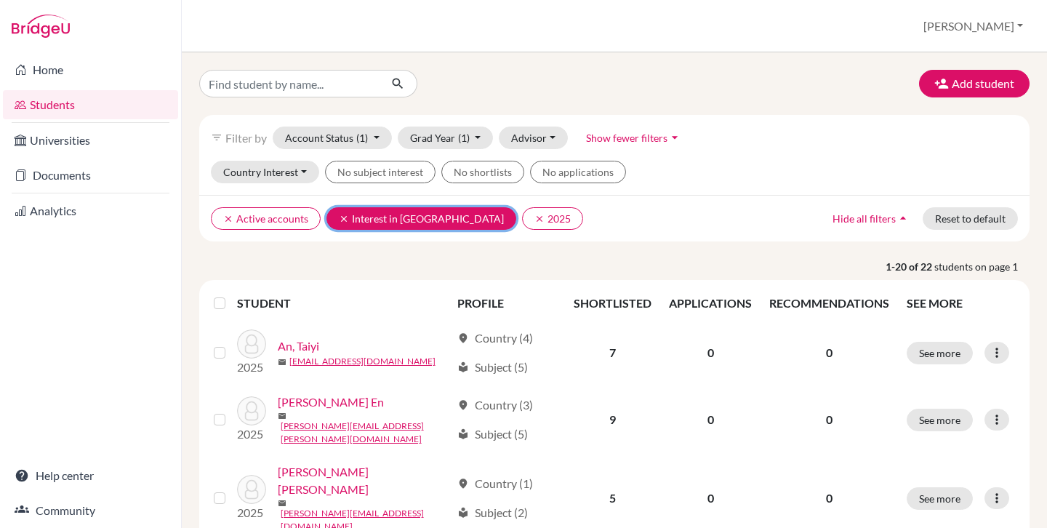
click at [342, 217] on icon "clear" at bounding box center [344, 219] width 10 height 10
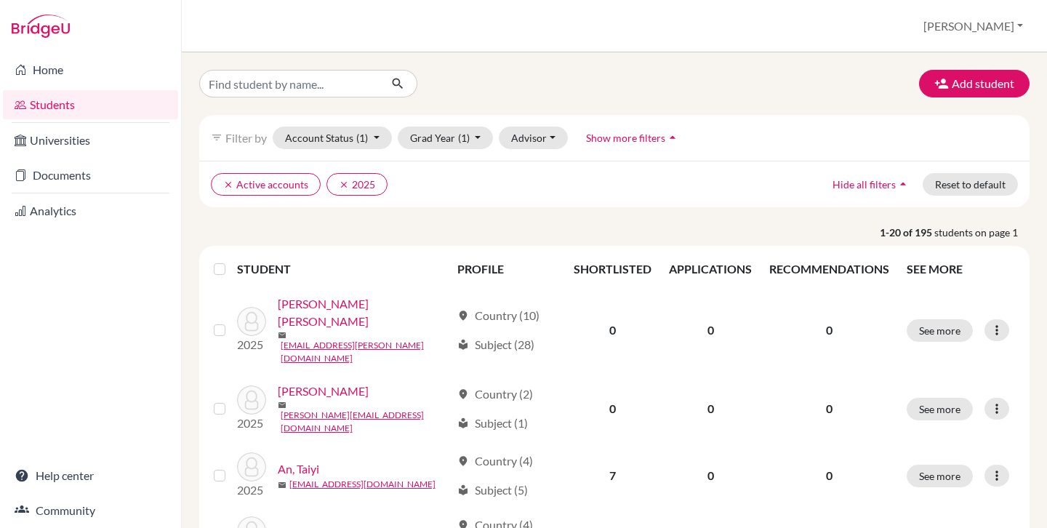
click at [440, 28] on div "Students overview [PERSON_NAME] Profile School Settings Admin Schools Users Com…" at bounding box center [614, 26] width 865 height 52
click at [476, 66] on div "Add student filter_list Filter by Account Status (1) Active accounts done Archi…" at bounding box center [614, 290] width 865 height 476
